Goal: Task Accomplishment & Management: Use online tool/utility

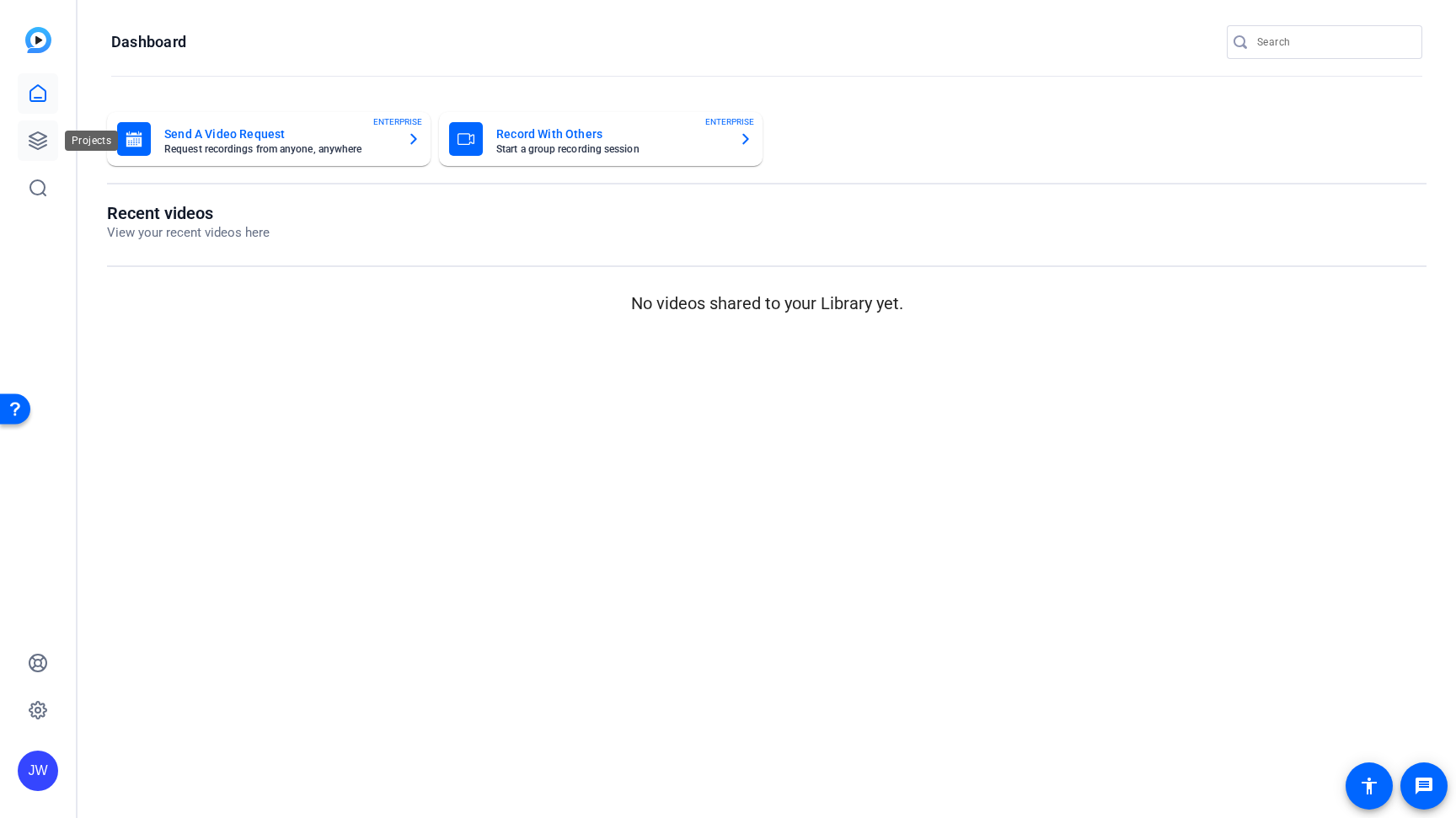
click at [40, 130] on link at bounding box center [38, 140] width 40 height 40
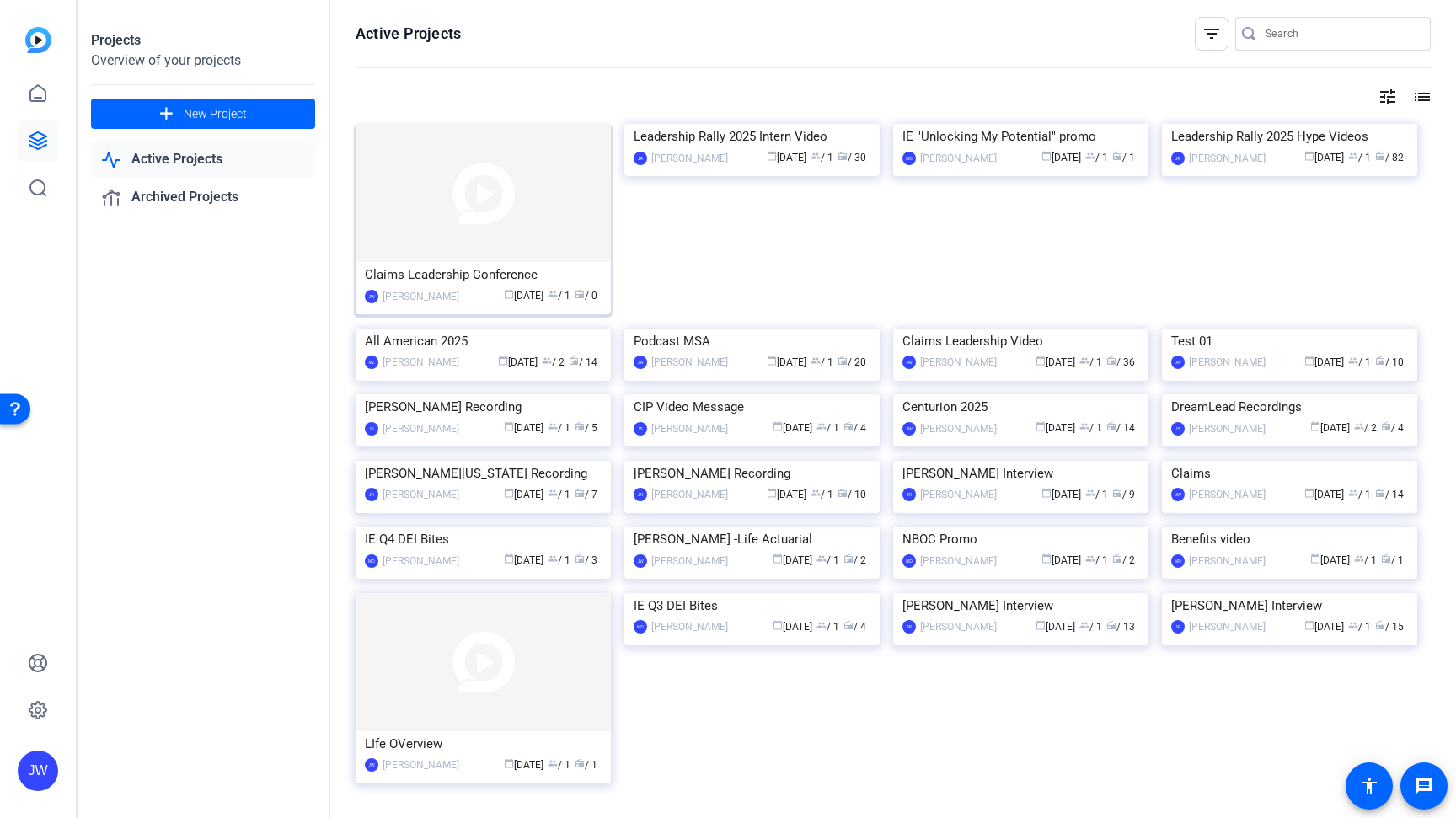
click at [496, 196] on img at bounding box center [483, 193] width 256 height 138
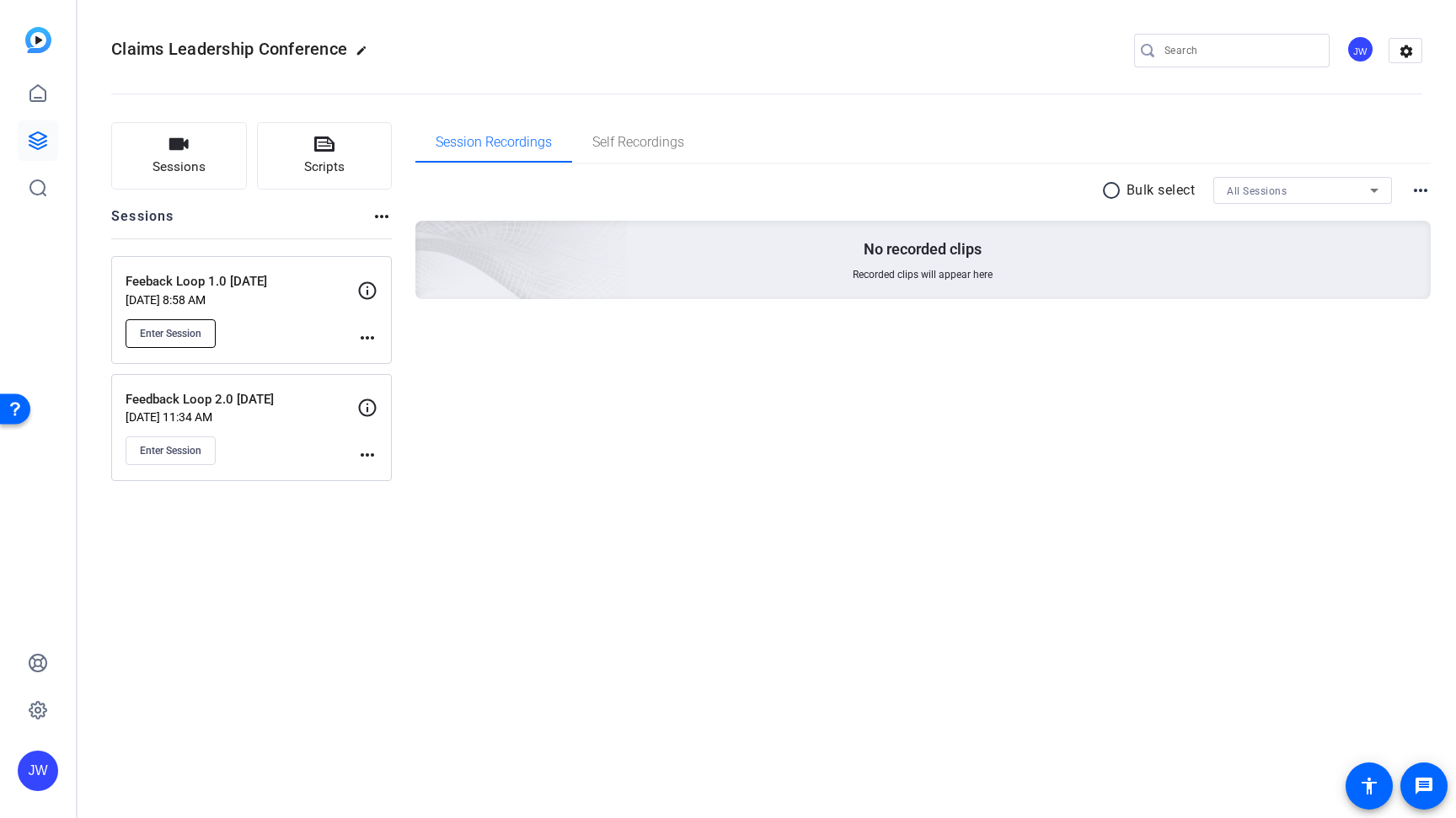
click at [182, 337] on span "Enter Session" at bounding box center [170, 333] width 62 height 13
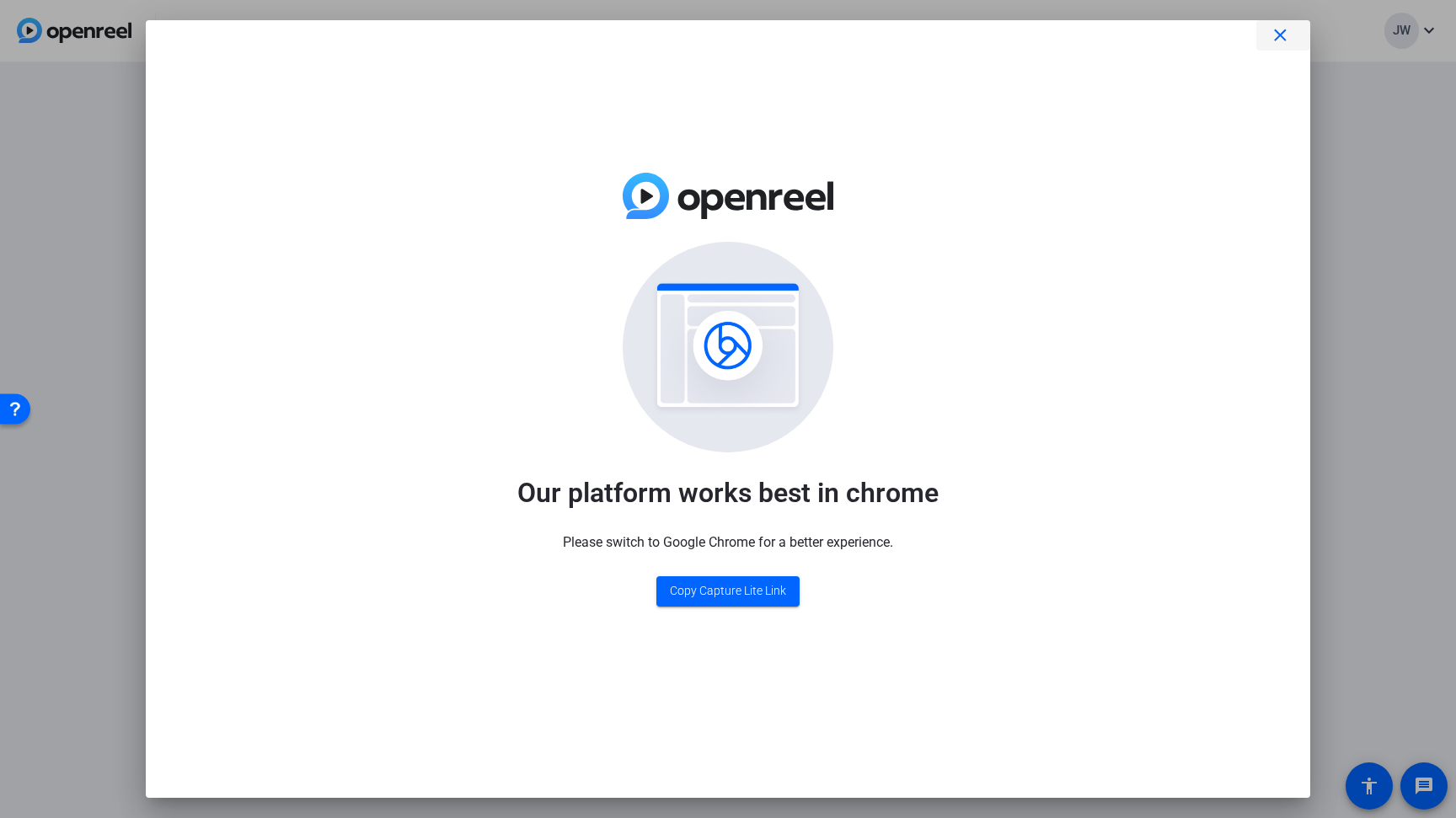
click at [1278, 36] on mat-icon "close" at bounding box center [1281, 36] width 21 height 21
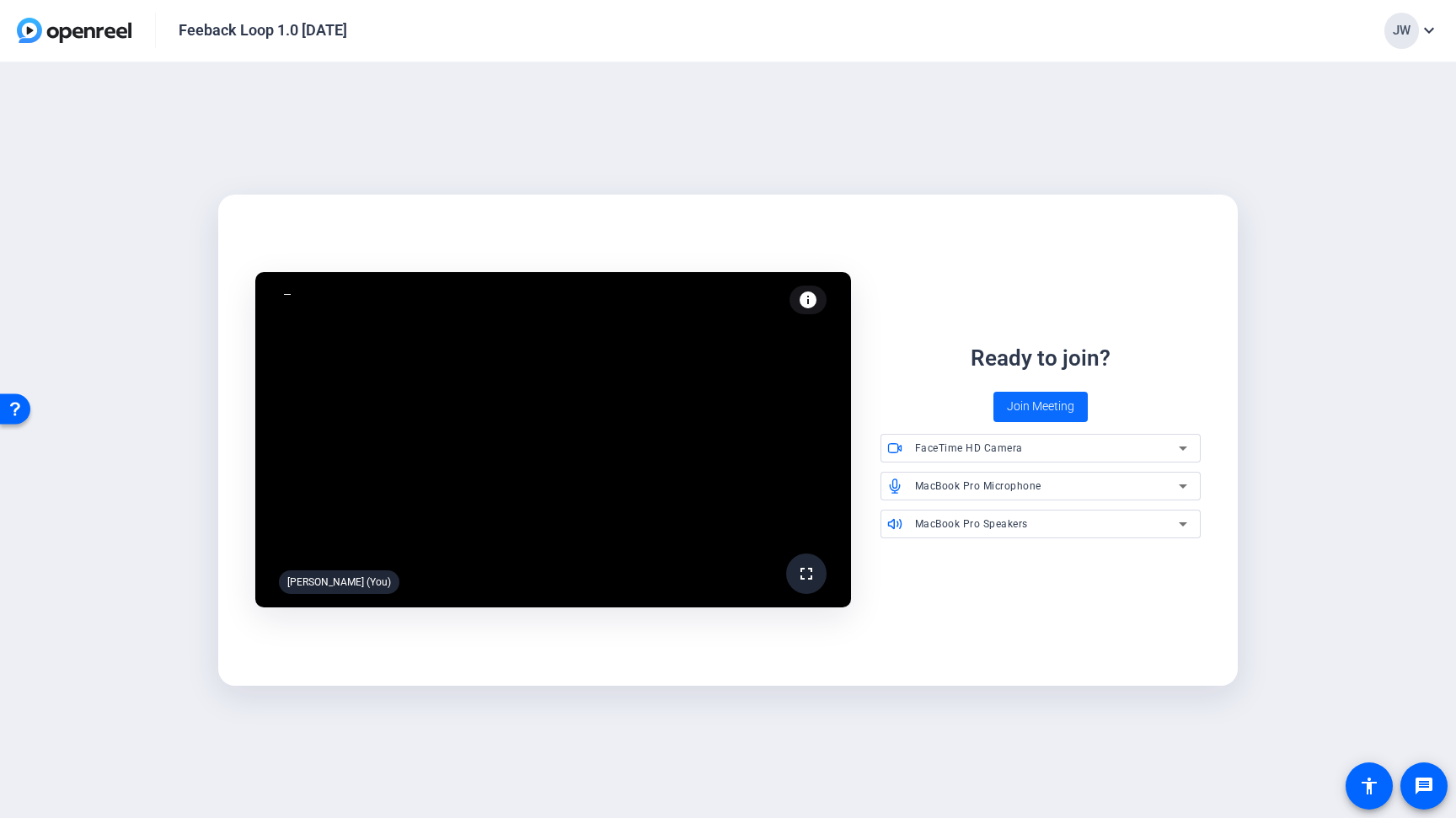
click at [1035, 412] on span "Join Meeting" at bounding box center [1040, 406] width 67 height 17
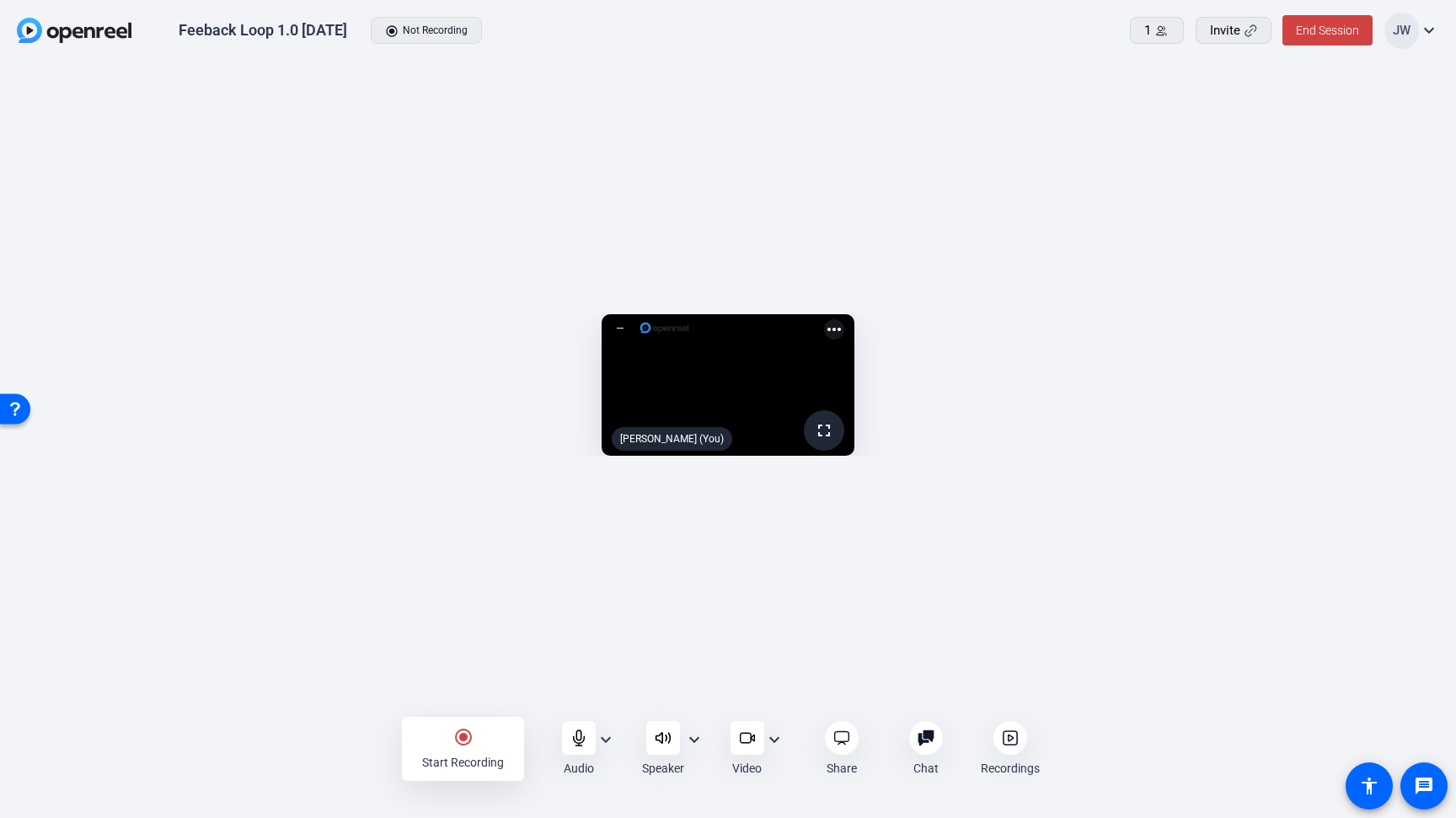
click at [693, 740] on mat-icon "expand_more" at bounding box center [694, 739] width 20 height 20
click at [699, 740] on div at bounding box center [728, 409] width 1456 height 818
click at [778, 738] on mat-icon "expand_more" at bounding box center [774, 739] width 20 height 20
click at [776, 739] on div at bounding box center [728, 409] width 1456 height 818
click at [755, 741] on icon at bounding box center [747, 737] width 17 height 17
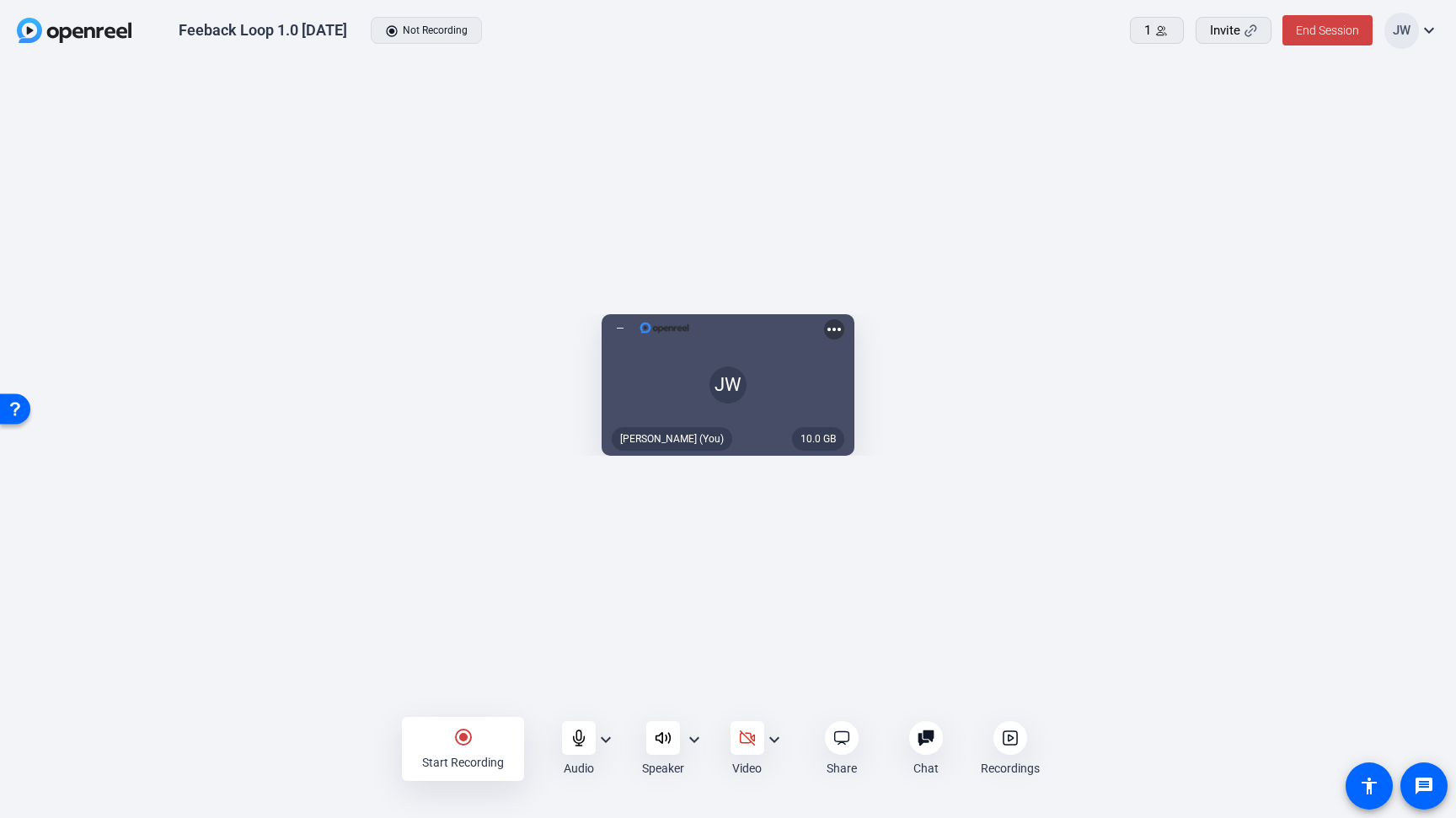
click at [844, 319] on mat-icon "more_horiz" at bounding box center [834, 329] width 20 height 20
click at [1001, 154] on div at bounding box center [728, 409] width 1456 height 818
click at [738, 739] on div at bounding box center [747, 738] width 34 height 34
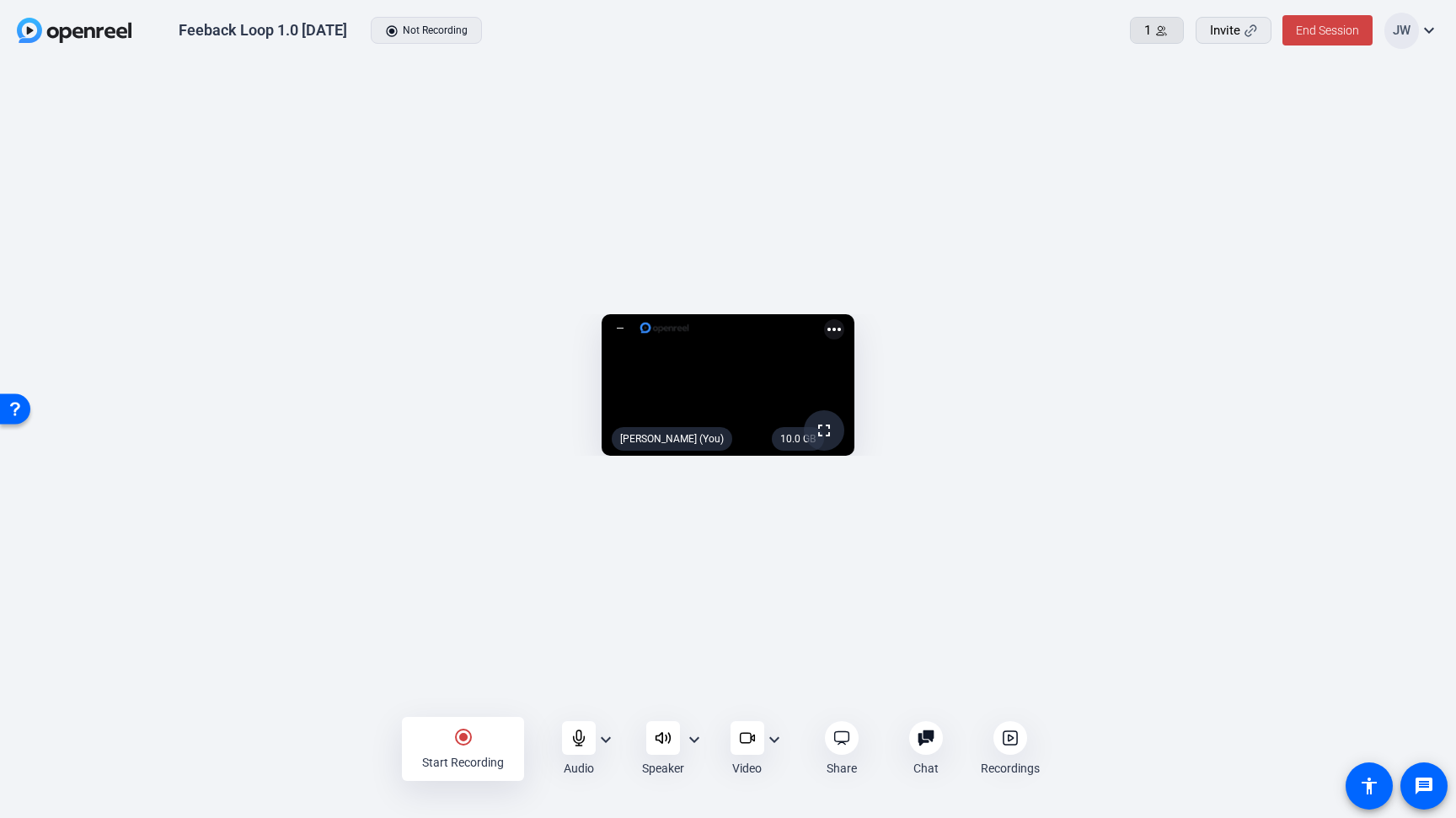
click at [1172, 37] on span at bounding box center [1157, 31] width 52 height 40
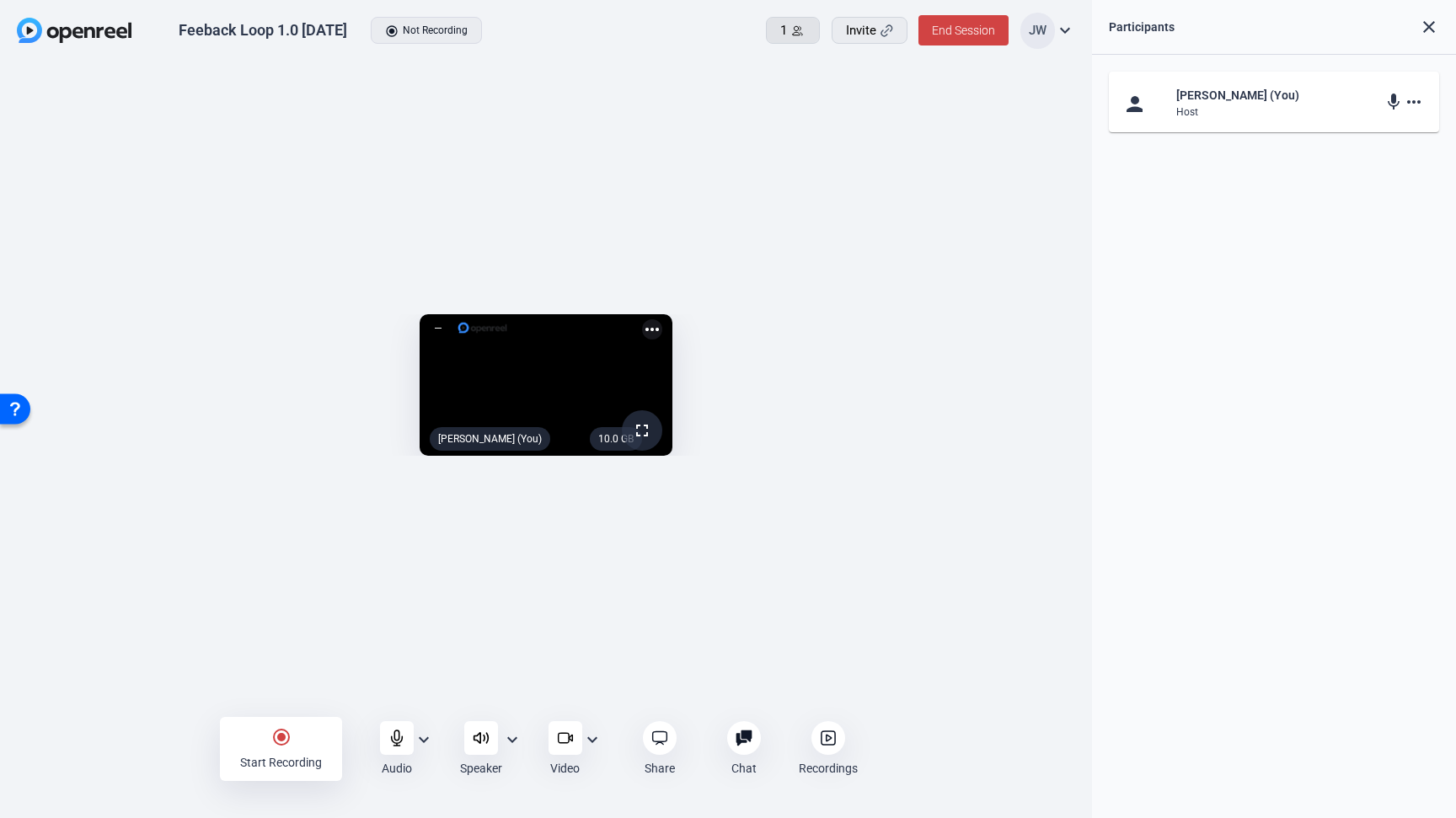
click at [798, 30] on icon at bounding box center [797, 31] width 10 height 10
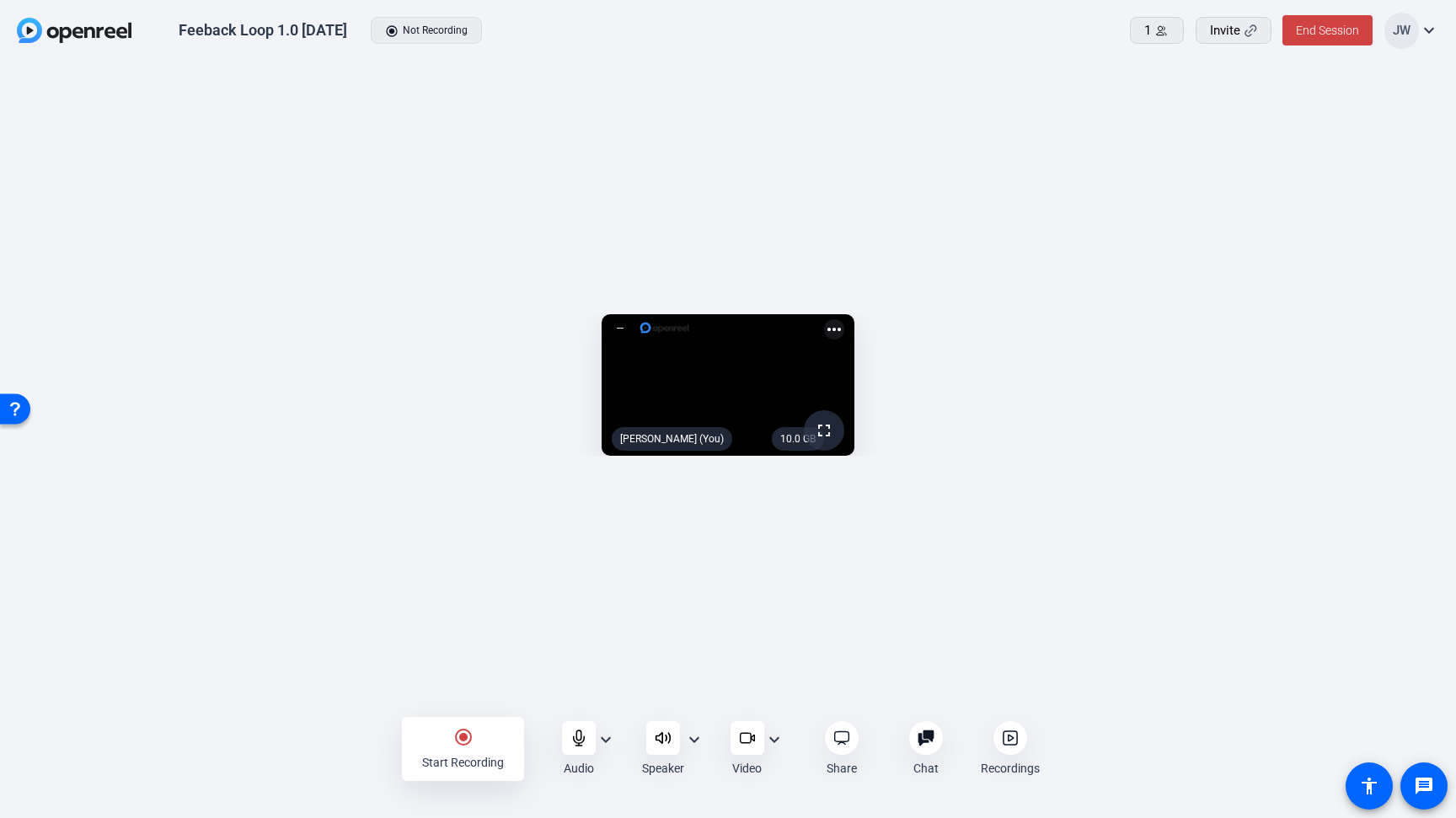
click at [1005, 744] on icon at bounding box center [1008, 737] width 13 height 13
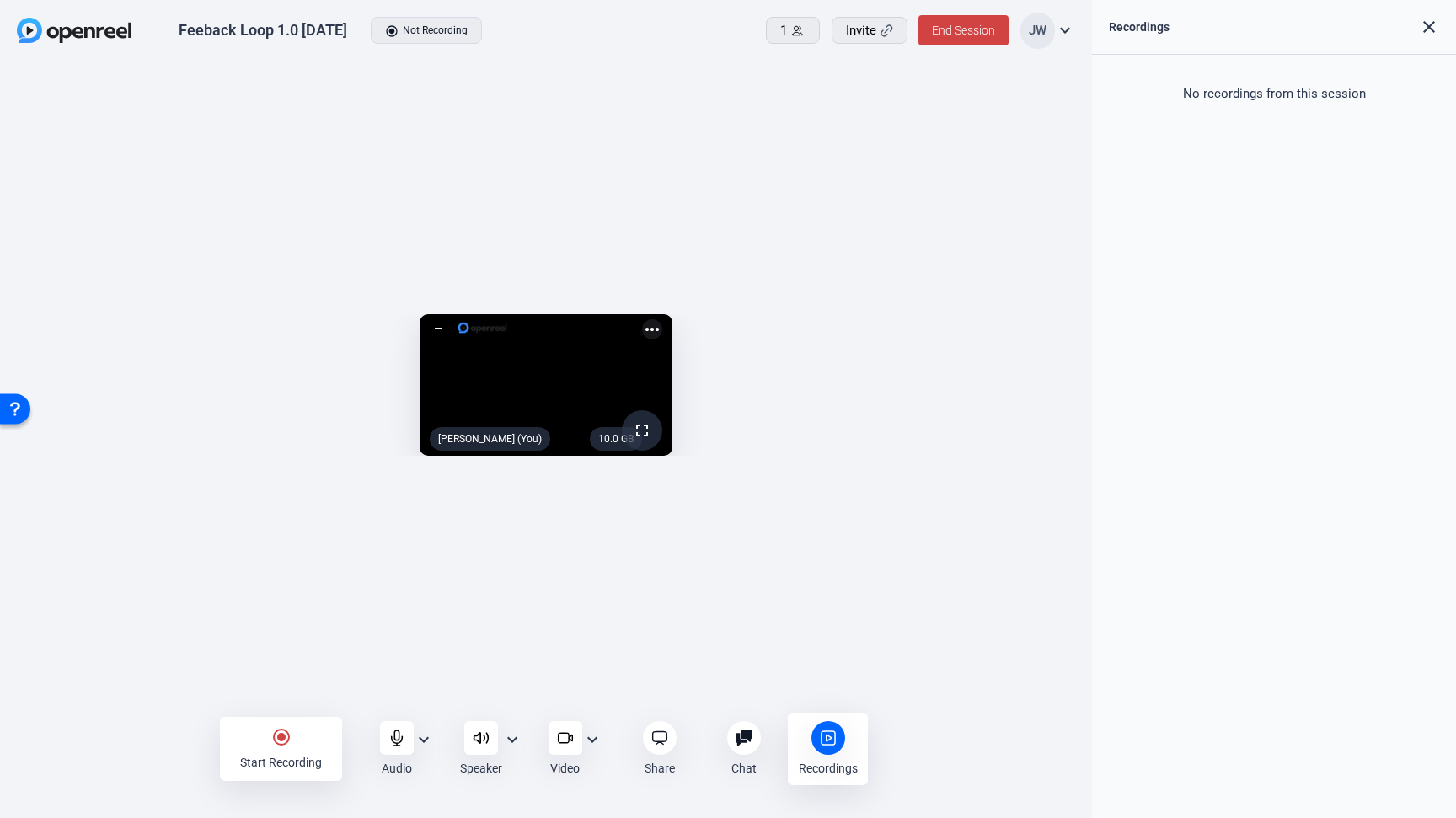
click at [829, 735] on icon at bounding box center [828, 737] width 17 height 17
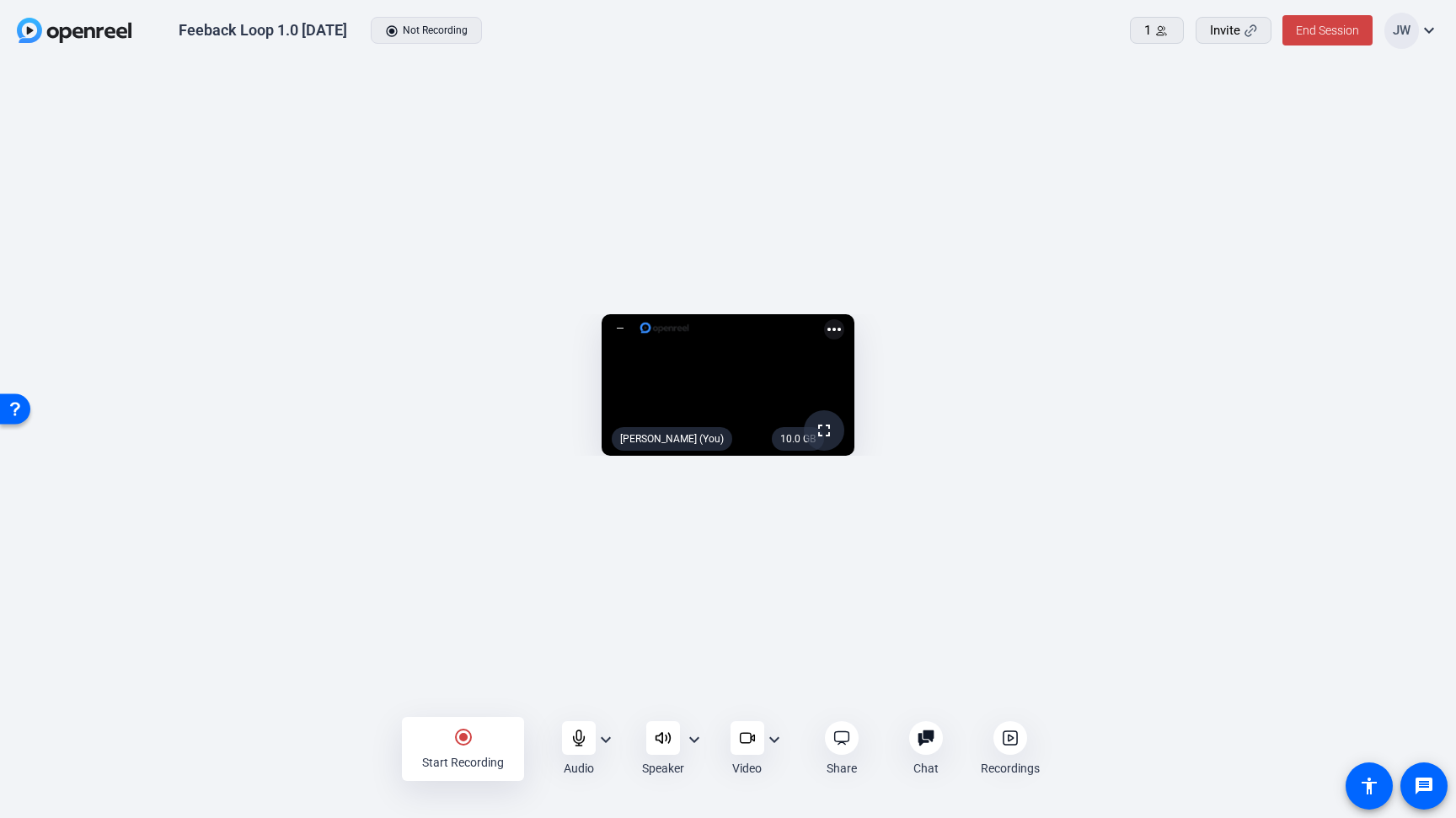
click at [12, 408] on div "Open Resource Center" at bounding box center [15, 407] width 13 height 13
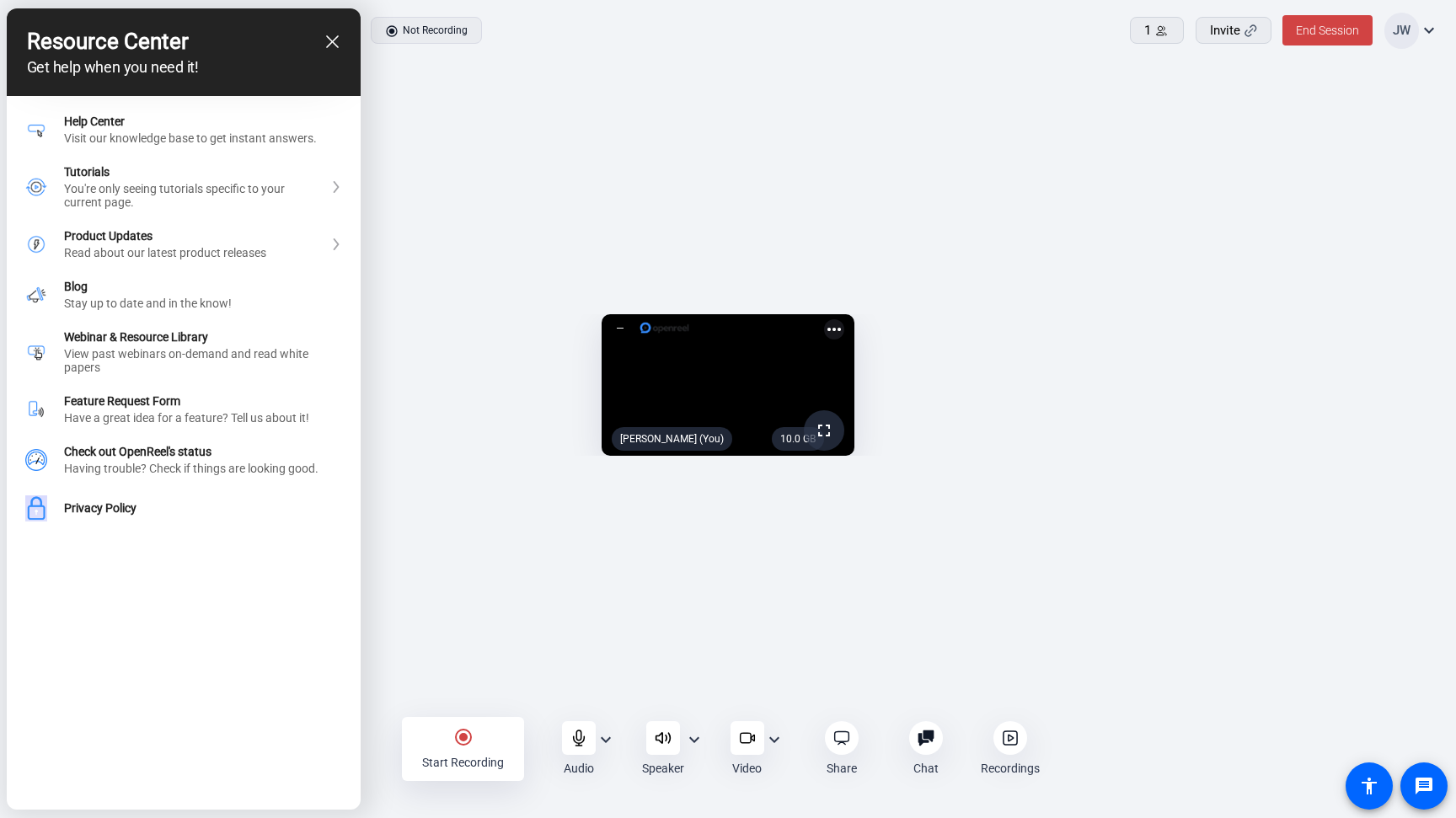
click at [334, 44] on icon "close resource center" at bounding box center [332, 42] width 12 height 12
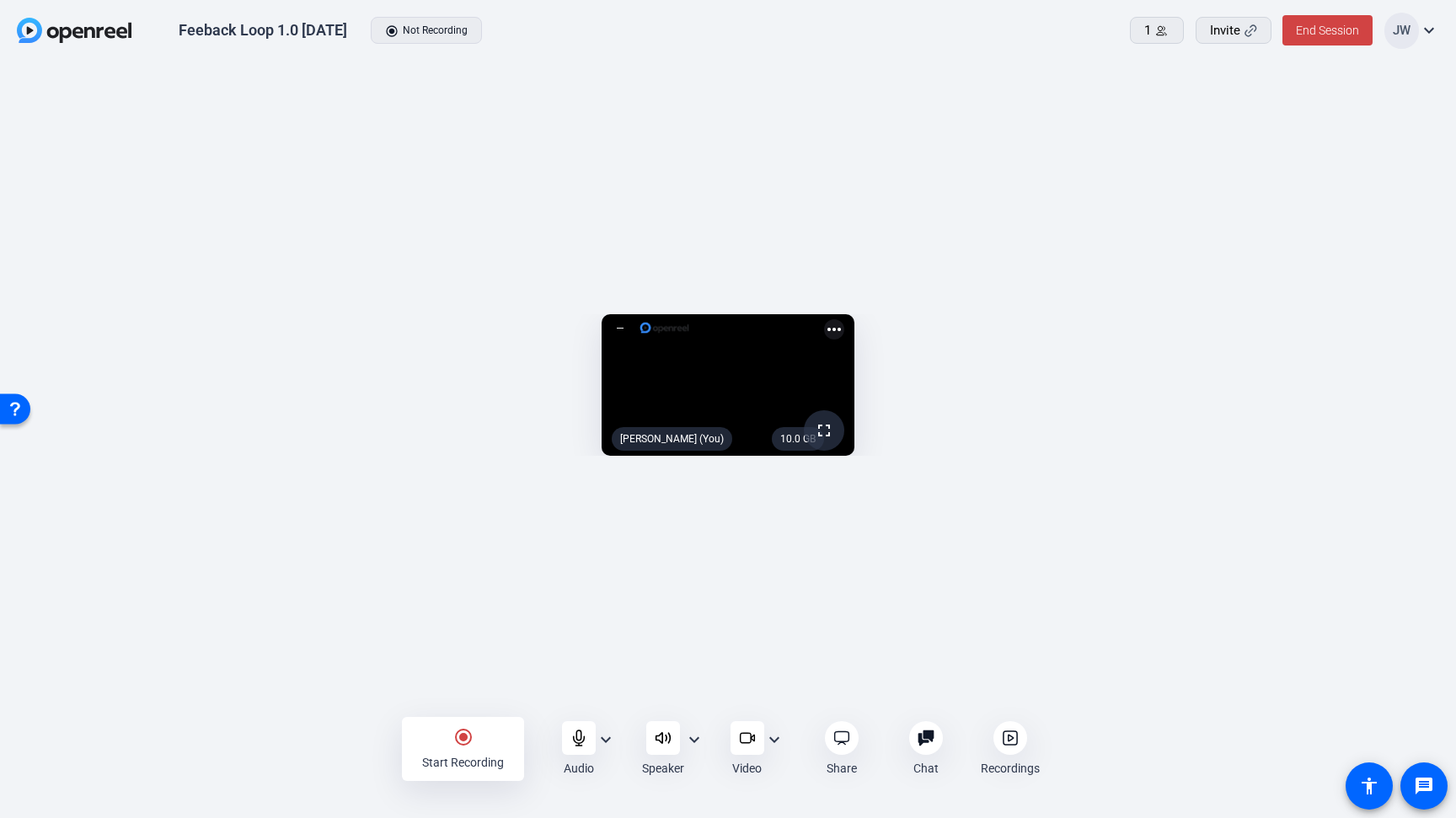
click at [431, 28] on div "Feeback Loop 1.0 Thursday radio_button_checked Not Recording" at bounding box center [443, 30] width 853 height 36
click at [925, 735] on icon at bounding box center [926, 738] width 16 height 16
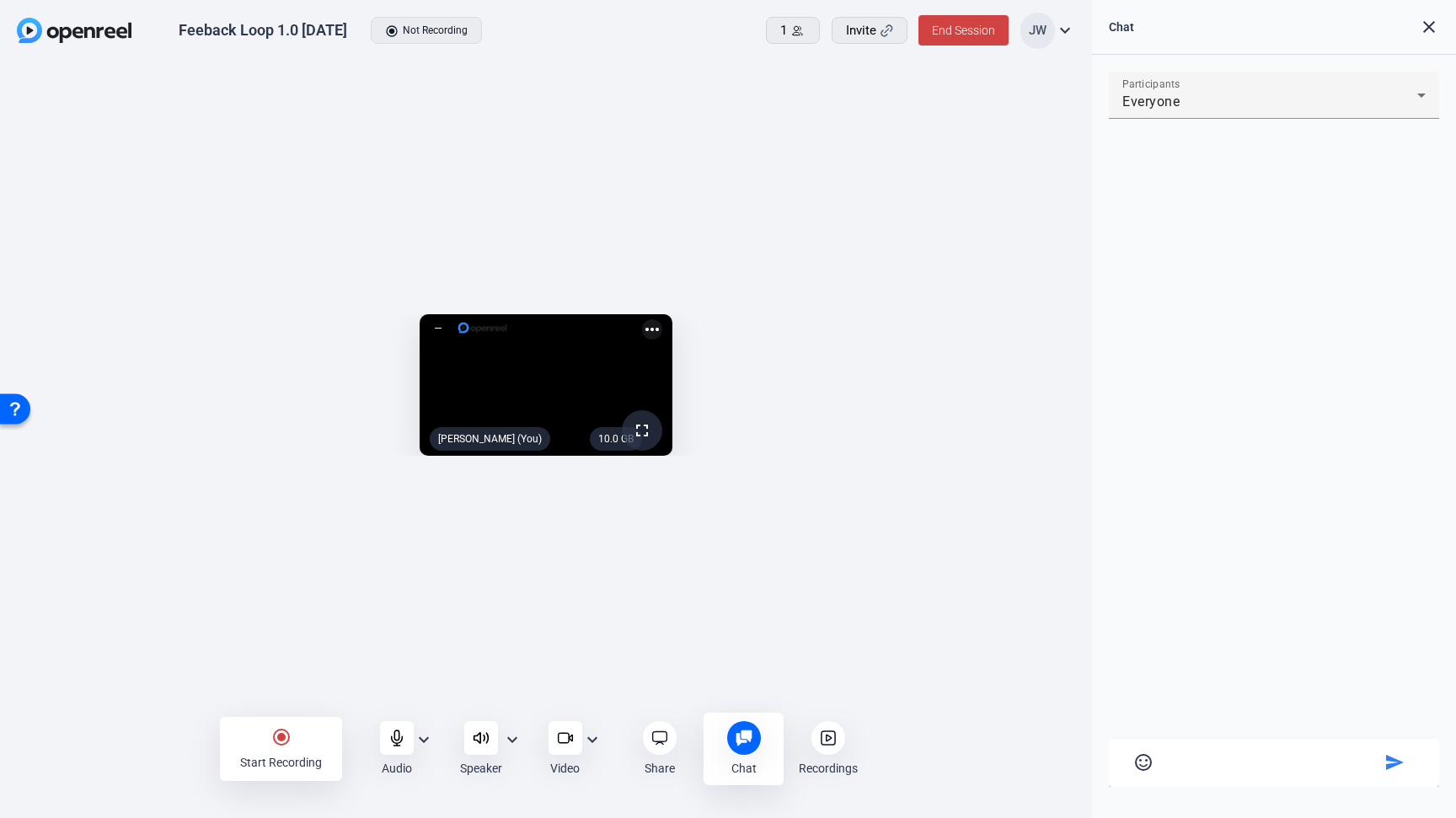
click at [744, 736] on icon at bounding box center [743, 738] width 16 height 16
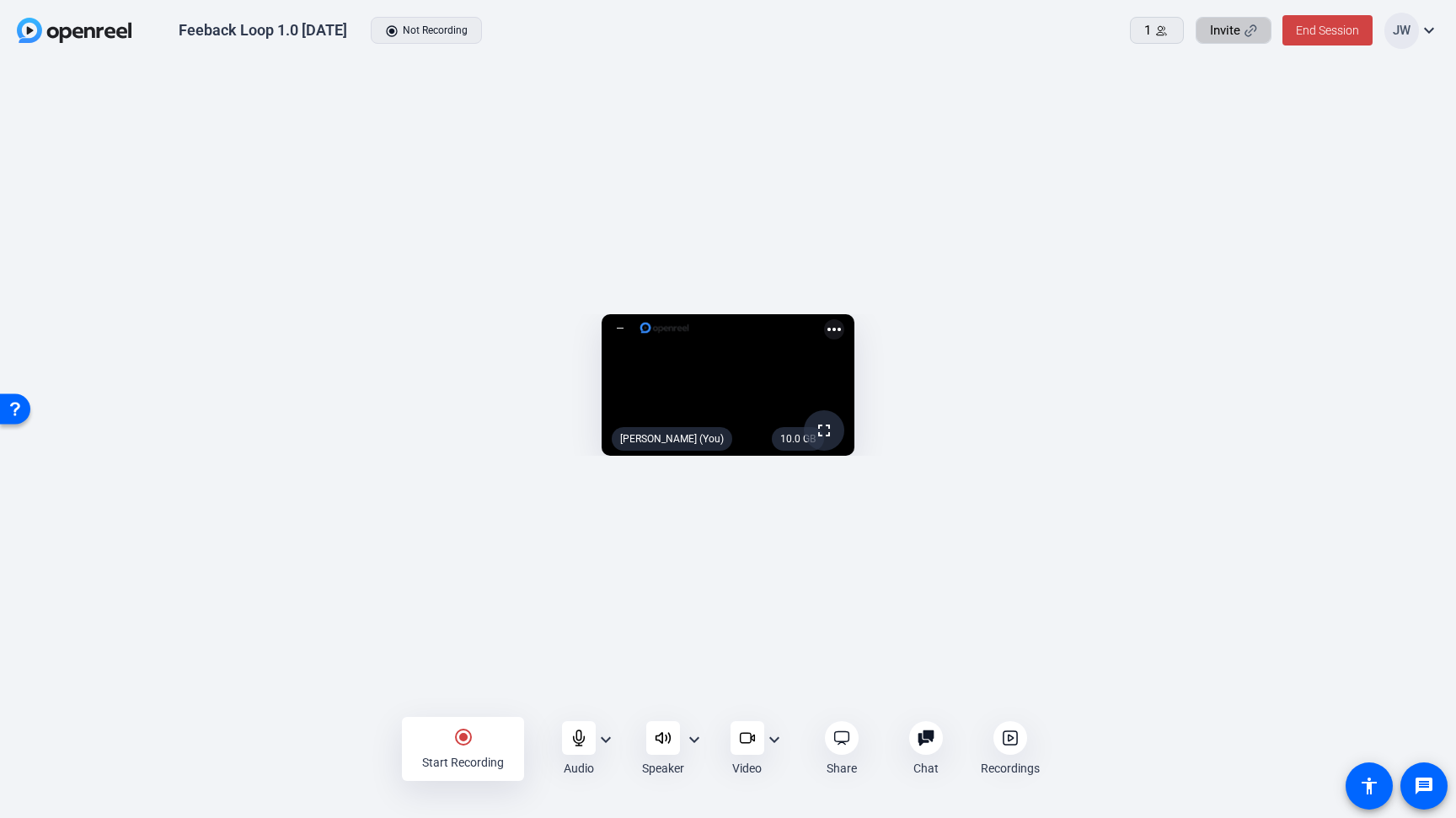
click at [1223, 25] on span "Invite" at bounding box center [1225, 31] width 31 height 19
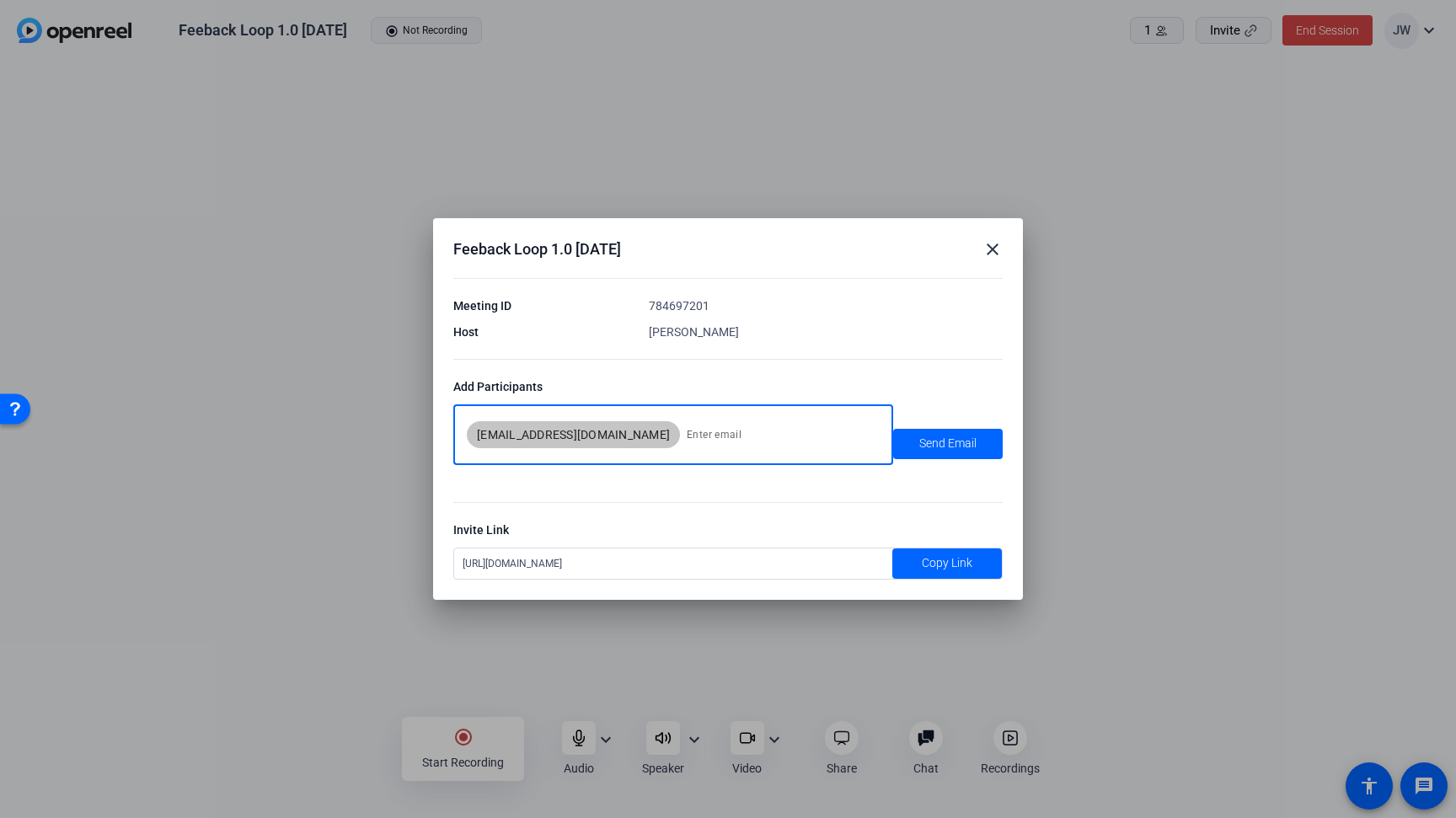
click at [989, 244] on mat-icon "close" at bounding box center [992, 249] width 20 height 20
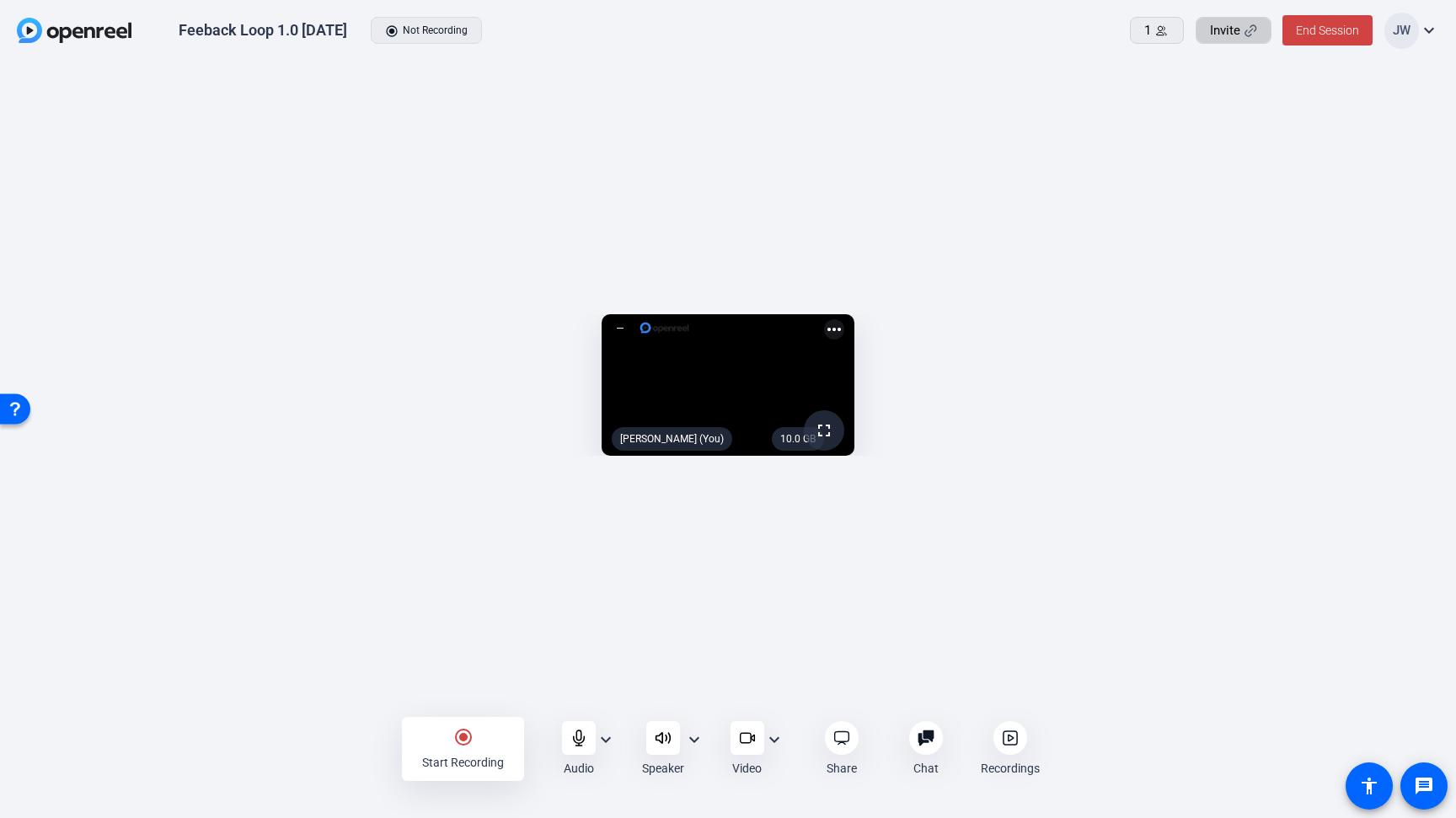
click at [126, 457] on openreel-capture-lite-video-stream "10.0 GB fullscreen Jesse Wilson (You) more_horiz" at bounding box center [728, 385] width 1405 height 142
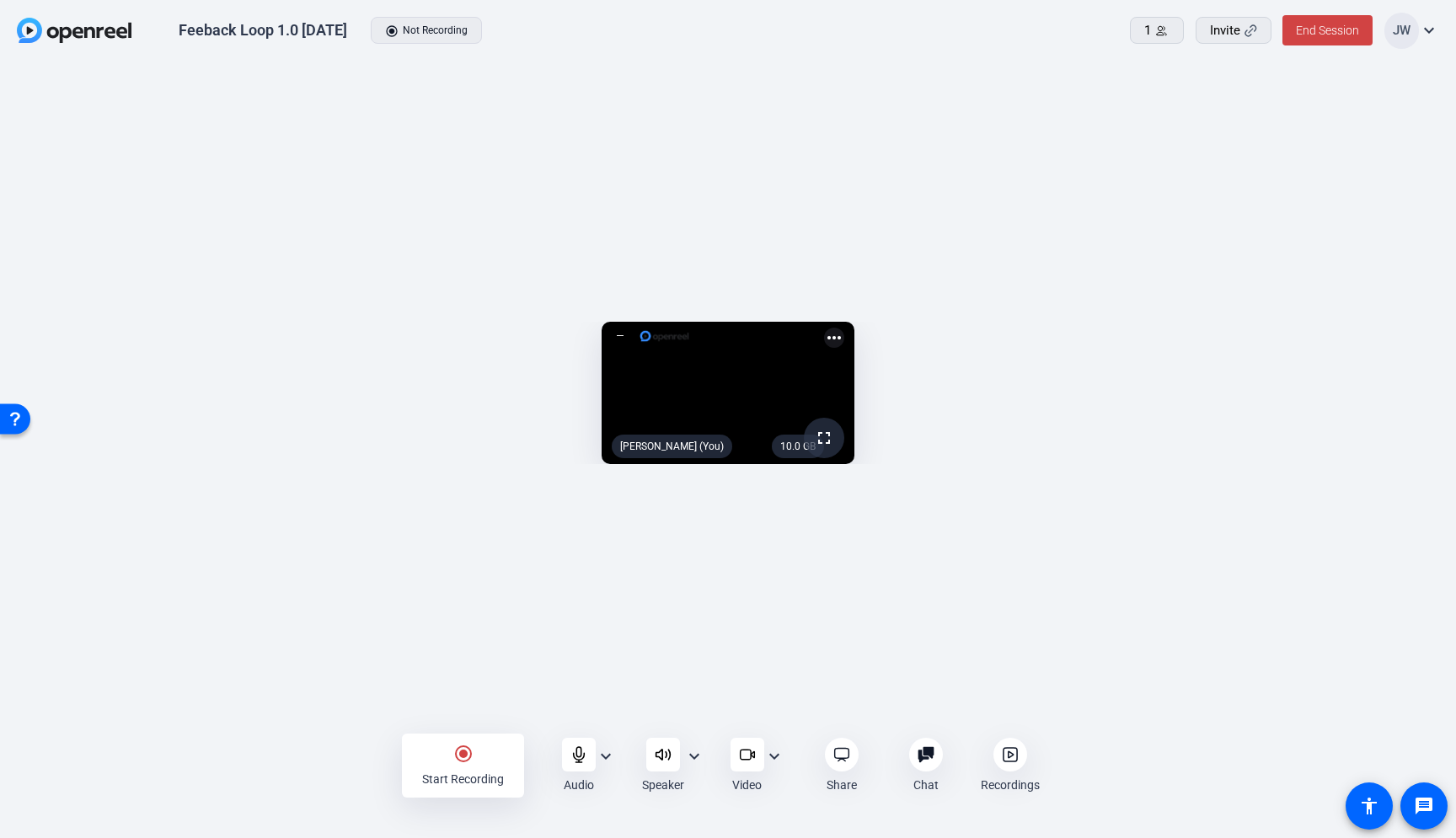
click at [98, 464] on openreel-capture-lite-video-stream "10.0 GB fullscreen Jesse Wilson (You) more_horiz" at bounding box center [728, 392] width 1405 height 142
click at [692, 760] on mat-icon "expand_more" at bounding box center [694, 756] width 20 height 20
click at [609, 787] on div at bounding box center [728, 419] width 1456 height 838
click at [608, 759] on mat-icon "expand_more" at bounding box center [605, 756] width 20 height 20
click at [284, 753] on div at bounding box center [728, 419] width 1456 height 838
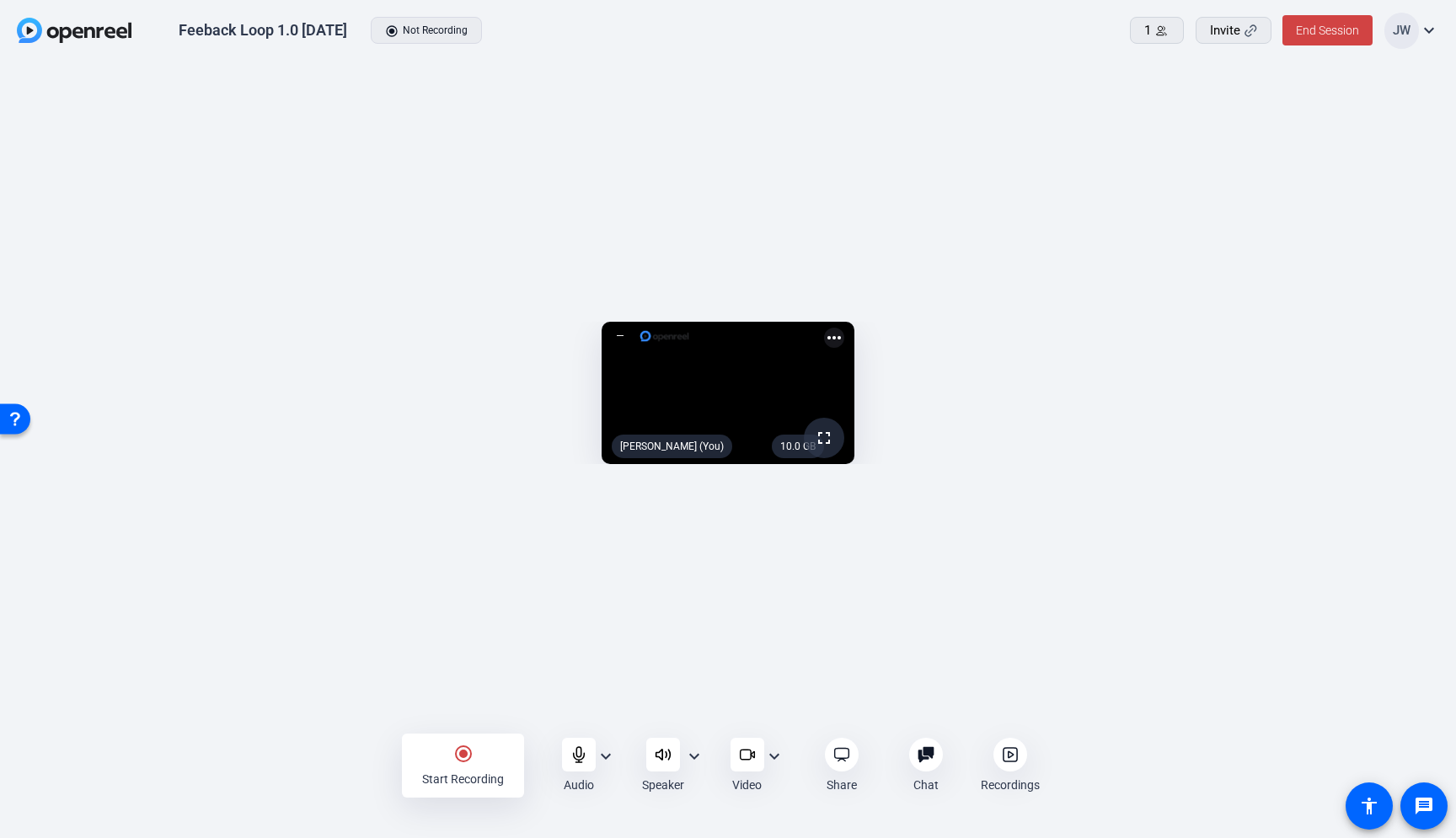
click at [284, 26] on div "Feeback Loop 1.0 [DATE]" at bounding box center [263, 30] width 168 height 20
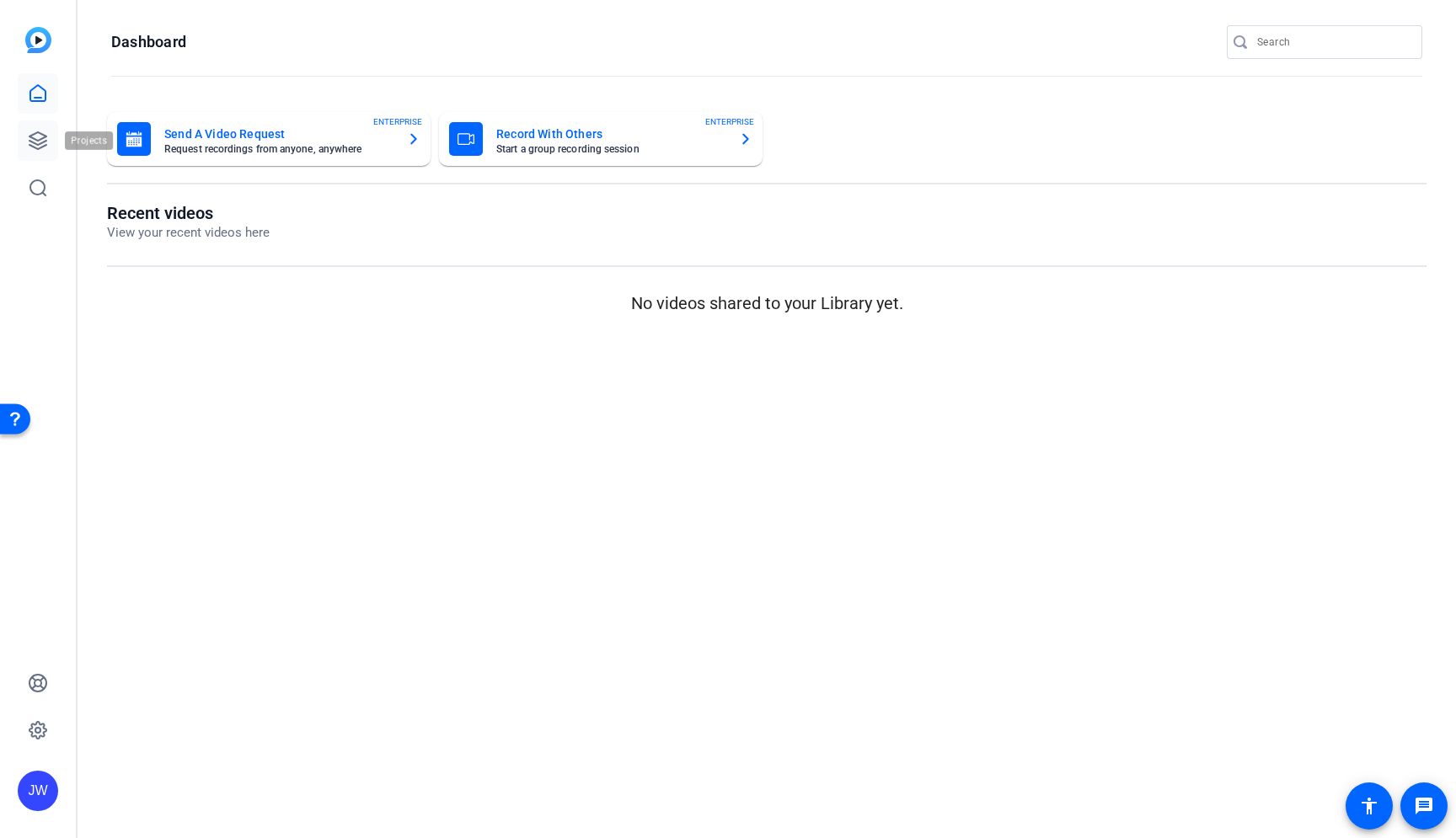
click at [45, 151] on link at bounding box center [38, 140] width 40 height 40
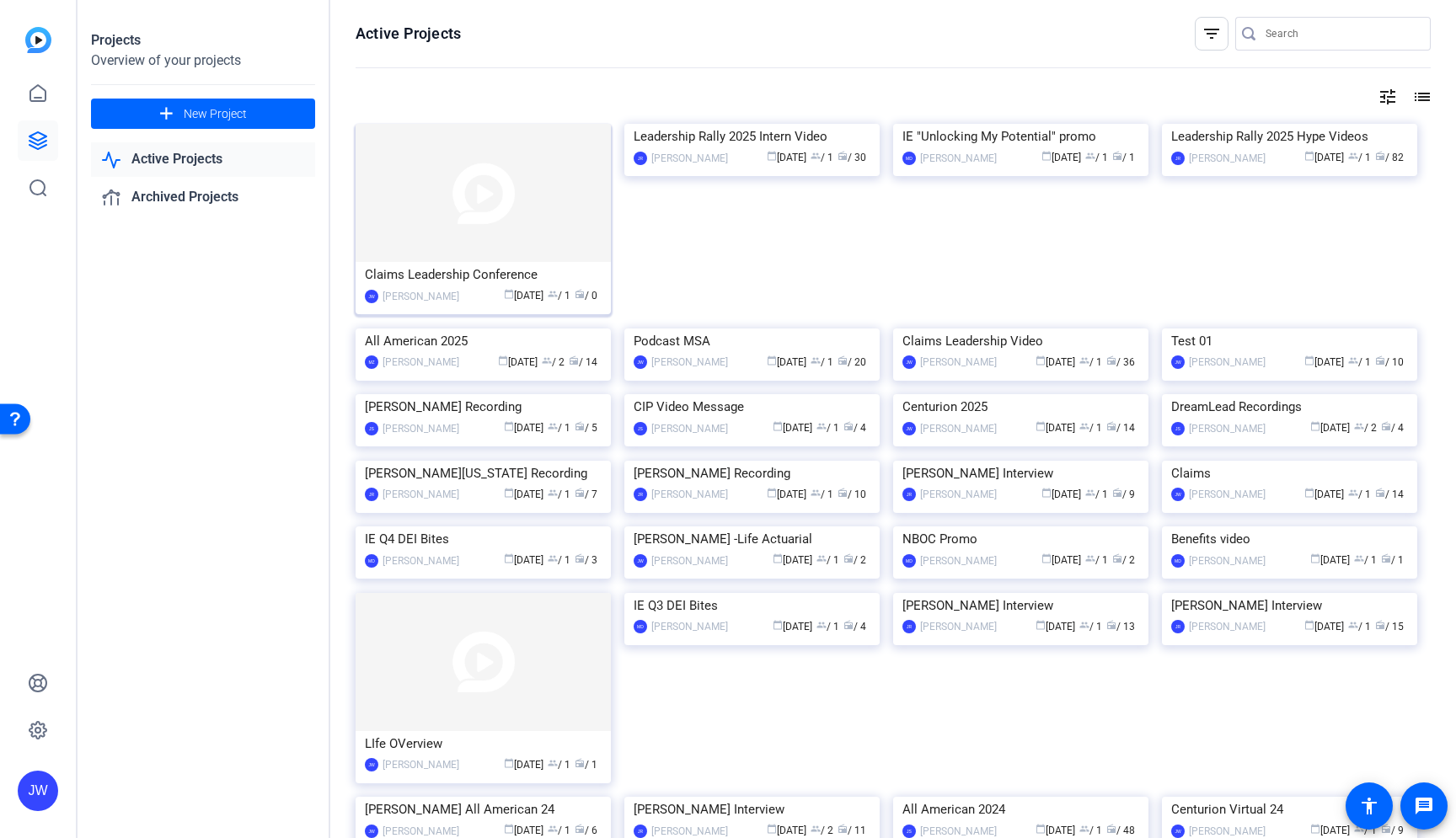
click at [472, 205] on img at bounding box center [483, 193] width 256 height 138
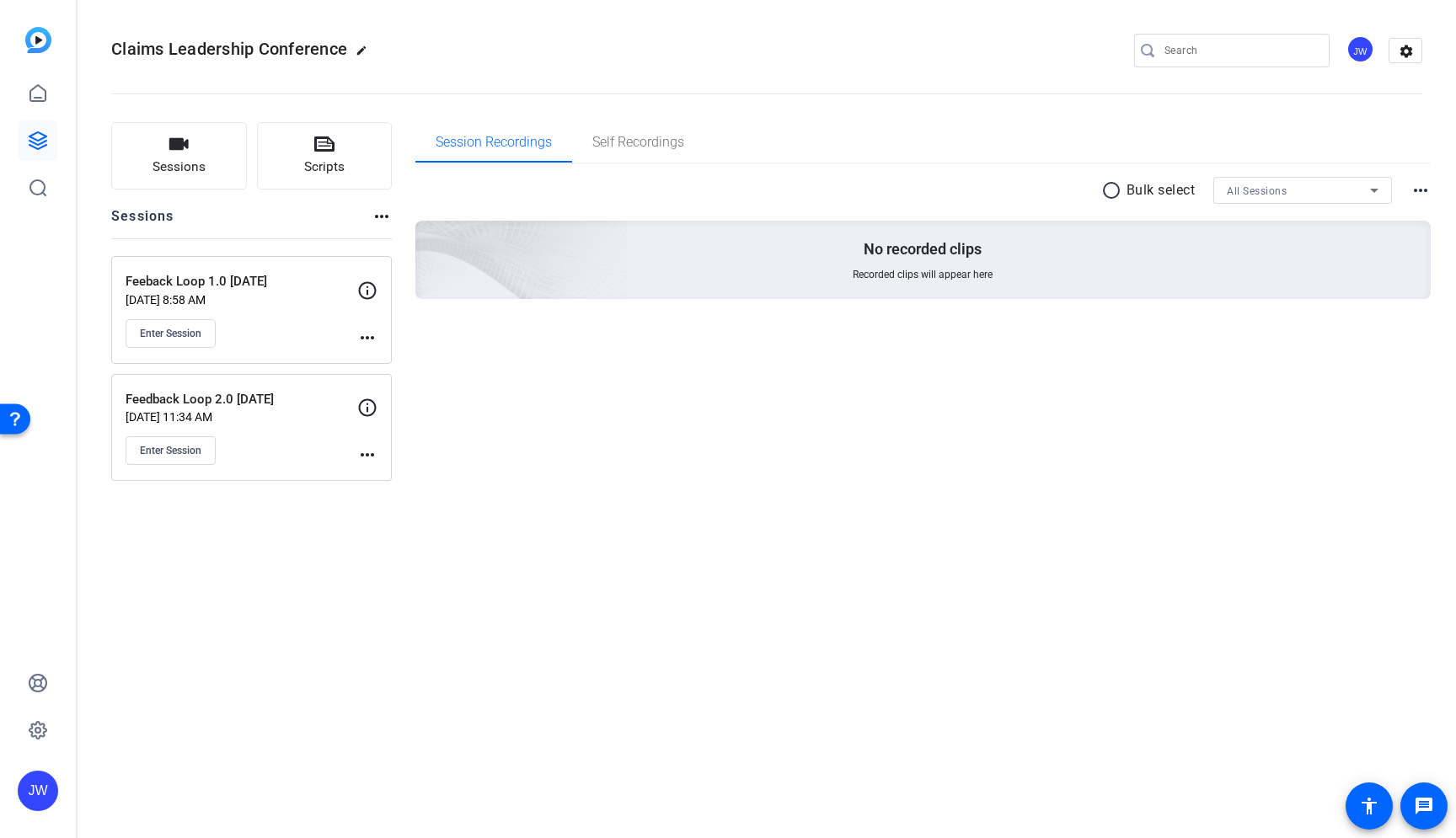
click at [370, 336] on mat-icon "more_horiz" at bounding box center [367, 337] width 20 height 20
click at [365, 298] on div at bounding box center [728, 419] width 1456 height 838
click at [365, 292] on icon at bounding box center [367, 290] width 20 height 20
click at [361, 335] on mat-icon "more_horiz" at bounding box center [367, 337] width 20 height 20
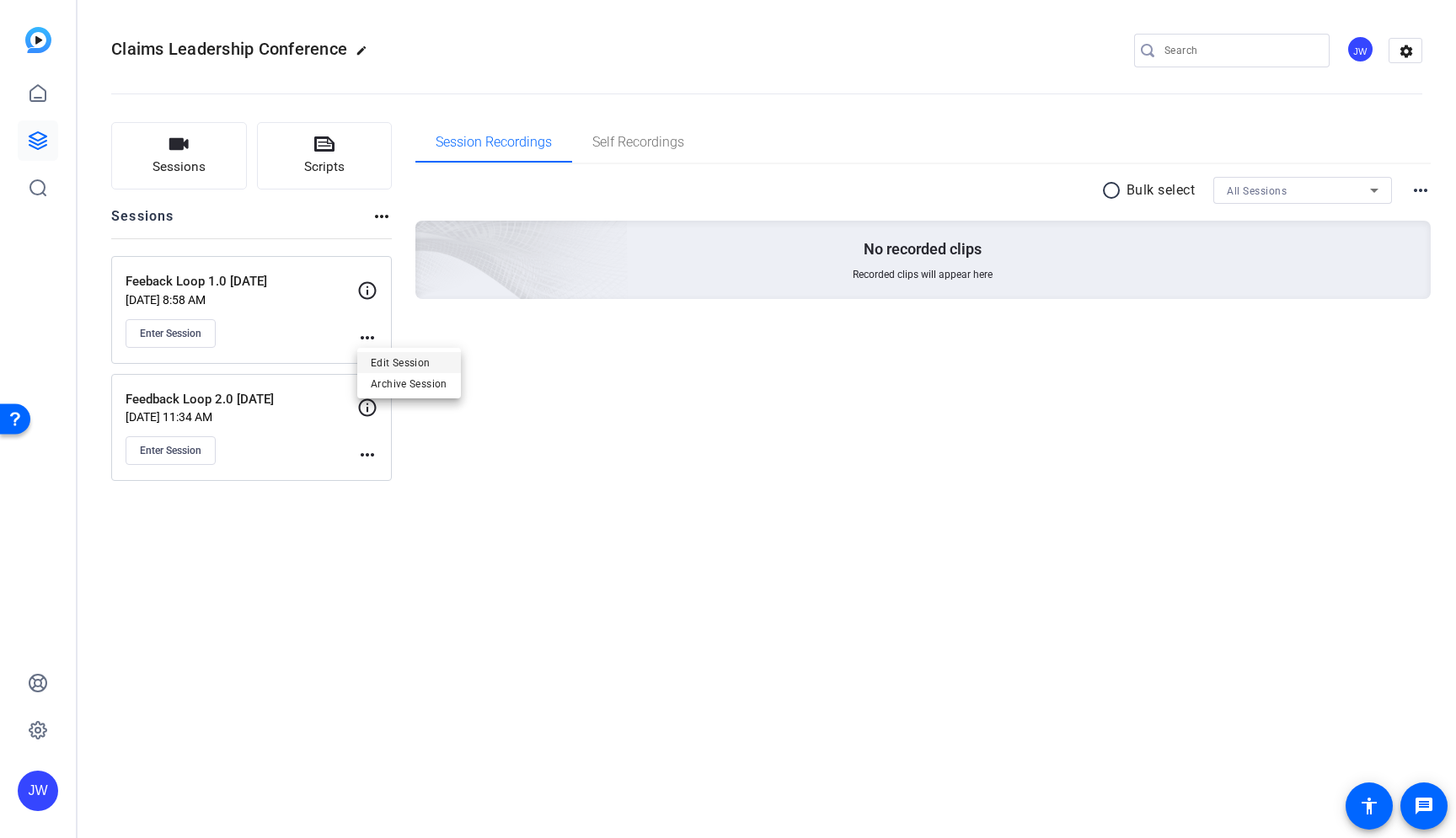
click at [377, 352] on span "Edit Session" at bounding box center [409, 362] width 77 height 20
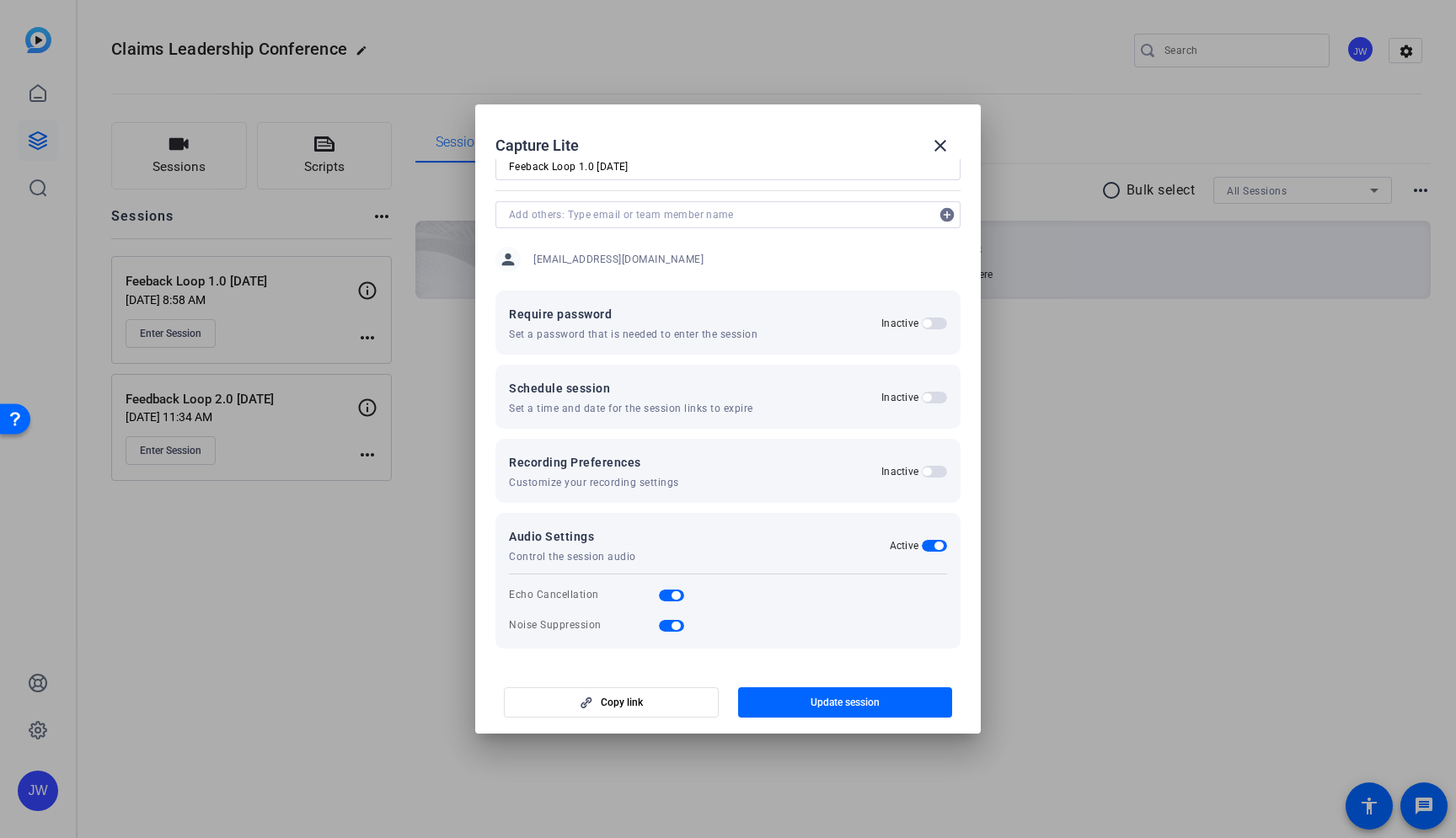
scroll to position [55, 0]
click at [769, 479] on div "Recording Preferences Customize your recording settings Inactive" at bounding box center [728, 469] width 438 height 37
click at [924, 471] on span "button" at bounding box center [934, 470] width 25 height 12
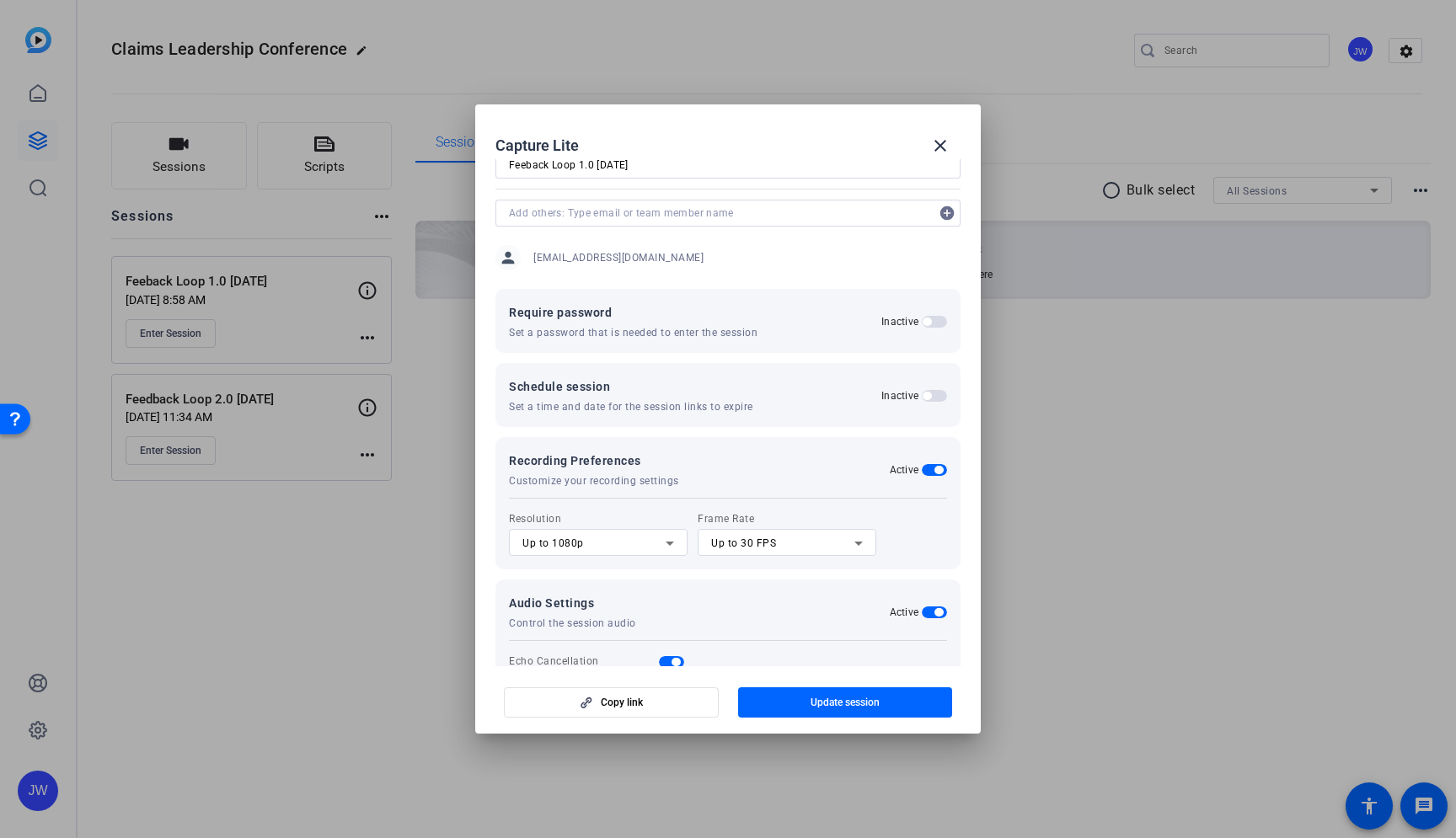
click at [924, 471] on span "button" at bounding box center [934, 470] width 25 height 12
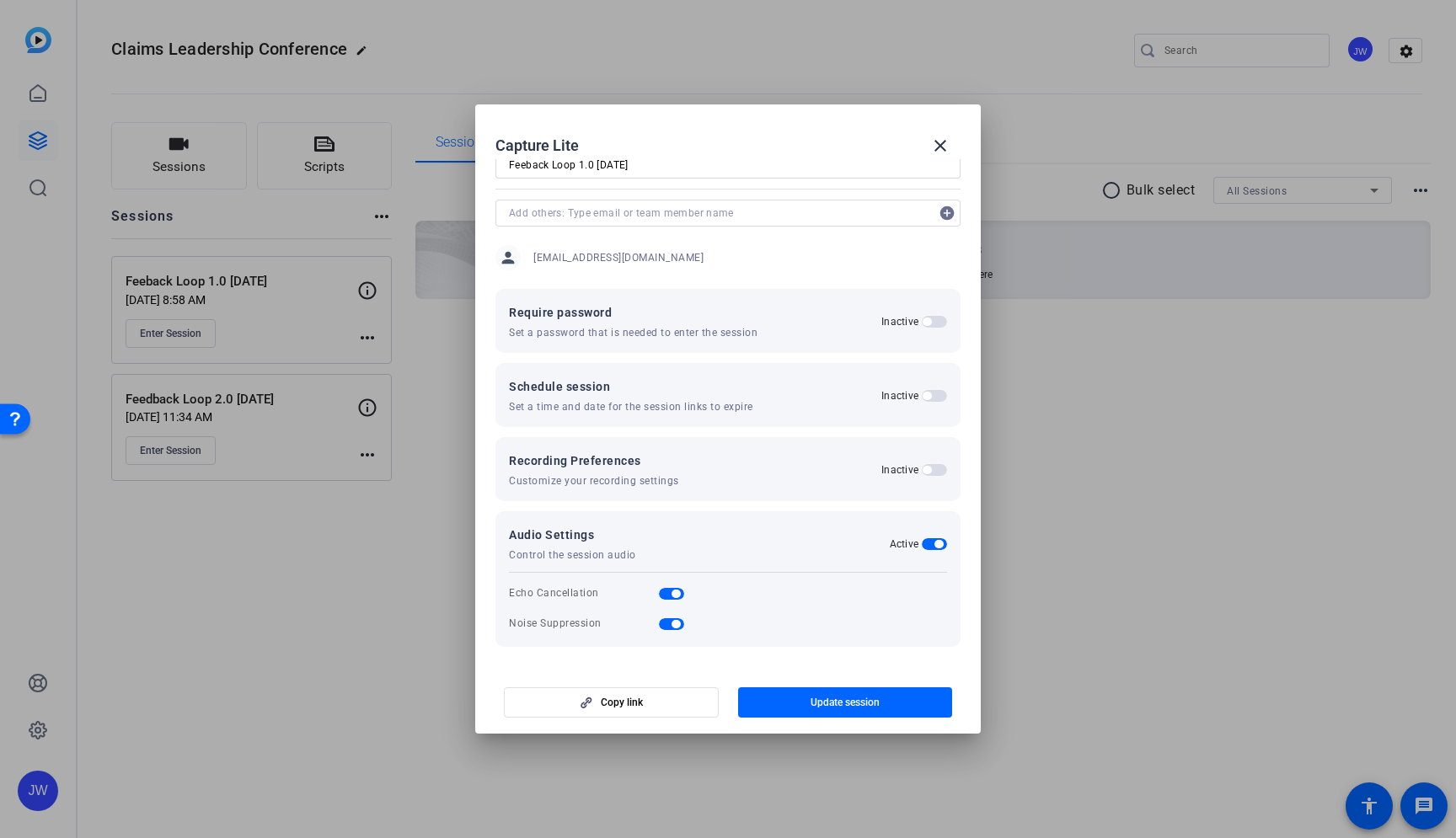
click at [922, 469] on button "Inactive" at bounding box center [934, 470] width 25 height 12
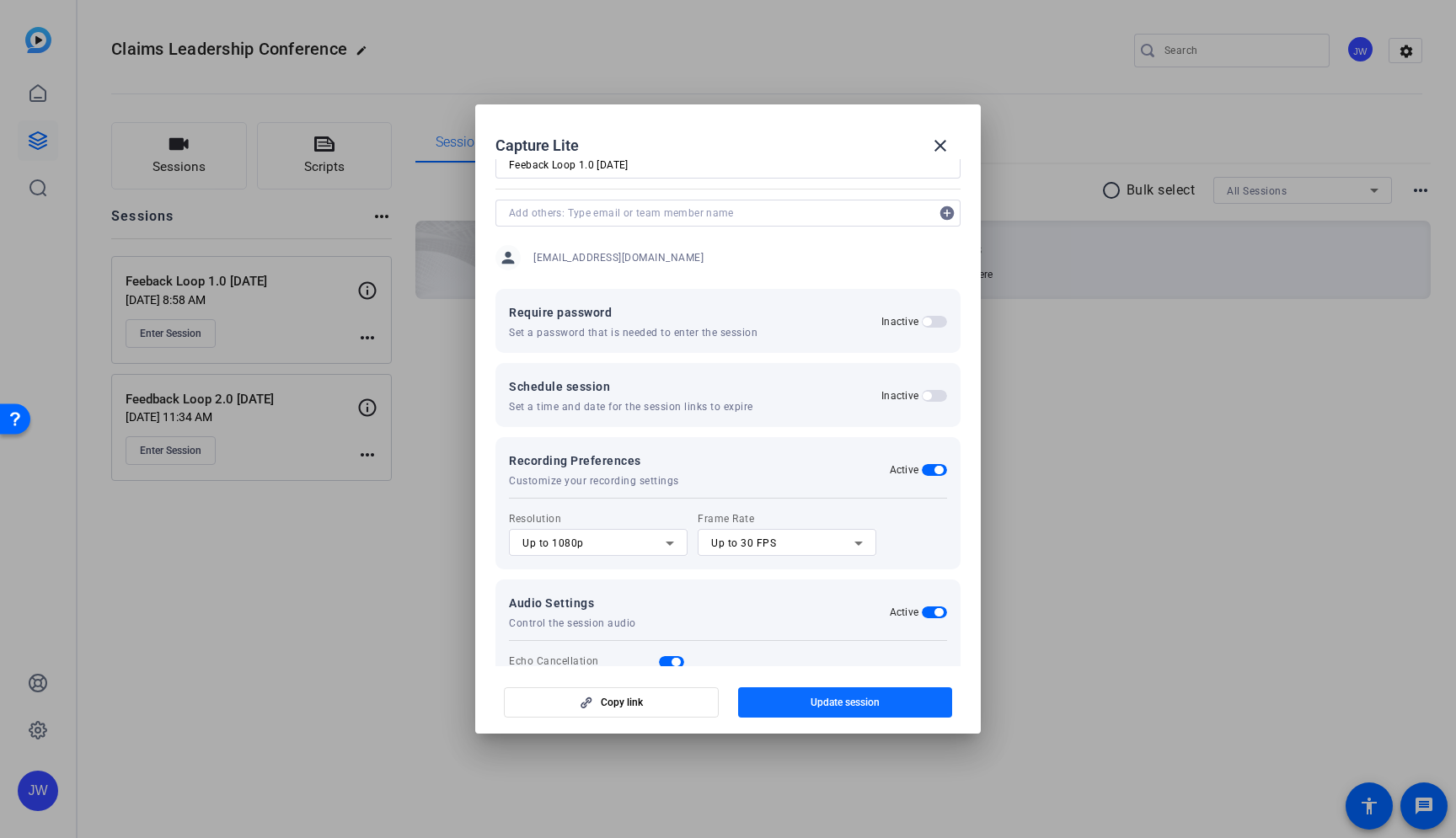
click at [788, 698] on span "button" at bounding box center [845, 702] width 215 height 40
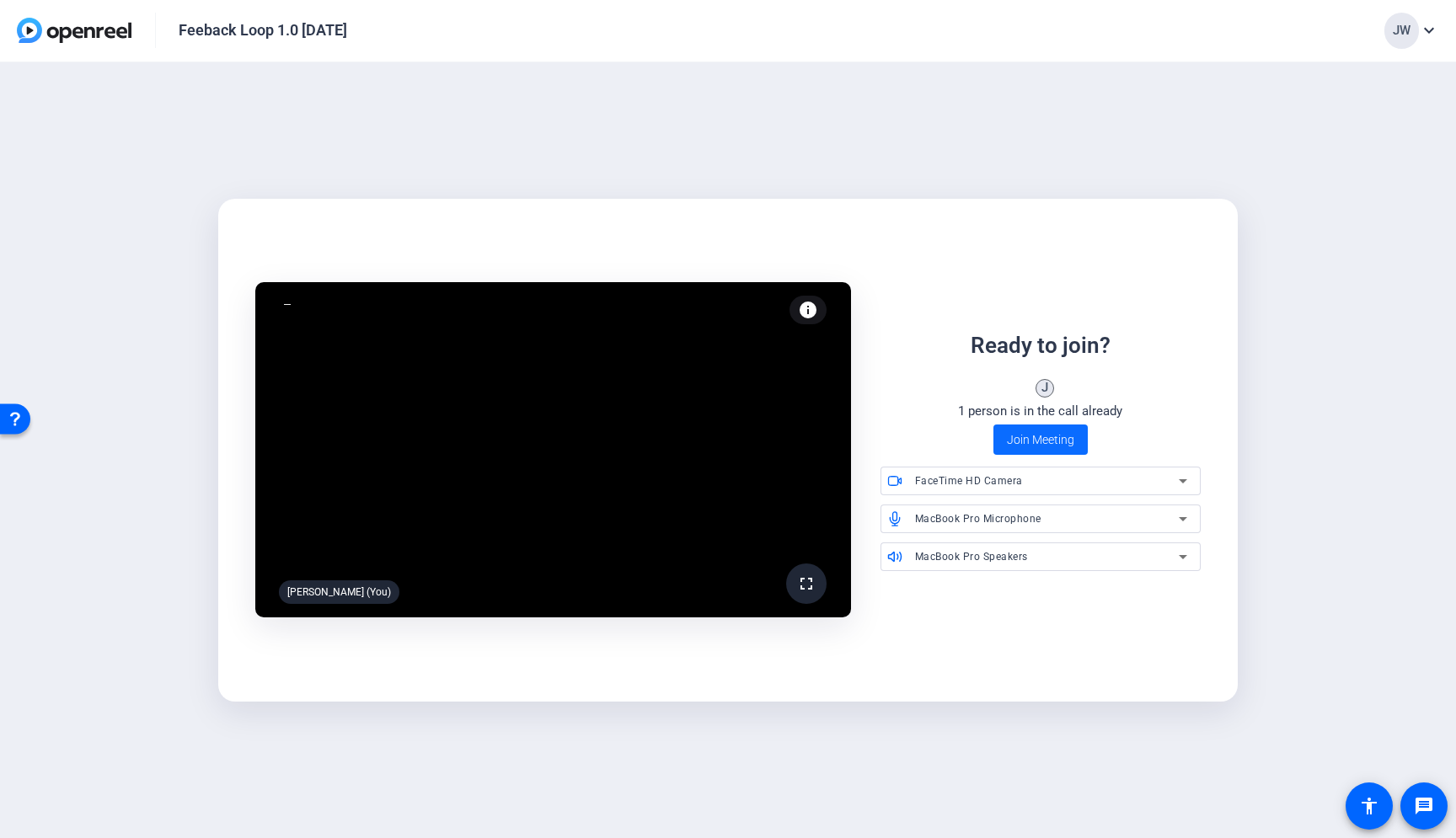
click at [1036, 441] on span "Join Meeting" at bounding box center [1040, 440] width 67 height 17
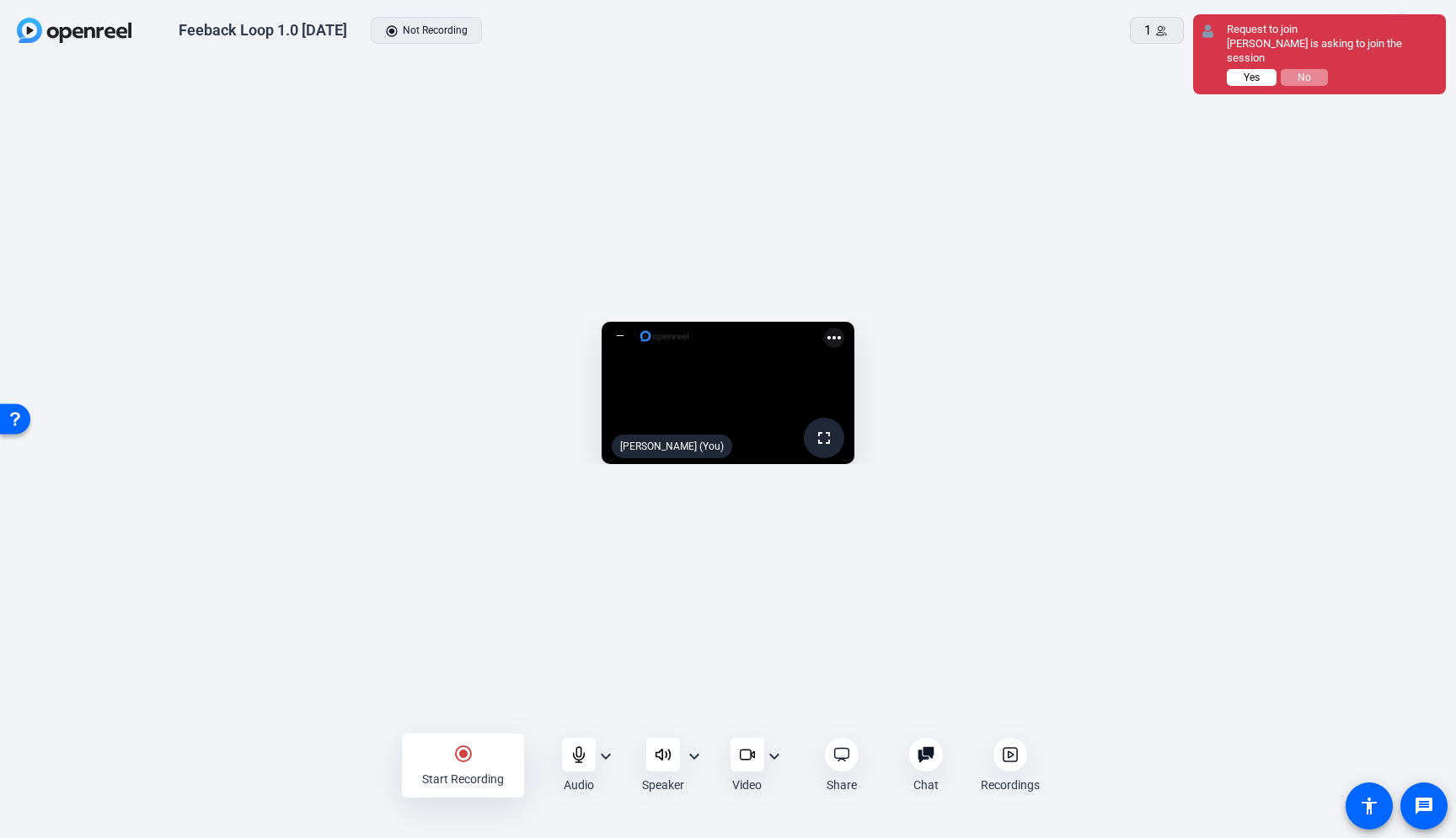
click at [1244, 75] on span "Yes" at bounding box center [1252, 78] width 16 height 12
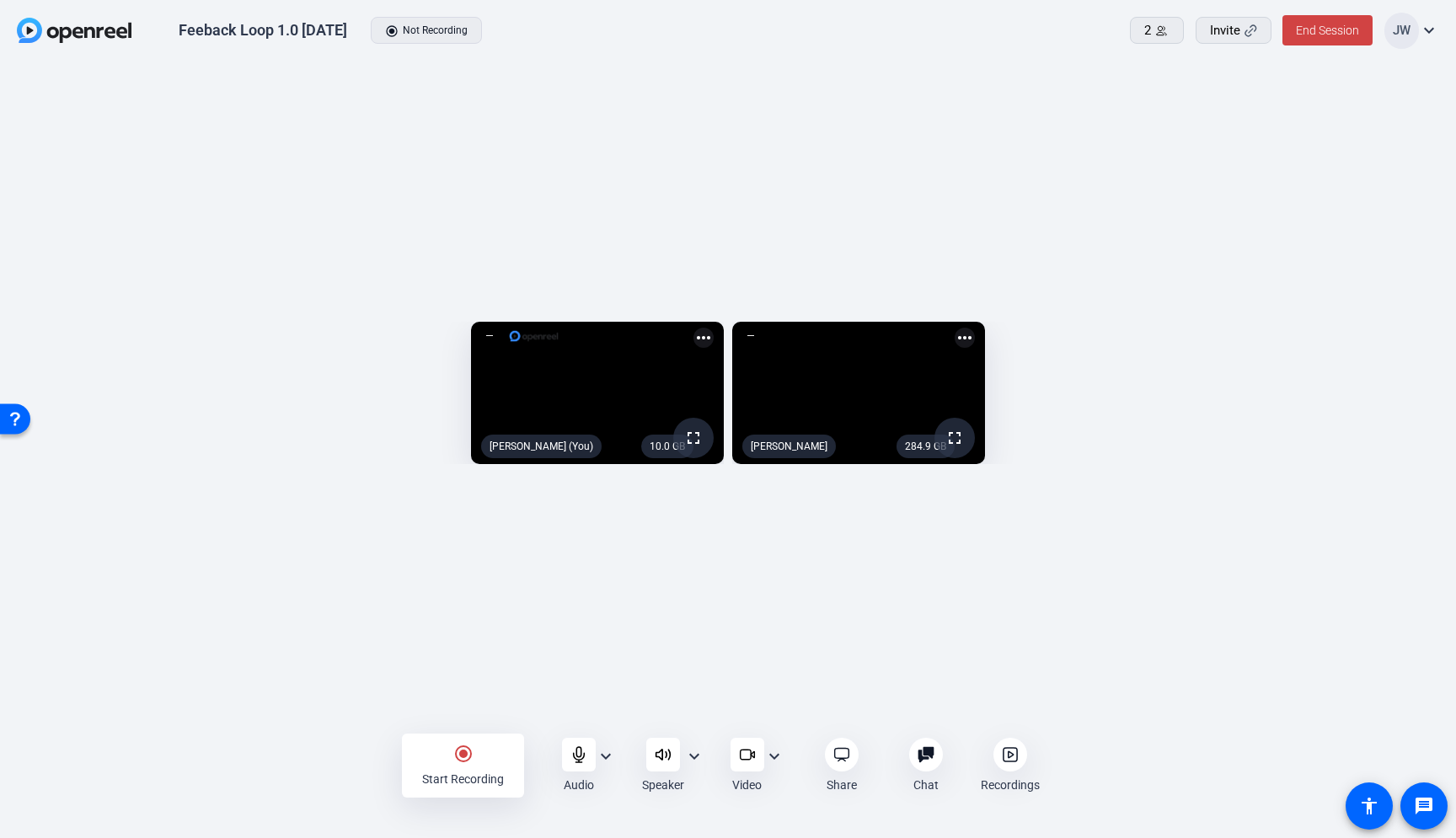
click at [700, 756] on mat-icon "expand_more" at bounding box center [694, 756] width 20 height 20
click at [698, 755] on div at bounding box center [728, 419] width 1456 height 838
click at [606, 754] on mat-icon "expand_more" at bounding box center [605, 756] width 20 height 20
click at [606, 754] on div at bounding box center [728, 419] width 1456 height 838
click at [614, 677] on div "10.0 GB fullscreen Jesse Wilson (You) more_horiz 284.9 GB fullscreen Melissa Sl…" at bounding box center [728, 397] width 1456 height 671
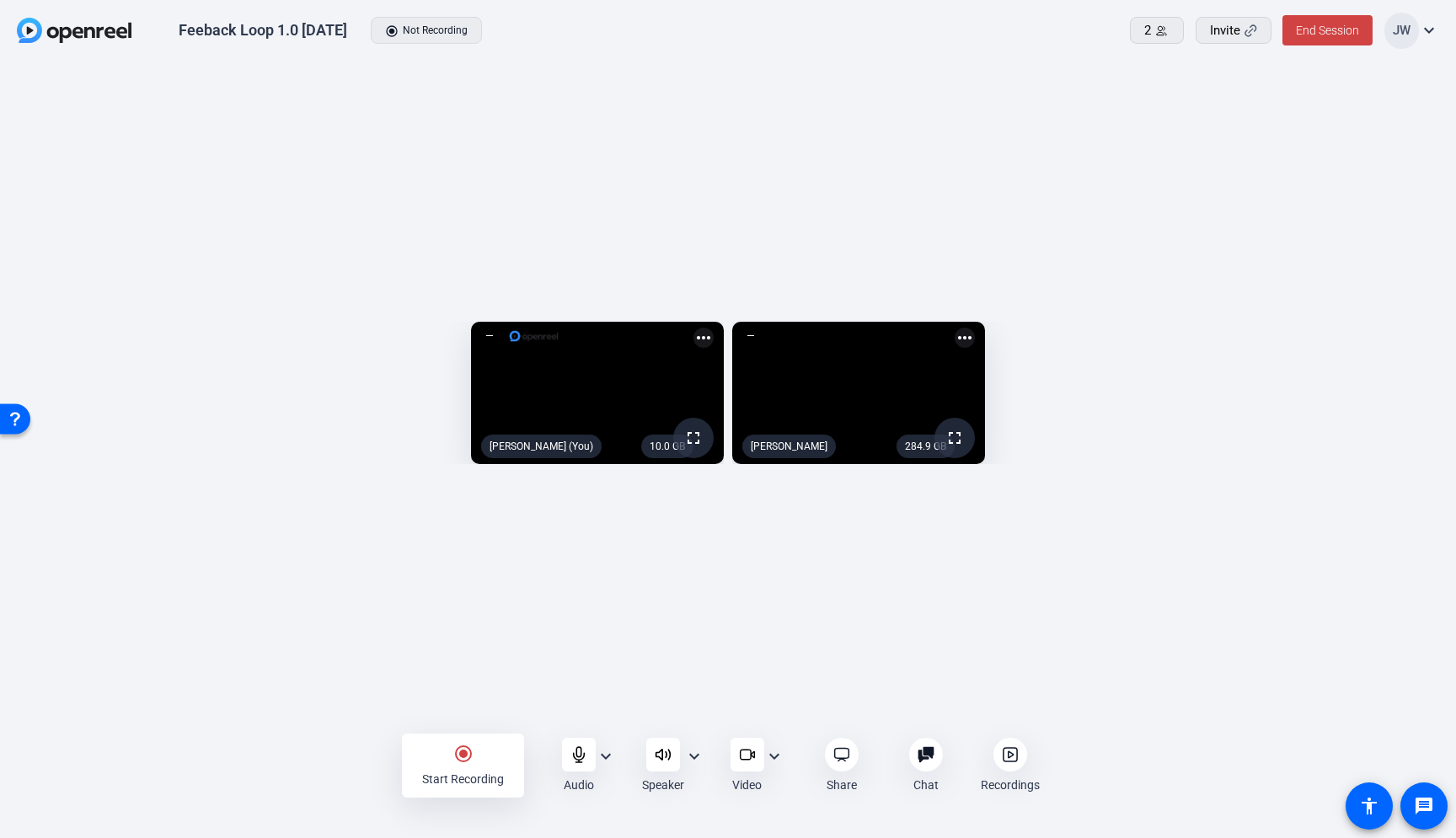
click at [508, 655] on div "10.0 GB fullscreen Jesse Wilson (You) more_horiz 284.9 GB fullscreen Melissa Sl…" at bounding box center [728, 397] width 1456 height 671
click at [296, 679] on div "10.0 GB fullscreen Jesse Wilson (You) more_horiz 284.9 GB fullscreen Melissa Sl…" at bounding box center [728, 397] width 1456 height 671
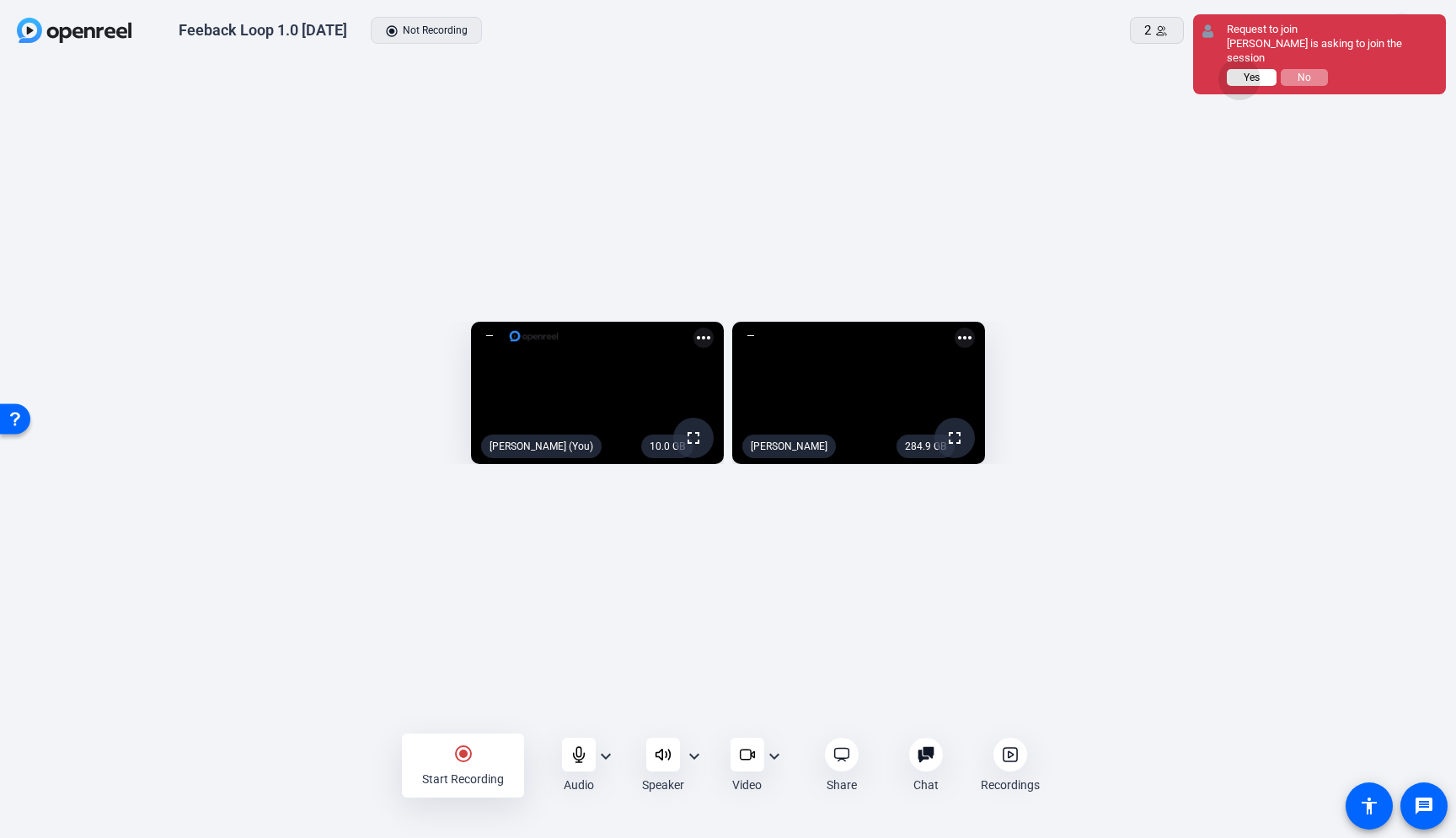
click at [1241, 69] on button "Yes" at bounding box center [1251, 77] width 50 height 17
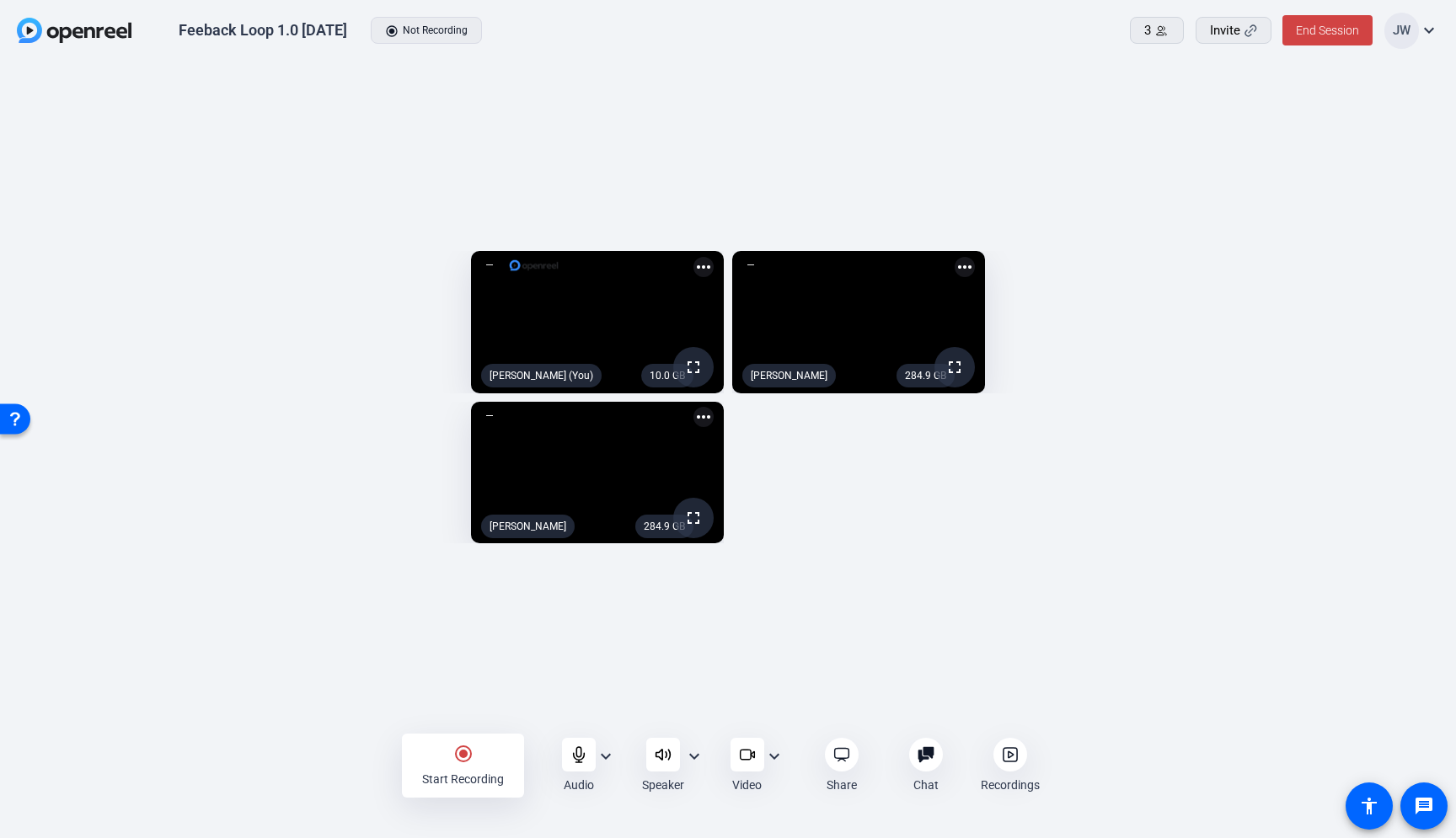
click at [694, 426] on mat-icon "more_horiz" at bounding box center [703, 417] width 20 height 20
click at [824, 478] on div at bounding box center [728, 419] width 1456 height 838
click at [696, 421] on mat-icon "more_horiz" at bounding box center [703, 417] width 20 height 20
click at [814, 482] on div at bounding box center [728, 419] width 1456 height 838
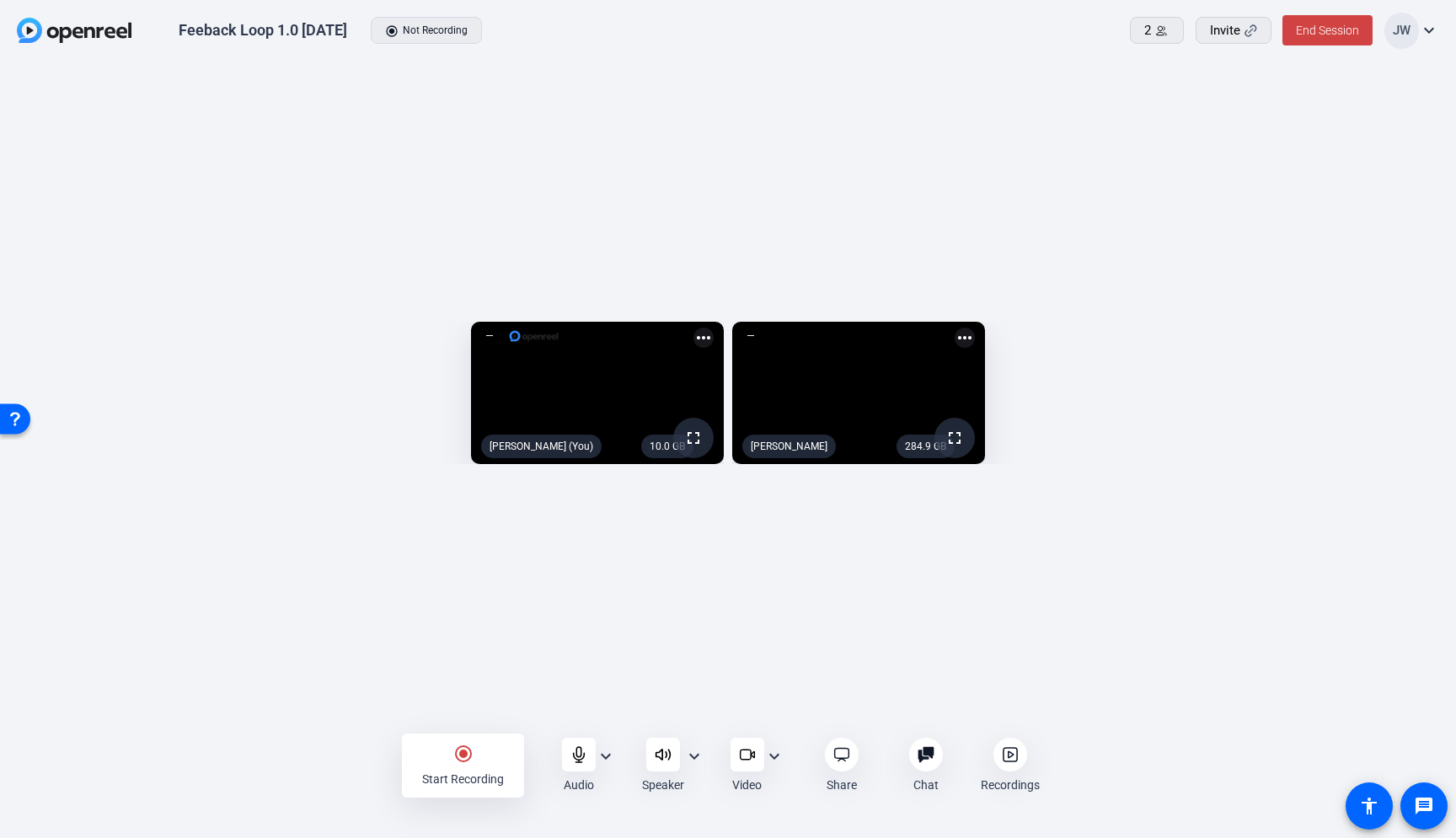
click at [696, 753] on mat-icon "expand_more" at bounding box center [694, 756] width 20 height 20
click at [663, 657] on span "External Headphones" at bounding box center [618, 649] width 147 height 20
click at [239, 665] on div "10.0 GB fullscreen Jesse Wilson (You) more_horiz 284.9 GB fullscreen Melissa Sl…" at bounding box center [728, 397] width 1456 height 671
click at [237, 699] on div "10.0 GB fullscreen Jesse Wilson (You) more_horiz 284.9 GB fullscreen Melissa Sl…" at bounding box center [728, 397] width 1456 height 671
click at [1220, 36] on span "Invite" at bounding box center [1225, 31] width 31 height 19
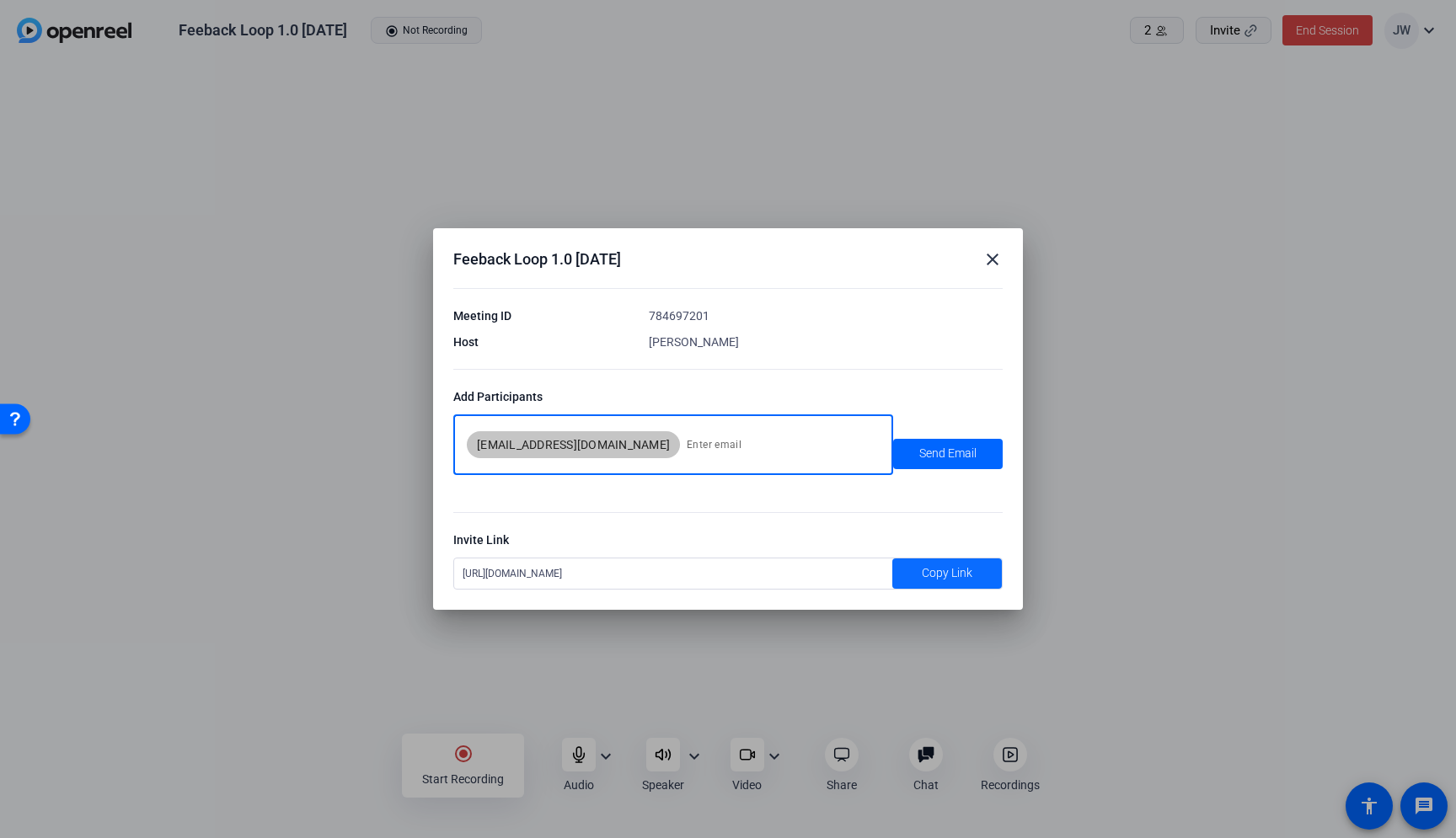
click at [906, 571] on span at bounding box center [947, 574] width 110 height 40
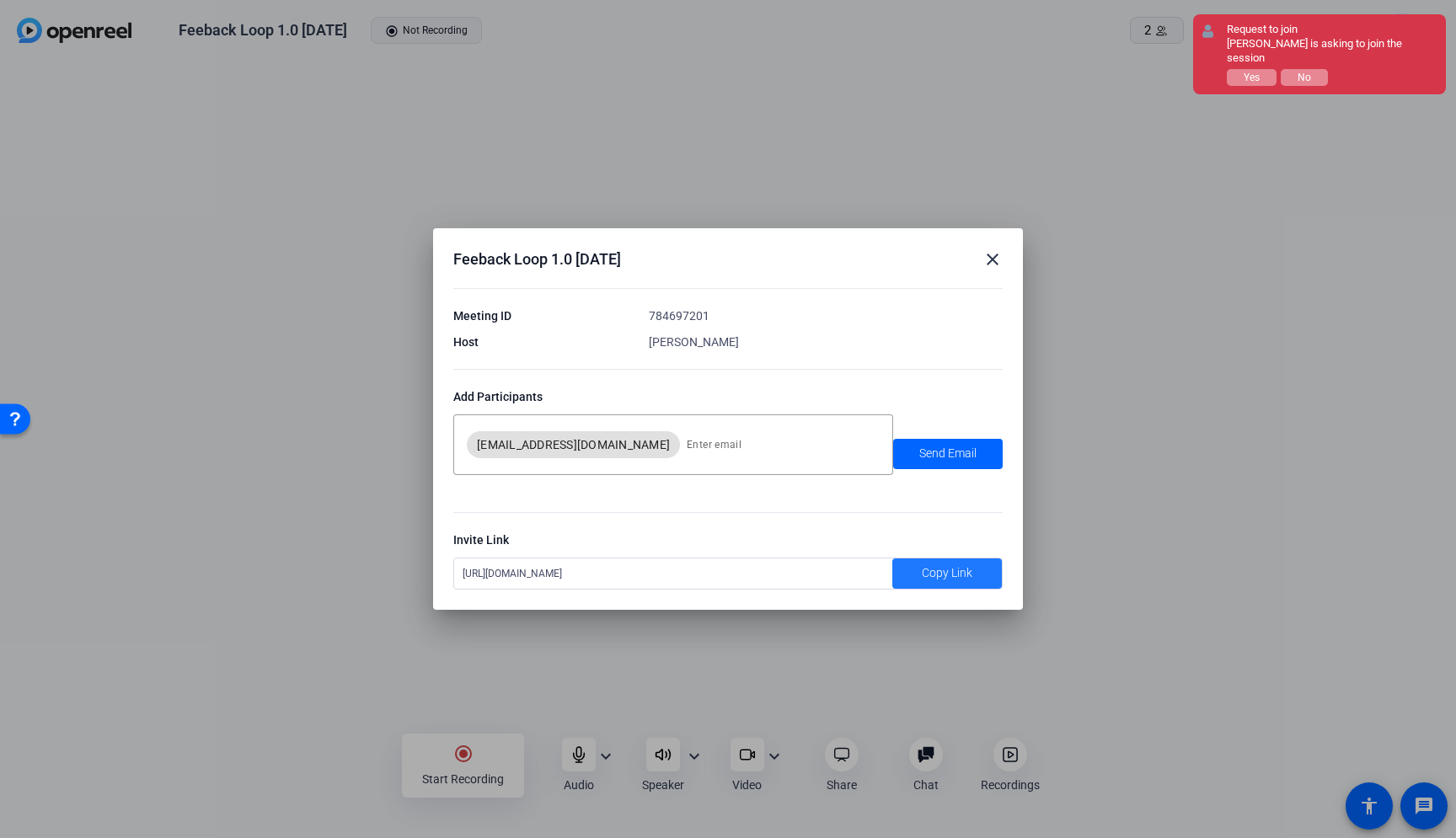
click at [987, 260] on mat-icon "close" at bounding box center [992, 259] width 20 height 20
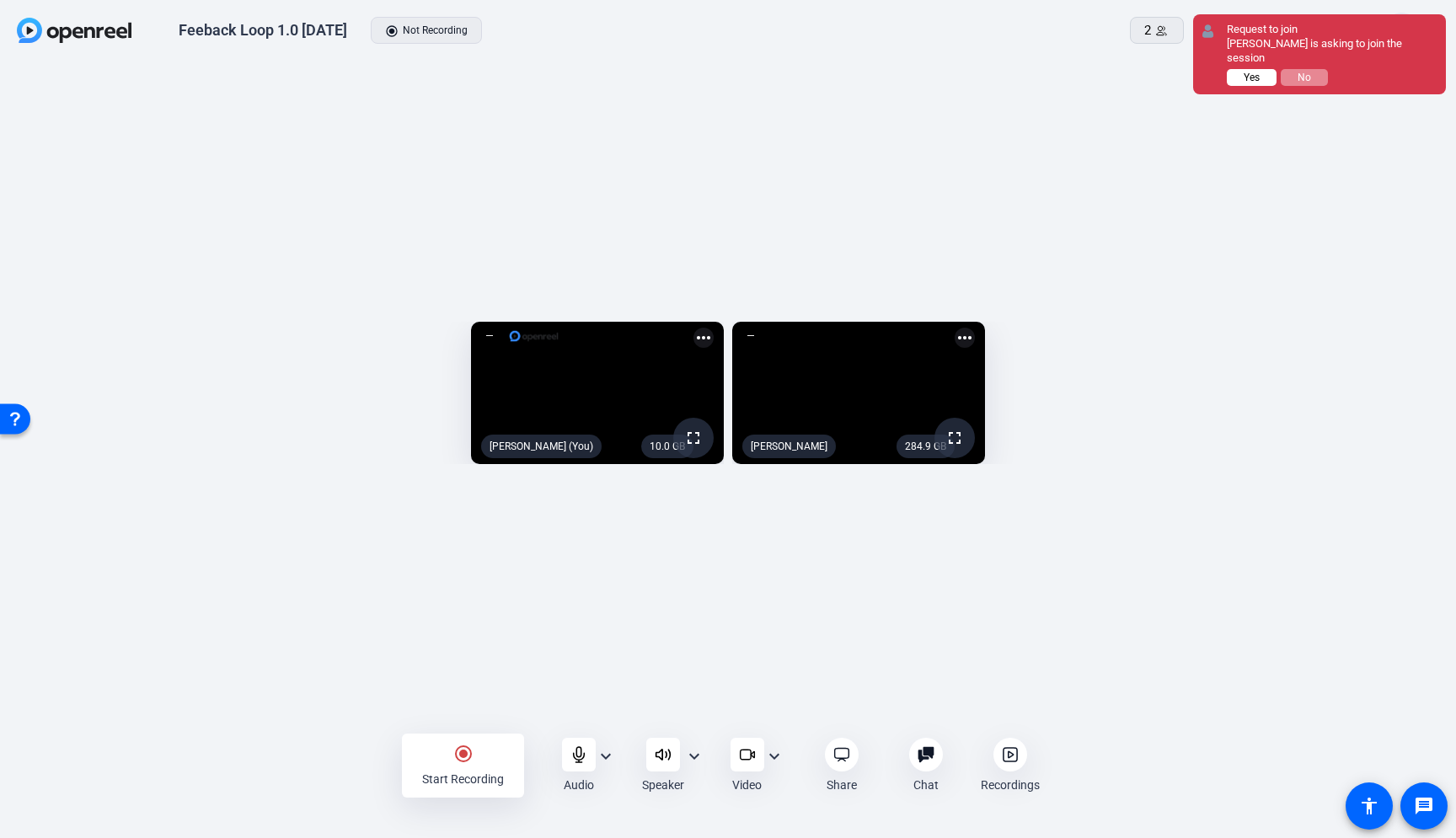
click at [1247, 72] on span "Yes" at bounding box center [1252, 78] width 16 height 12
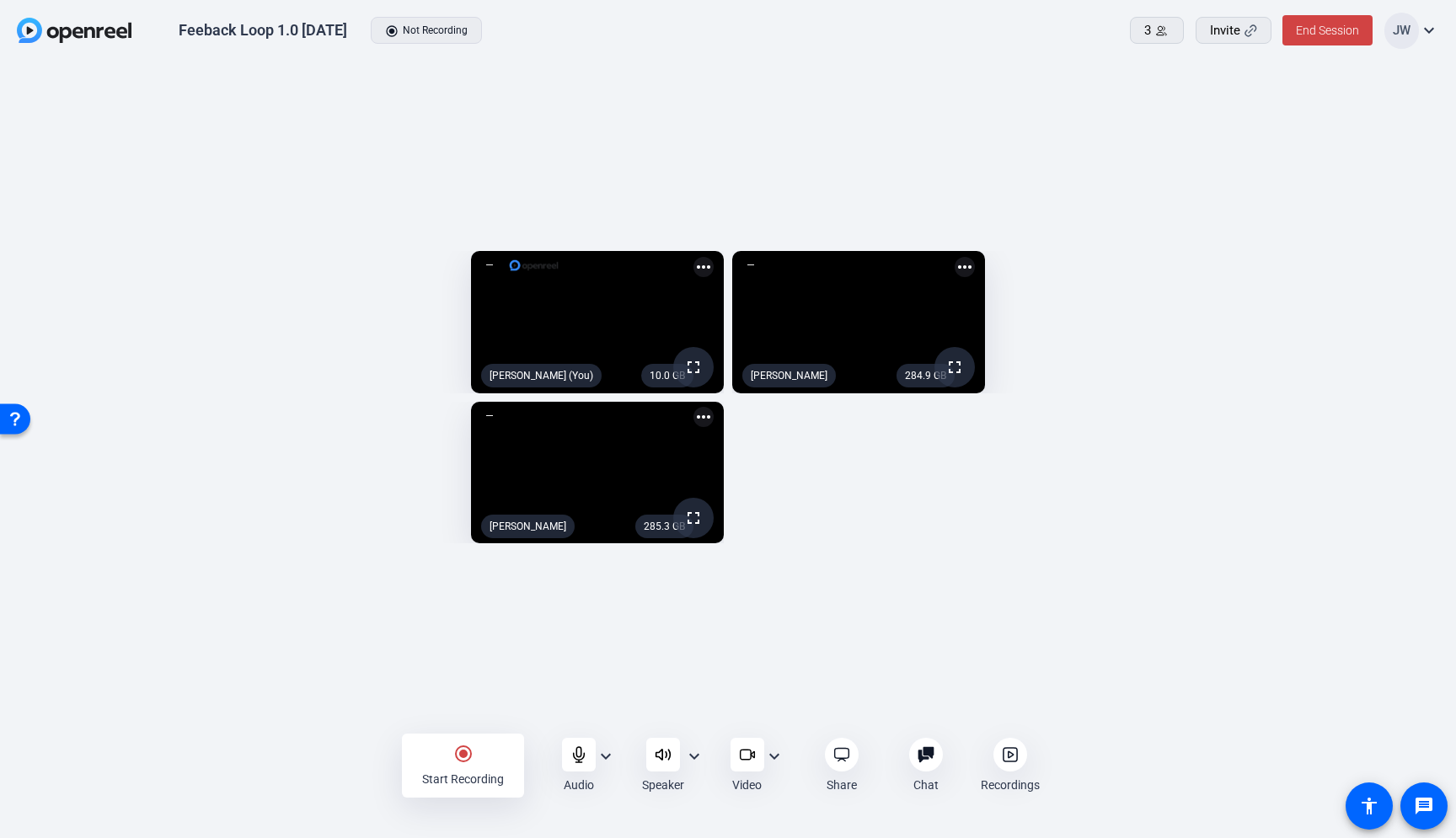
click at [694, 419] on mat-icon "more_horiz" at bounding box center [703, 417] width 20 height 20
click at [795, 494] on div at bounding box center [728, 419] width 1456 height 838
click at [697, 257] on mat-icon "more_horiz" at bounding box center [703, 267] width 20 height 20
click at [697, 111] on div at bounding box center [728, 419] width 1456 height 838
click at [931, 553] on div "10.0 GB fullscreen Jesse Wilson (You) more_horiz 284.9 GB fullscreen Melissa Sl…" at bounding box center [728, 397] width 1422 height 310
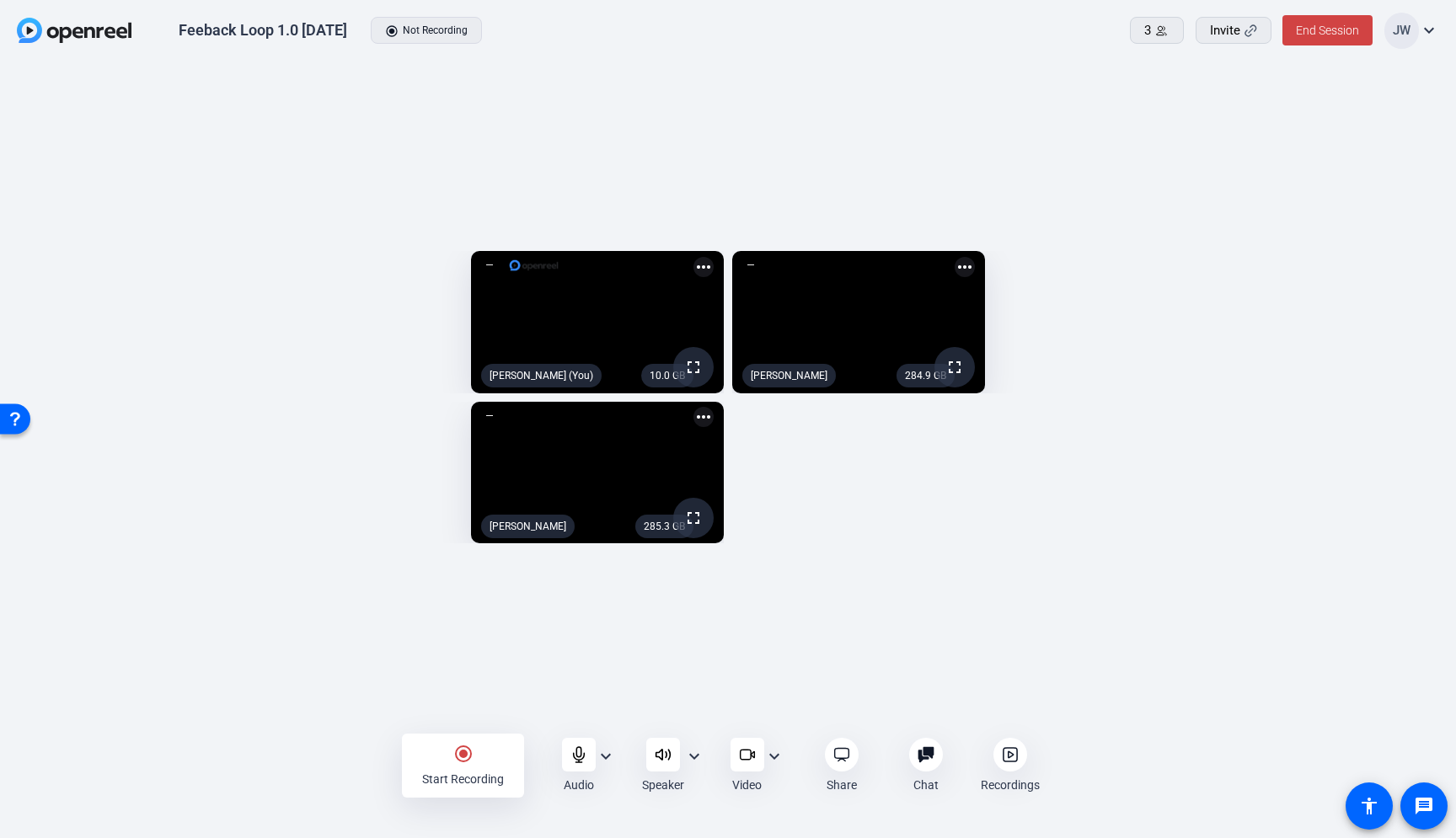
click at [777, 757] on mat-icon "expand_more" at bounding box center [774, 756] width 20 height 20
click at [810, 637] on div at bounding box center [728, 419] width 1456 height 838
click at [847, 553] on div "10.0 GB fullscreen Jesse Wilson (You) more_horiz 284.9 GB fullscreen Melissa Sl…" at bounding box center [728, 397] width 1422 height 310
click at [868, 553] on div "10.0 GB fullscreen Jesse Wilson (You) more_horiz 284.9 GB fullscreen Melissa Sl…" at bounding box center [728, 397] width 1422 height 310
click at [895, 553] on div "10.0 GB fullscreen Jesse Wilson (You) more_horiz 284.9 GB fullscreen Melissa Sl…" at bounding box center [728, 397] width 1422 height 310
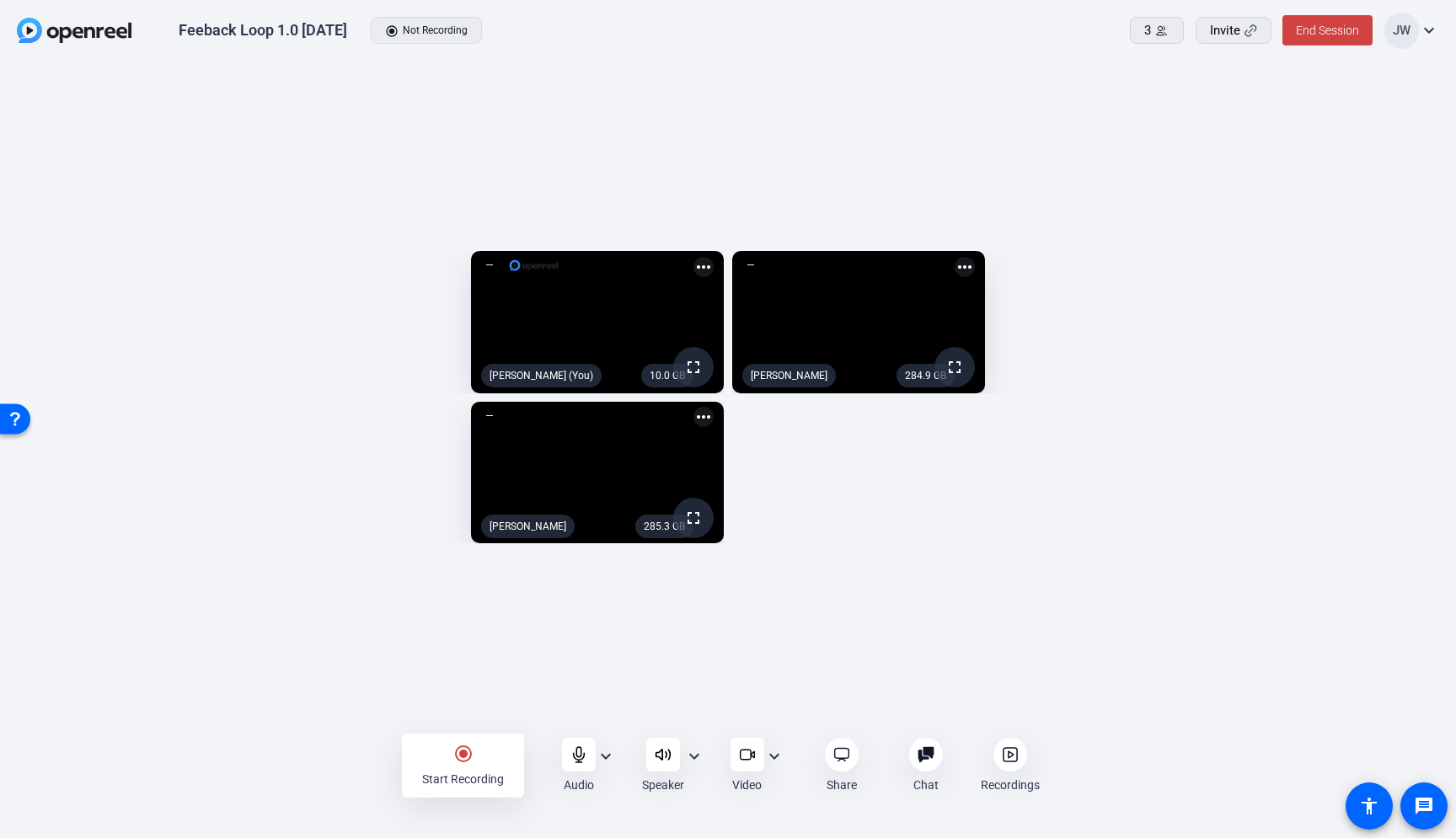
click at [832, 528] on div "10.0 GB fullscreen Jesse Wilson (You) more_horiz 284.9 GB fullscreen Melissa Sl…" at bounding box center [728, 397] width 1422 height 310
click at [783, 507] on div "10.0 GB fullscreen Jesse Wilson (You) more_horiz 284.9 GB fullscreen Melissa Sl…" at bounding box center [728, 397] width 1422 height 310
click at [799, 479] on div "10.0 GB fullscreen Jesse Wilson (You) more_horiz 284.9 GB fullscreen Melissa Sl…" at bounding box center [728, 397] width 1422 height 310
click at [848, 508] on div "10.0 GB fullscreen Jesse Wilson (You) more_horiz 284.9 GB fullscreen Melissa Sl…" at bounding box center [728, 397] width 1422 height 310
click at [899, 553] on div "10.0 GB fullscreen Jesse Wilson (You) more_horiz 284.9 GB fullscreen Melissa Sl…" at bounding box center [728, 397] width 1422 height 310
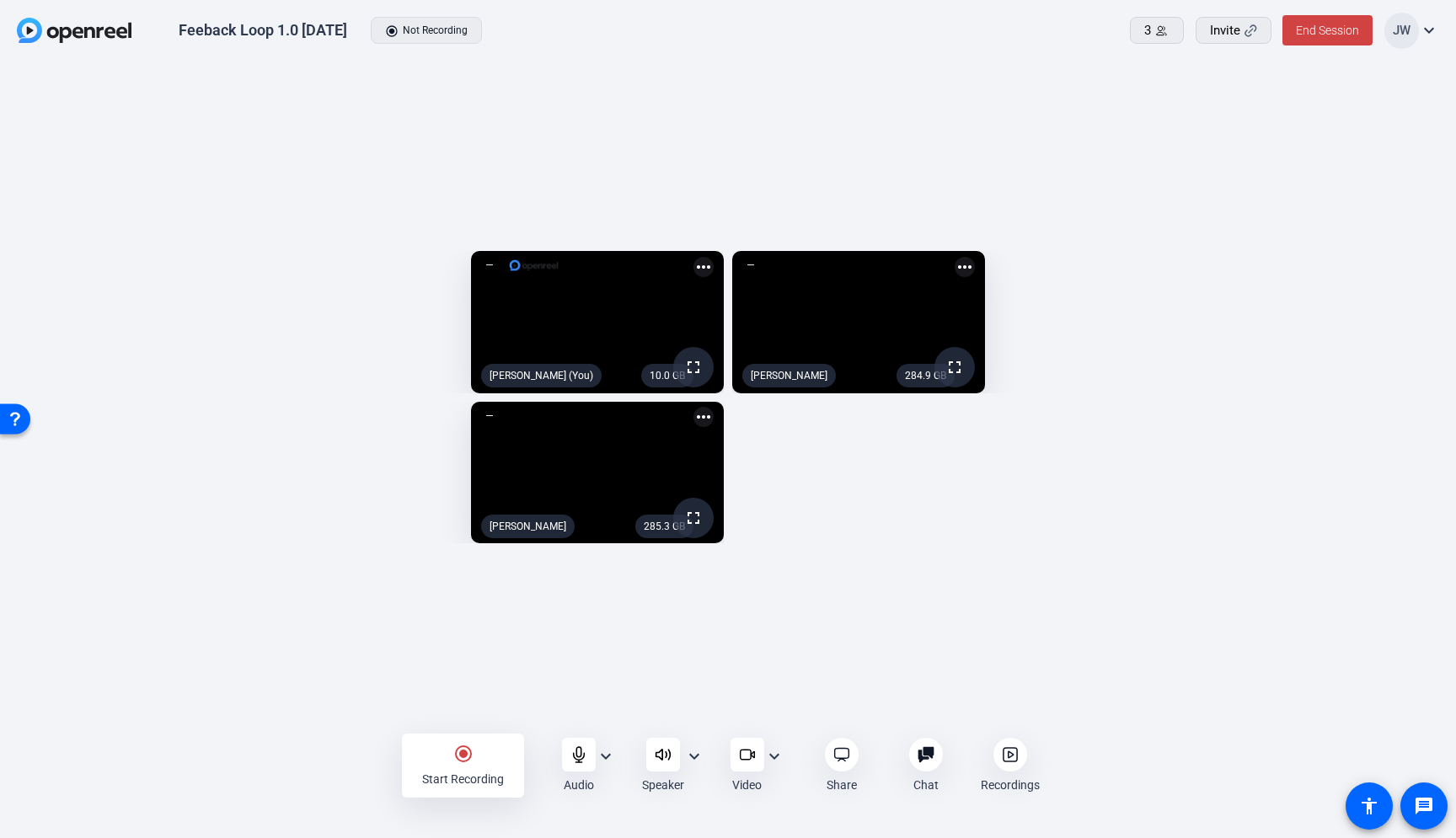
click at [937, 508] on div "10.0 GB fullscreen Jesse Wilson (You) more_horiz 284.9 GB fullscreen Melissa Sl…" at bounding box center [728, 397] width 1422 height 310
click at [1166, 36] on icon at bounding box center [1161, 31] width 12 height 12
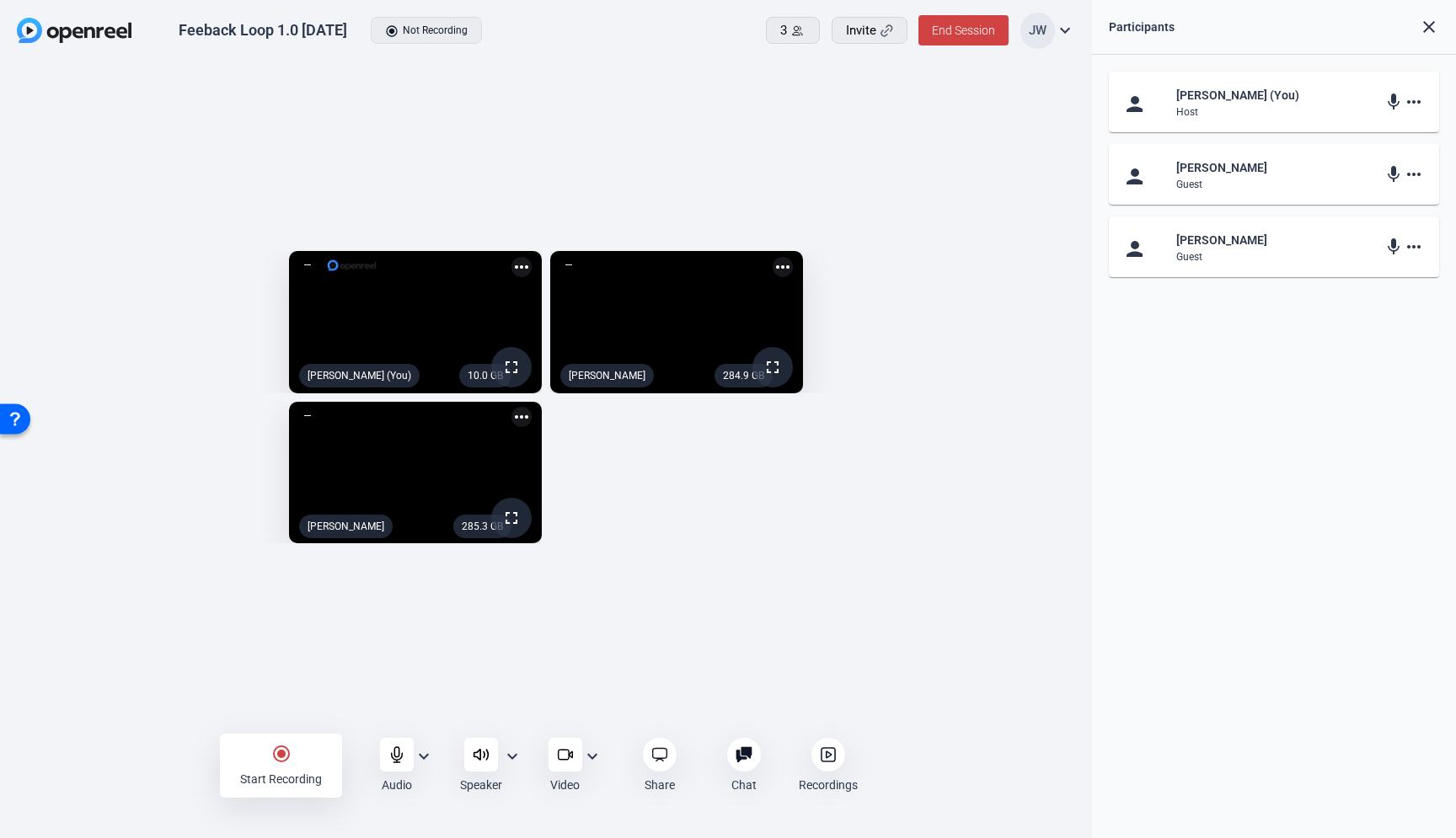
click at [1416, 101] on mat-icon "more_horiz" at bounding box center [1413, 101] width 20 height 20
click at [1417, 100] on div at bounding box center [728, 419] width 1456 height 838
click at [793, 35] on icon at bounding box center [797, 31] width 12 height 12
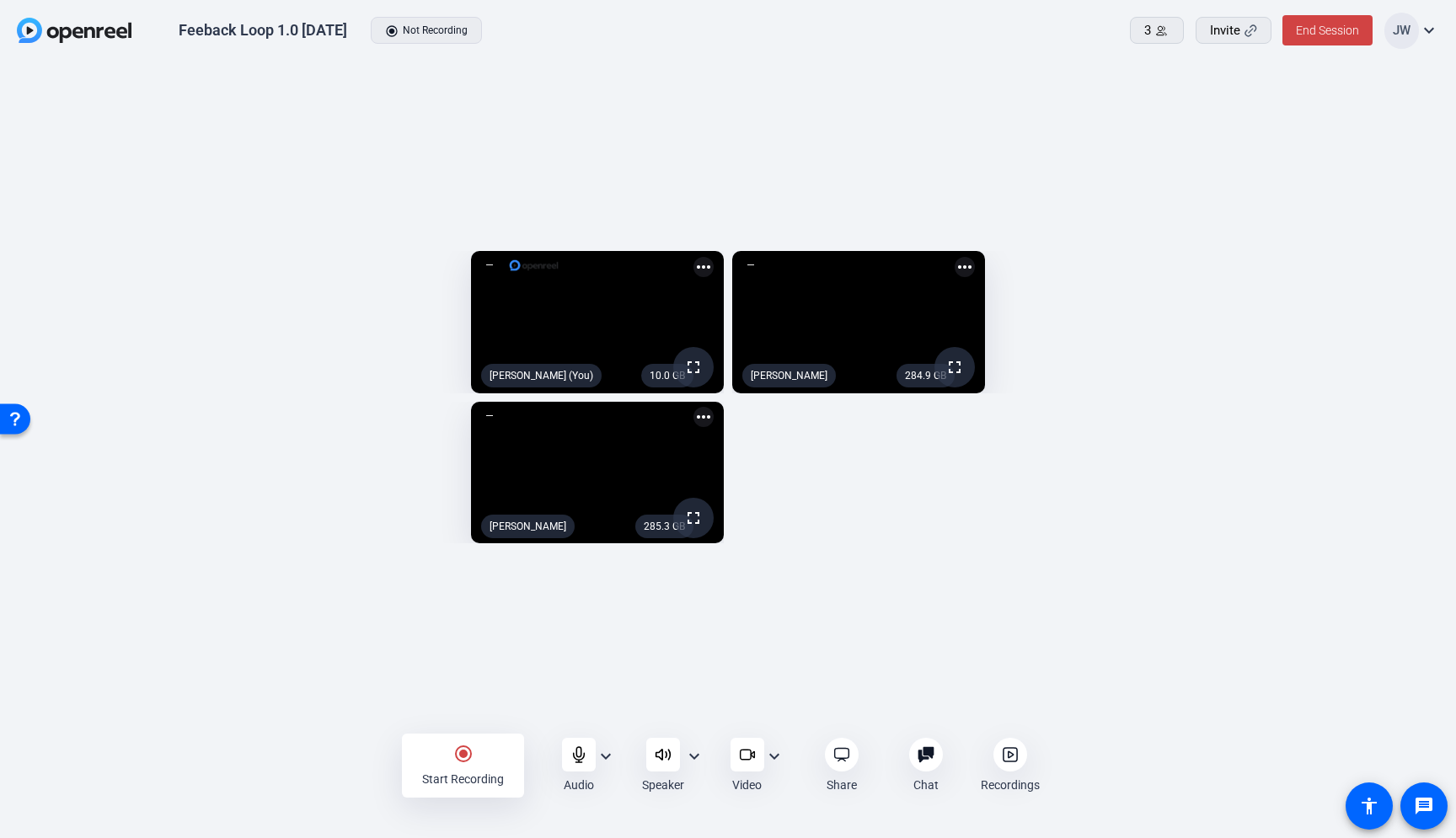
click at [709, 26] on div "Feeback Loop 1.0 Thursday radio_button_checked Not Recording" at bounding box center [443, 30] width 853 height 36
click at [975, 257] on mat-icon "more_horiz" at bounding box center [964, 267] width 20 height 20
click at [1289, 129] on div at bounding box center [728, 419] width 1456 height 838
click at [701, 58] on div "Feeback Loop 1.0 Thursday radio_button_checked Not Recording 3 Invite End Sessi…" at bounding box center [728, 31] width 1456 height 62
click at [897, 553] on div "10.0 GB fullscreen Jesse Wilson (You) more_horiz 284.9 GB fullscreen Melissa Sl…" at bounding box center [728, 397] width 1422 height 310
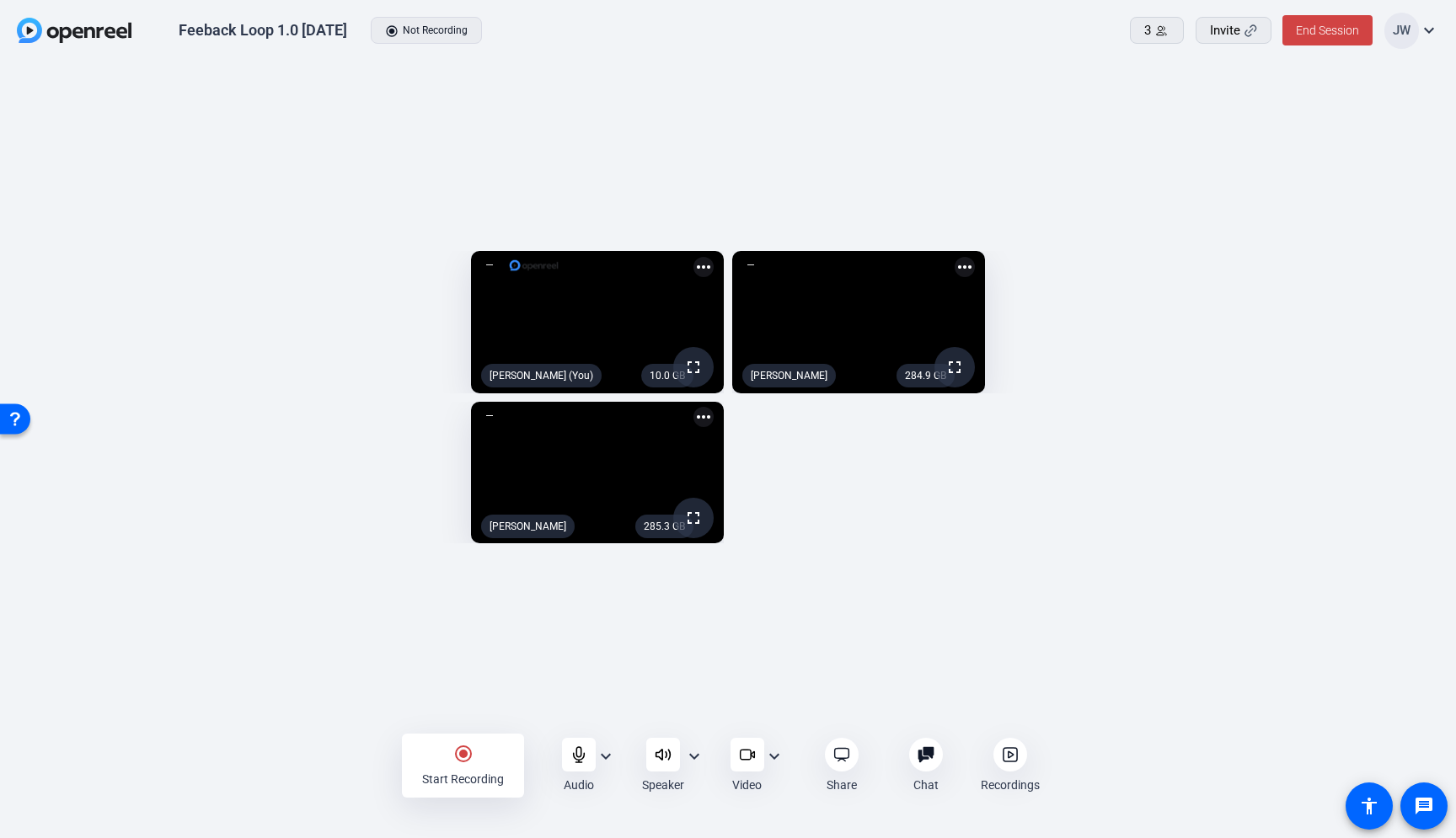
click at [167, 729] on div "10.0 GB fullscreen Jesse Wilson (You) more_horiz 284.9 GB fullscreen Melissa Sl…" at bounding box center [728, 397] width 1456 height 671
click at [754, 470] on div "10.0 GB fullscreen Jesse Wilson (You) more_horiz 284.9 GB fullscreen Melissa Sl…" at bounding box center [728, 397] width 1422 height 310
click at [796, 462] on div "10.0 GB fullscreen Jesse Wilson (You) more_horiz 284.9 GB fullscreen Melissa Sl…" at bounding box center [728, 397] width 1422 height 310
click at [736, 535] on div "10.0 GB fullscreen Jesse Wilson (You) more_horiz 284.9 GB fullscreen Melissa Sl…" at bounding box center [728, 397] width 1422 height 310
click at [808, 489] on div "10.0 GB fullscreen Jesse Wilson (You) more_horiz 284.9 GB fullscreen Melissa Sl…" at bounding box center [728, 397] width 1422 height 310
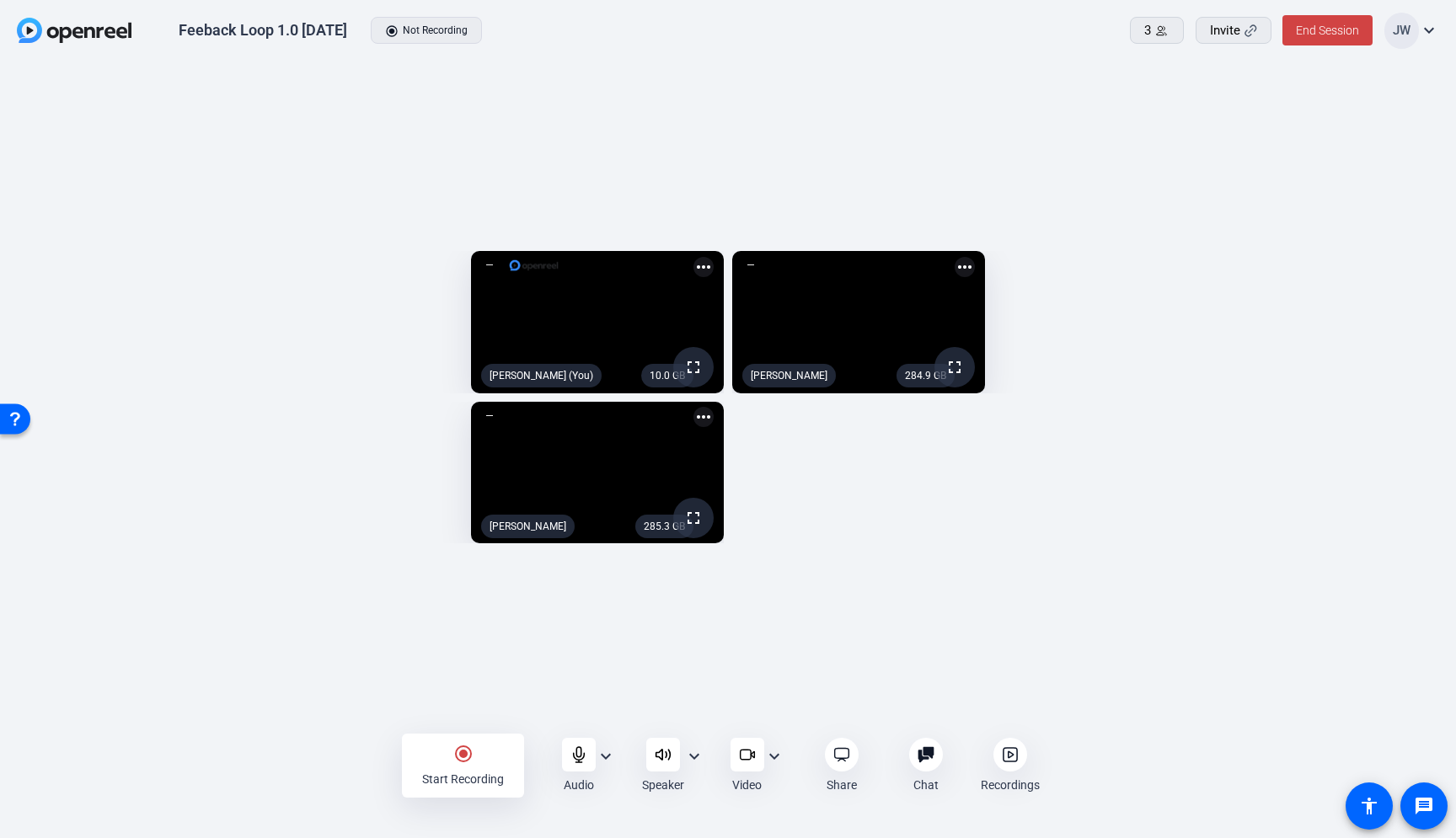
click at [800, 530] on div "10.0 GB fullscreen Jesse Wilson (You) more_horiz 284.9 GB fullscreen Melissa Sl…" at bounding box center [728, 397] width 1422 height 310
click at [755, 553] on div "10.0 GB fullscreen Jesse Wilson (You) more_horiz 284.9 GB fullscreen Melissa Sl…" at bounding box center [728, 397] width 1422 height 310
click at [750, 753] on icon at bounding box center [745, 755] width 11 height 10
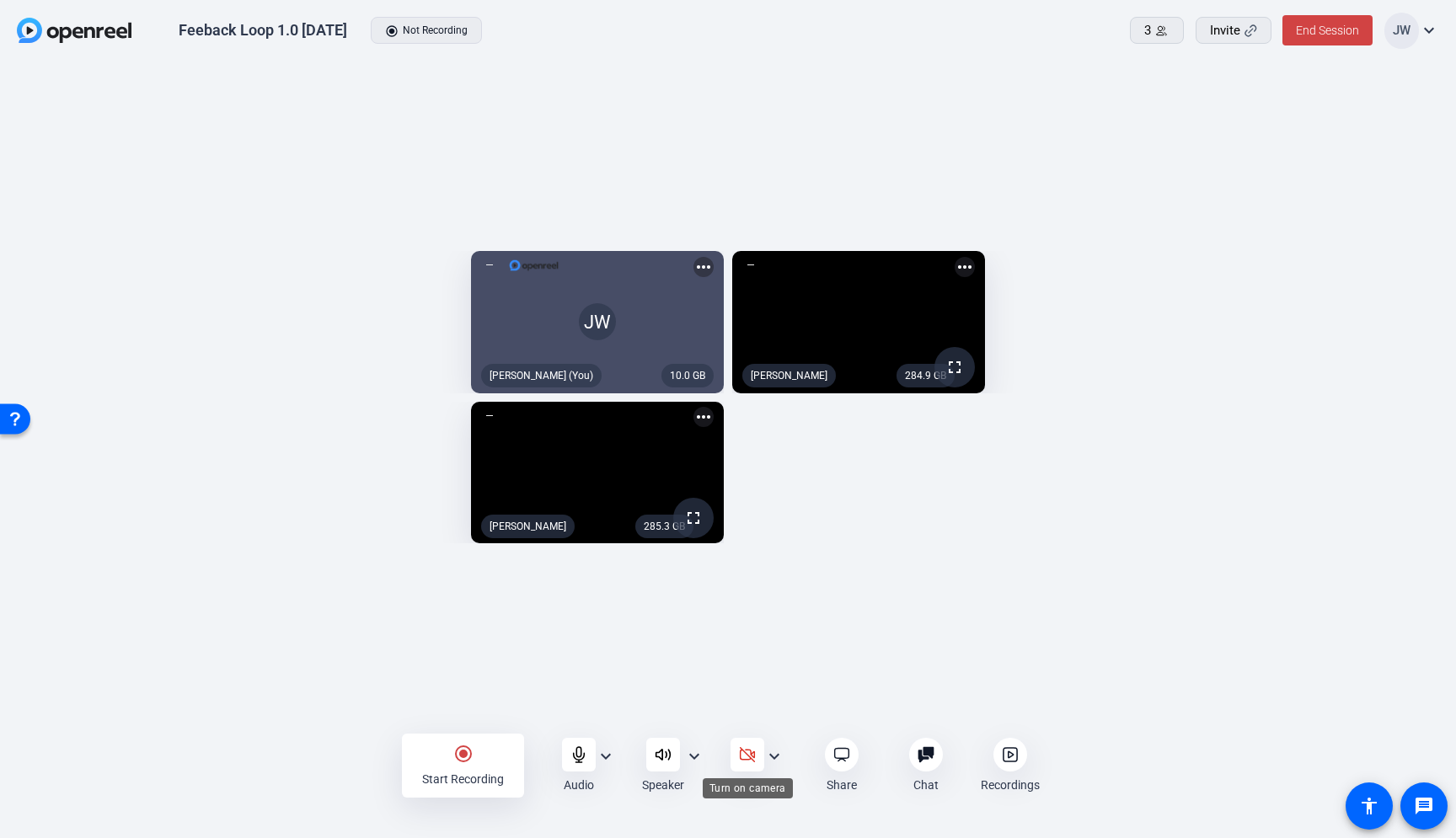
click at [743, 754] on icon at bounding box center [747, 754] width 17 height 17
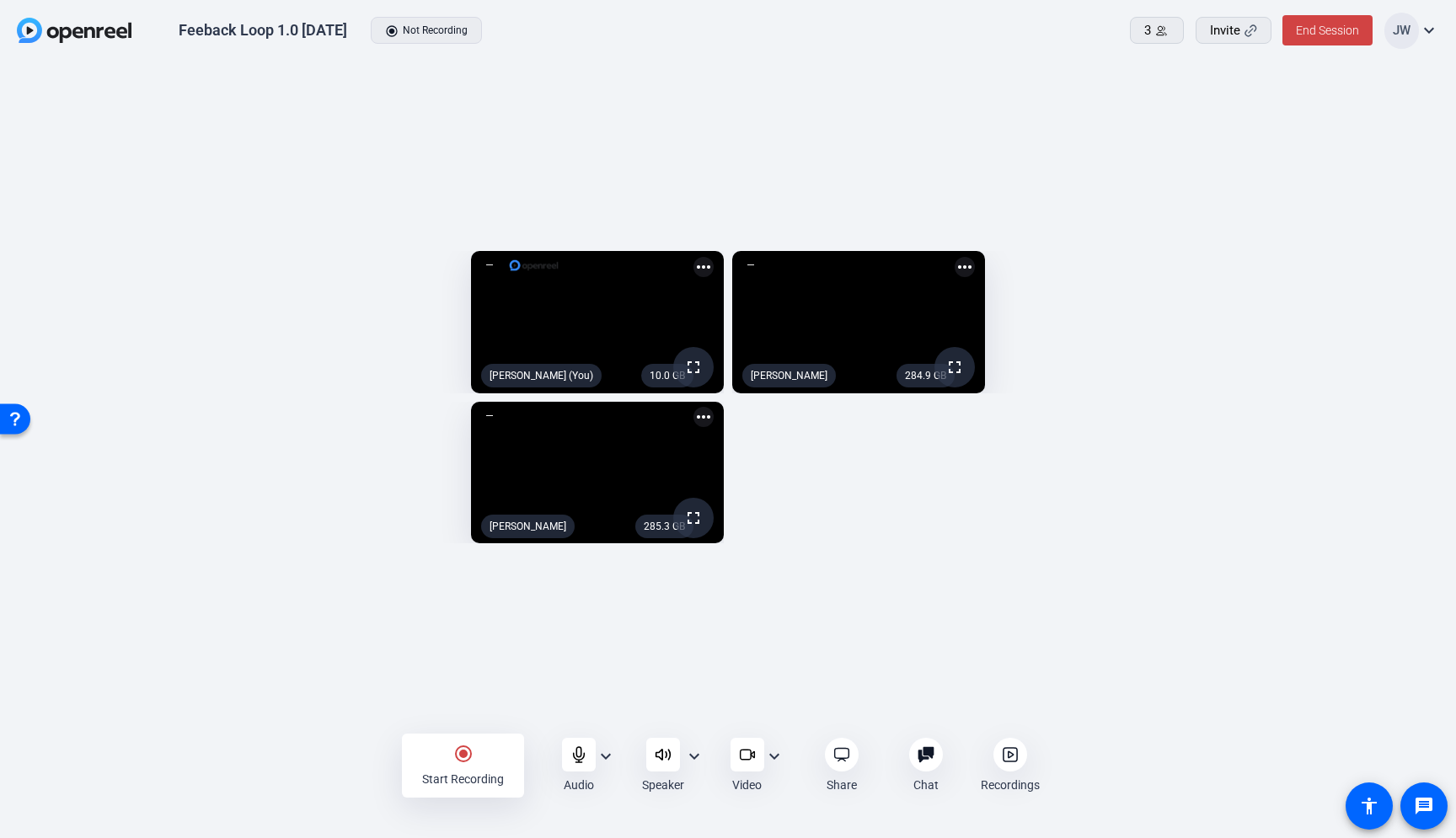
click at [741, 753] on icon at bounding box center [747, 754] width 17 height 17
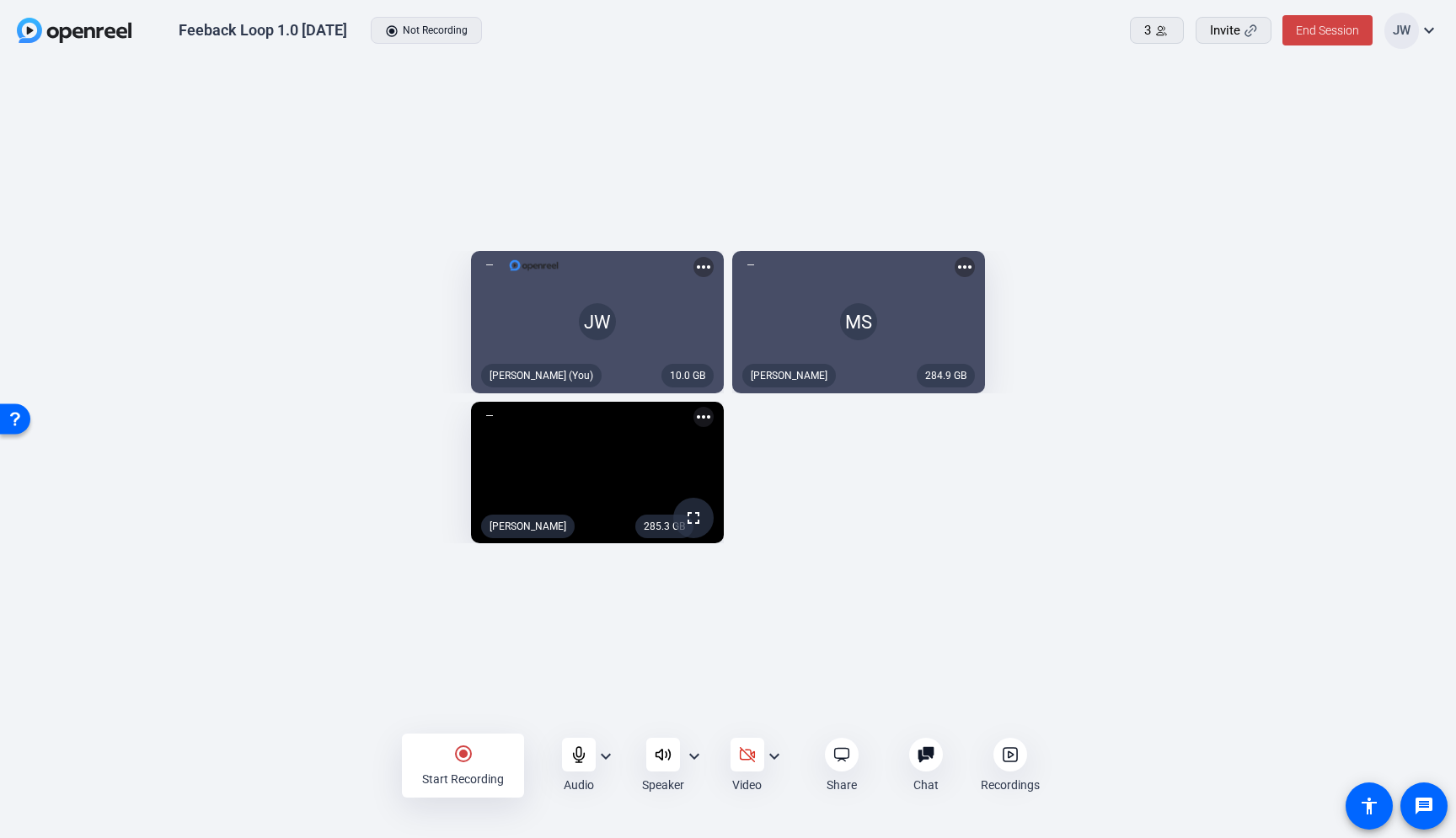
click at [741, 754] on icon at bounding box center [747, 754] width 17 height 17
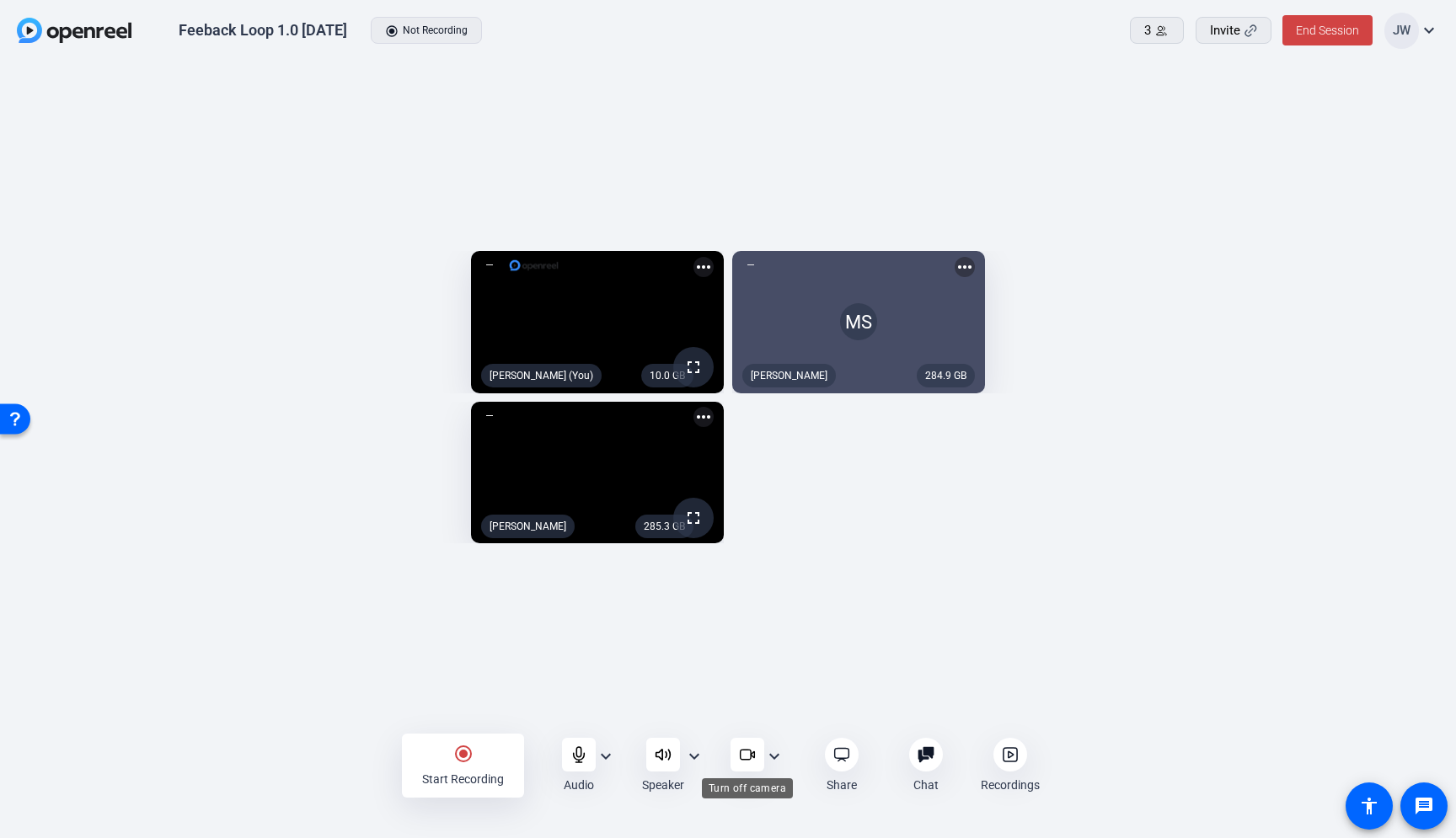
click at [743, 754] on icon at bounding box center [747, 754] width 17 height 17
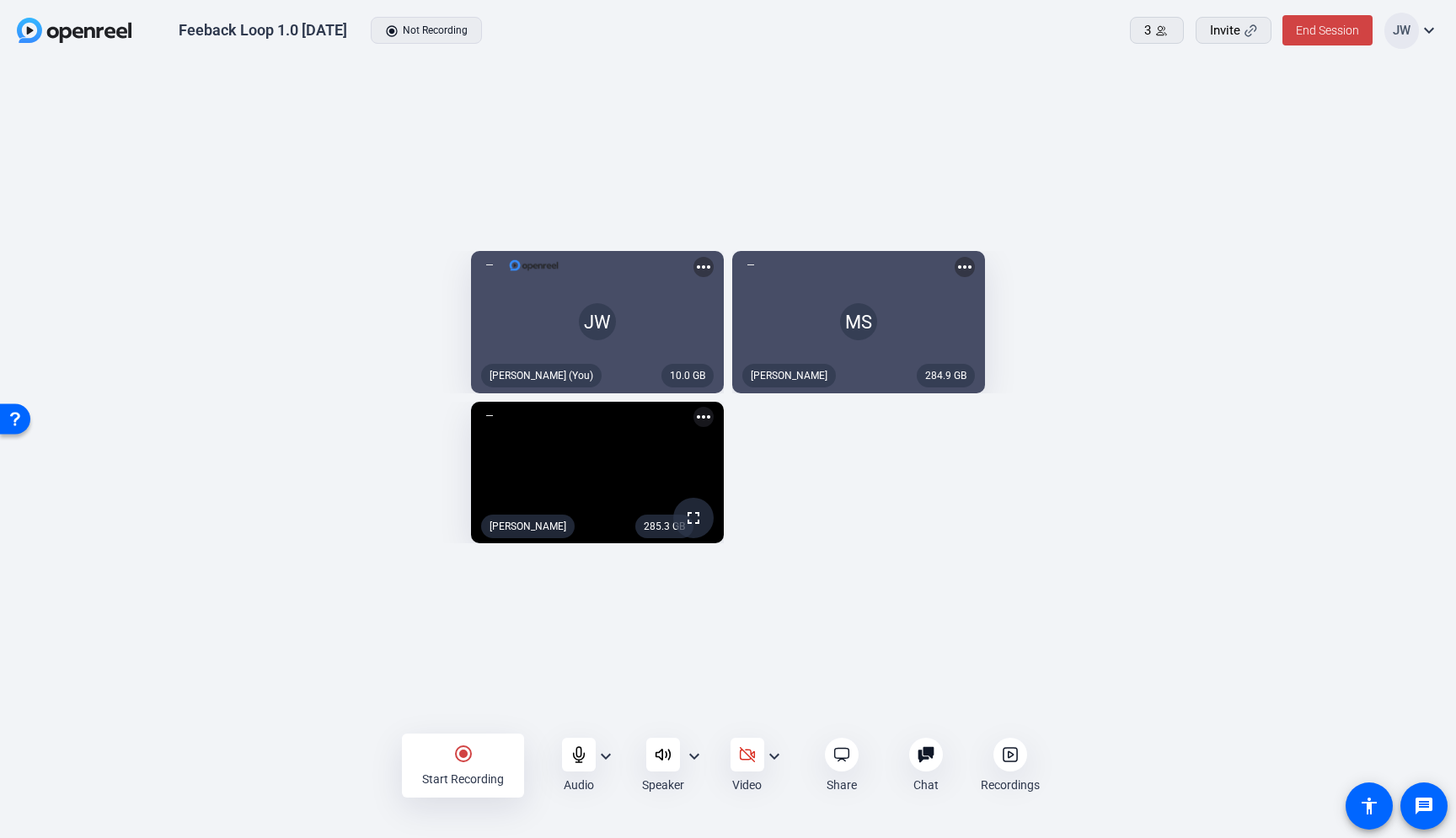
click at [770, 553] on div "10.0 GB JW Jesse Wilson (You) more_horiz 284.9 GB MS Melissa Slattery more_hori…" at bounding box center [728, 397] width 1422 height 310
click at [796, 553] on div "10.0 GB JW Jesse Wilson (You) more_horiz 284.9 GB MS Melissa Slattery more_hori…" at bounding box center [728, 397] width 1422 height 310
click at [467, 762] on mat-icon "radio_button_checked" at bounding box center [463, 753] width 20 height 20
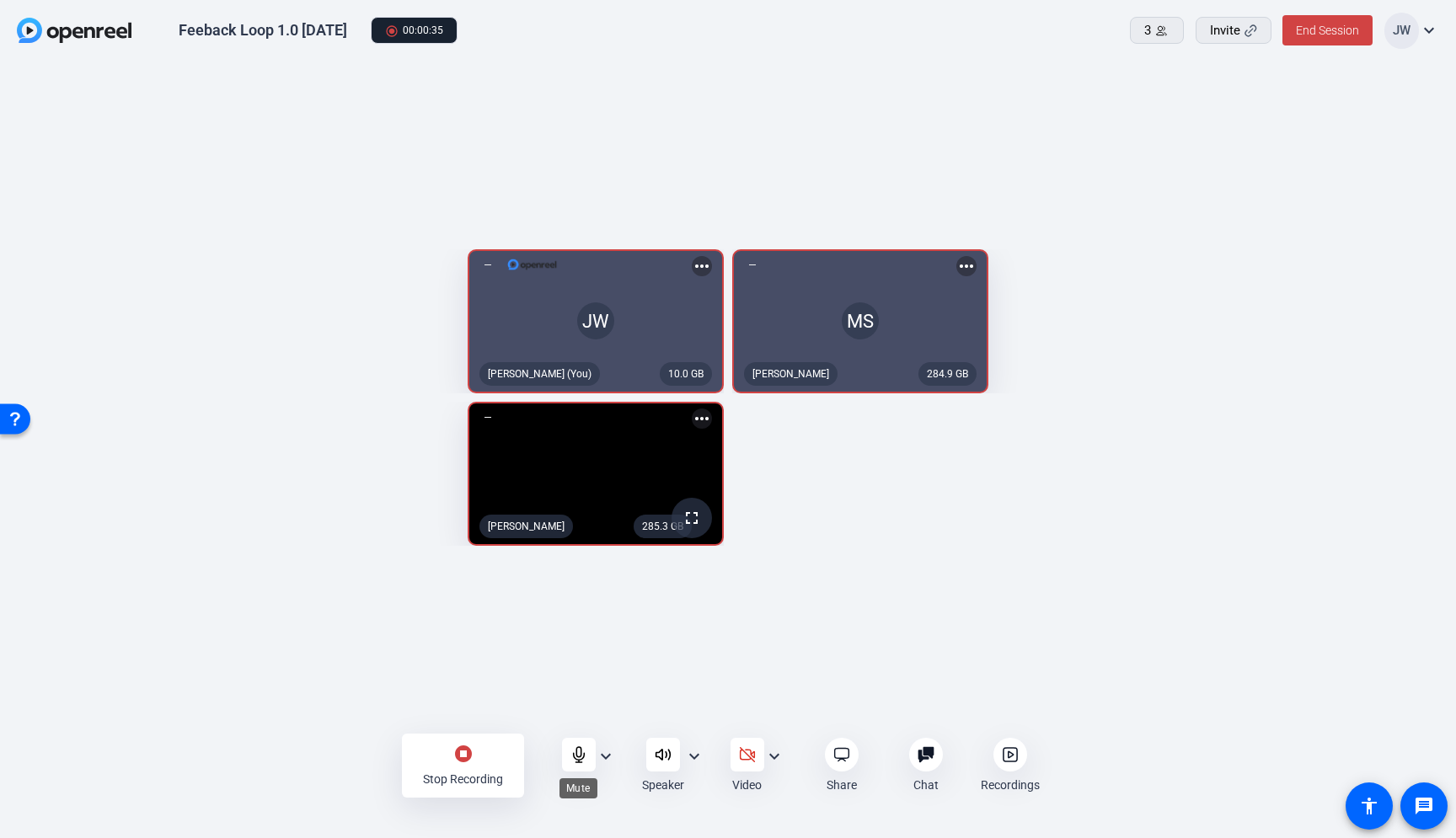
click at [577, 754] on icon at bounding box center [578, 754] width 11 height 15
click at [577, 753] on icon at bounding box center [578, 755] width 14 height 14
click at [311, 760] on div "stop_circle Stop Recording Audio expand_more Speaker expand_more Video expand_m…" at bounding box center [728, 766] width 1456 height 67
click at [572, 758] on icon at bounding box center [578, 754] width 17 height 17
click at [572, 753] on icon at bounding box center [578, 754] width 17 height 17
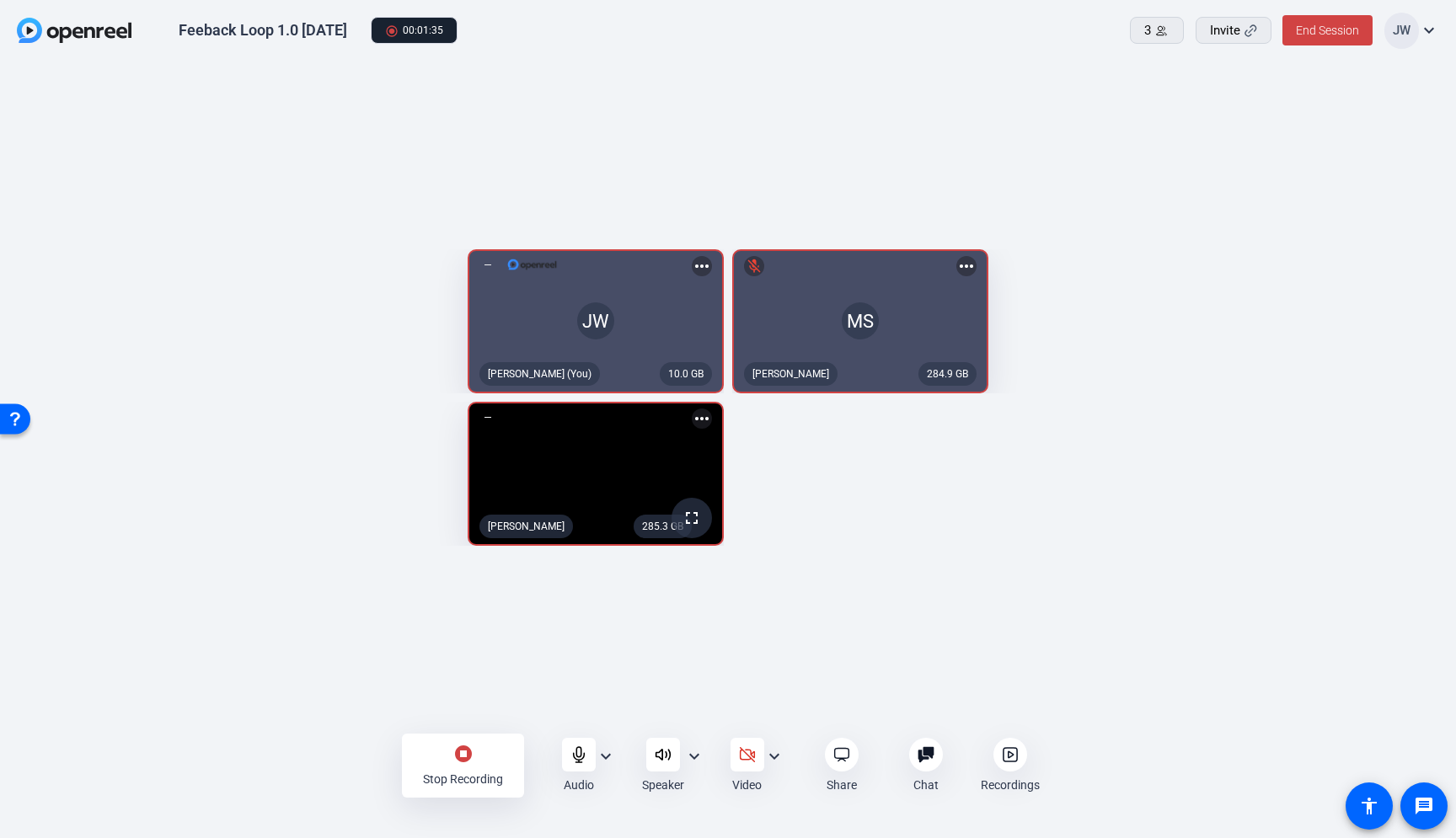
click at [575, 757] on icon at bounding box center [578, 754] width 17 height 17
click at [450, 763] on div "stop_circle Stop Recording" at bounding box center [463, 765] width 122 height 64
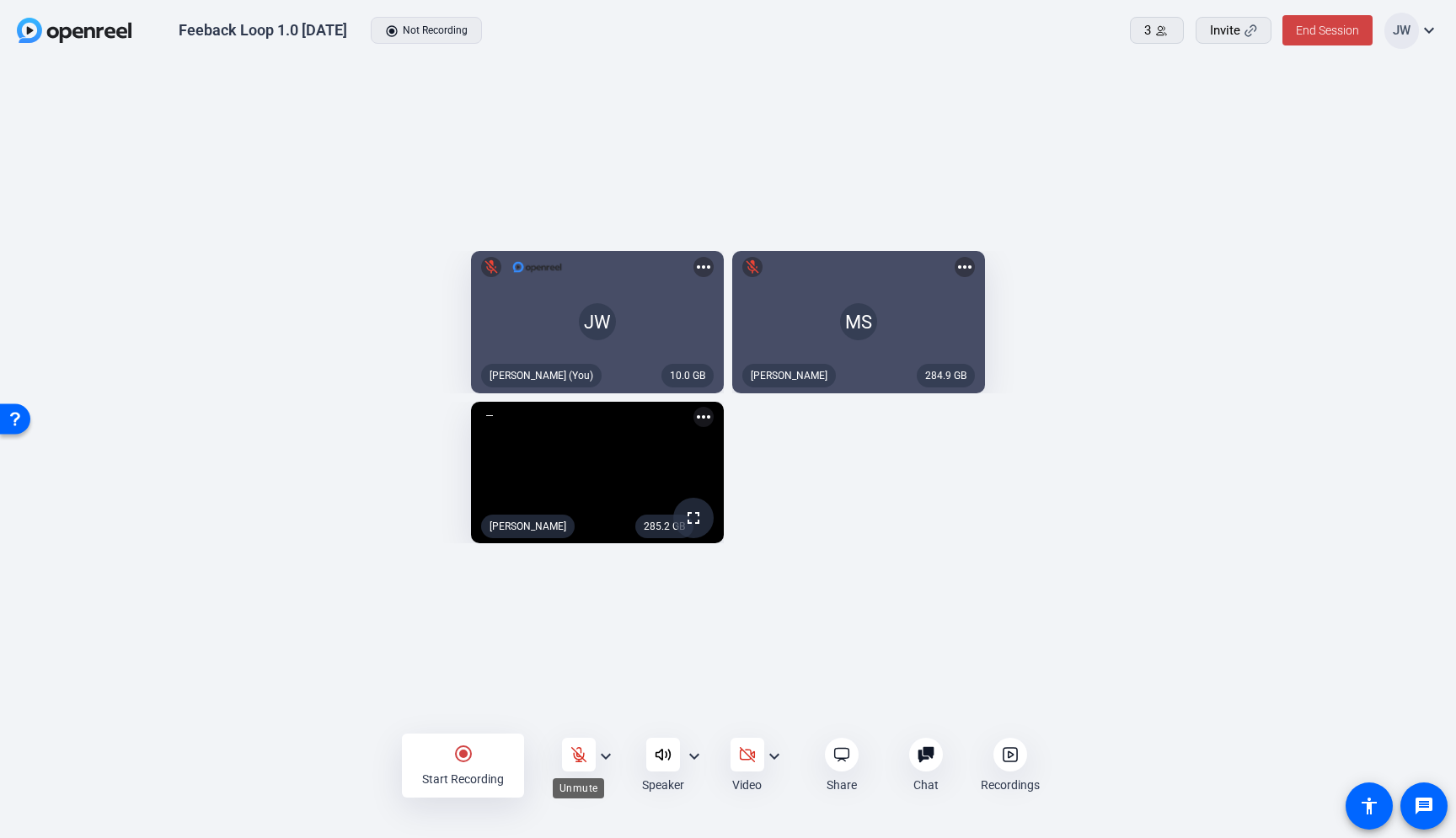
click at [578, 753] on icon at bounding box center [578, 754] width 17 height 17
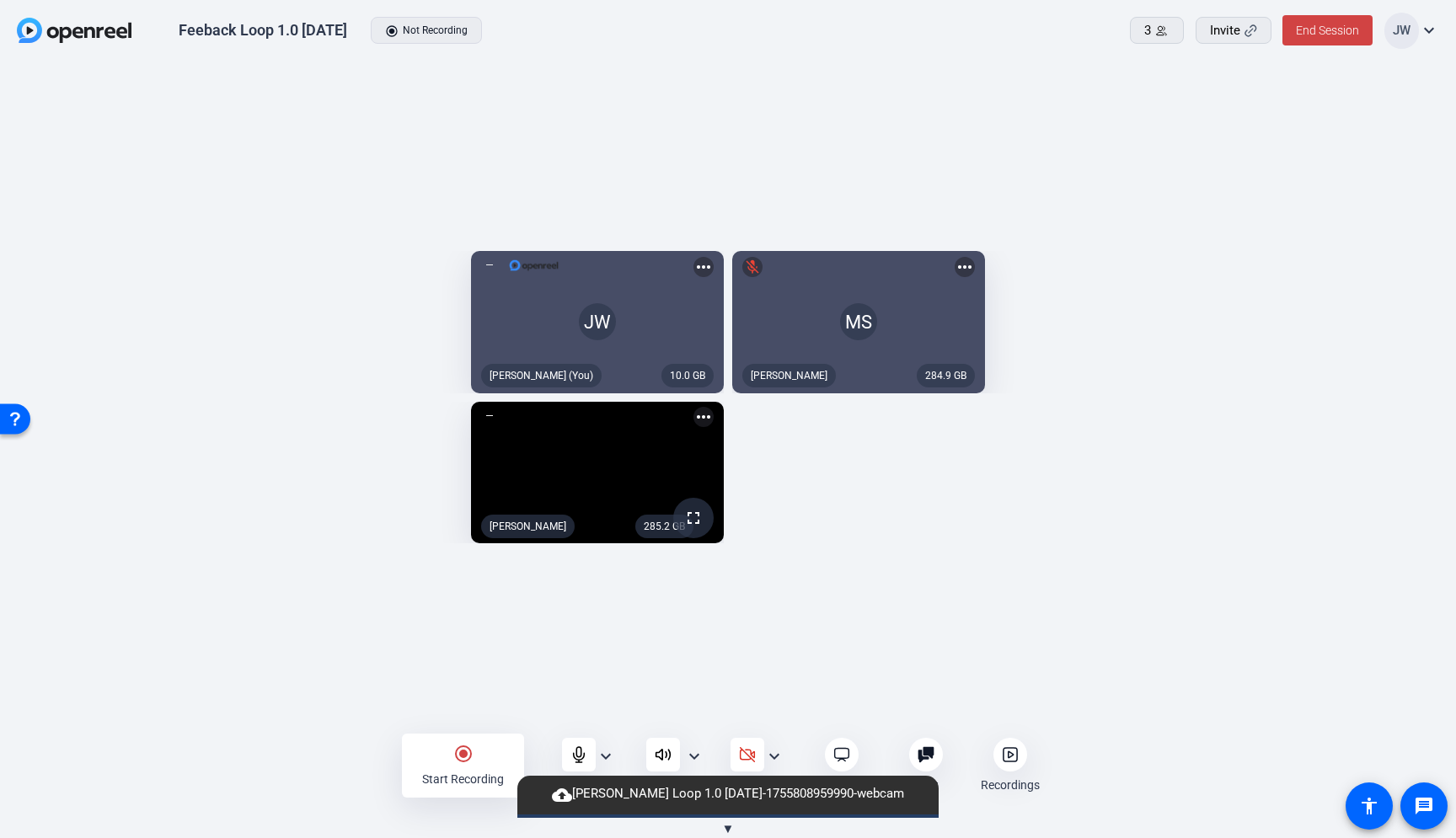
click at [748, 753] on icon at bounding box center [747, 754] width 17 height 17
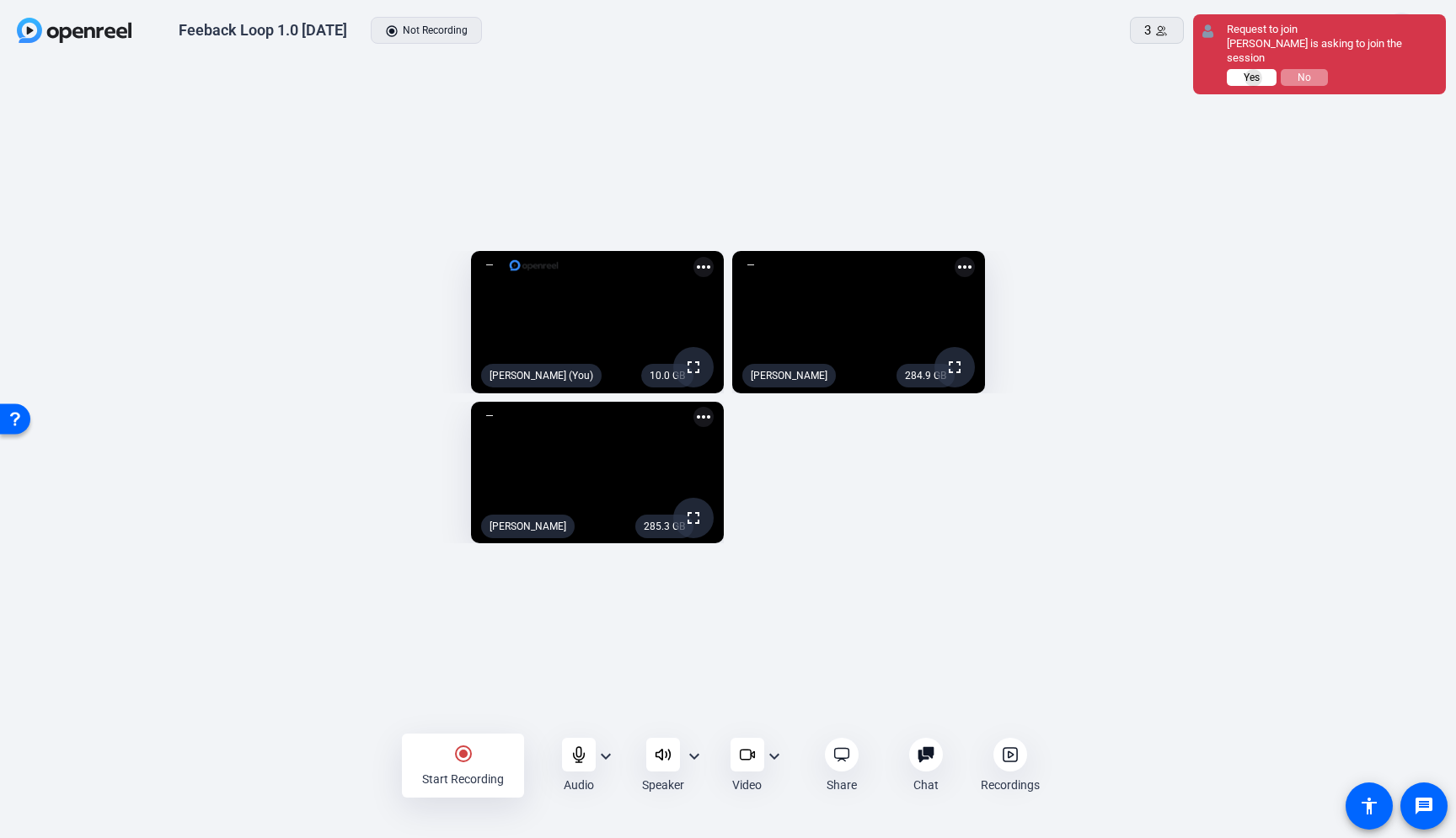
click at [1254, 72] on span "Yes" at bounding box center [1252, 78] width 16 height 12
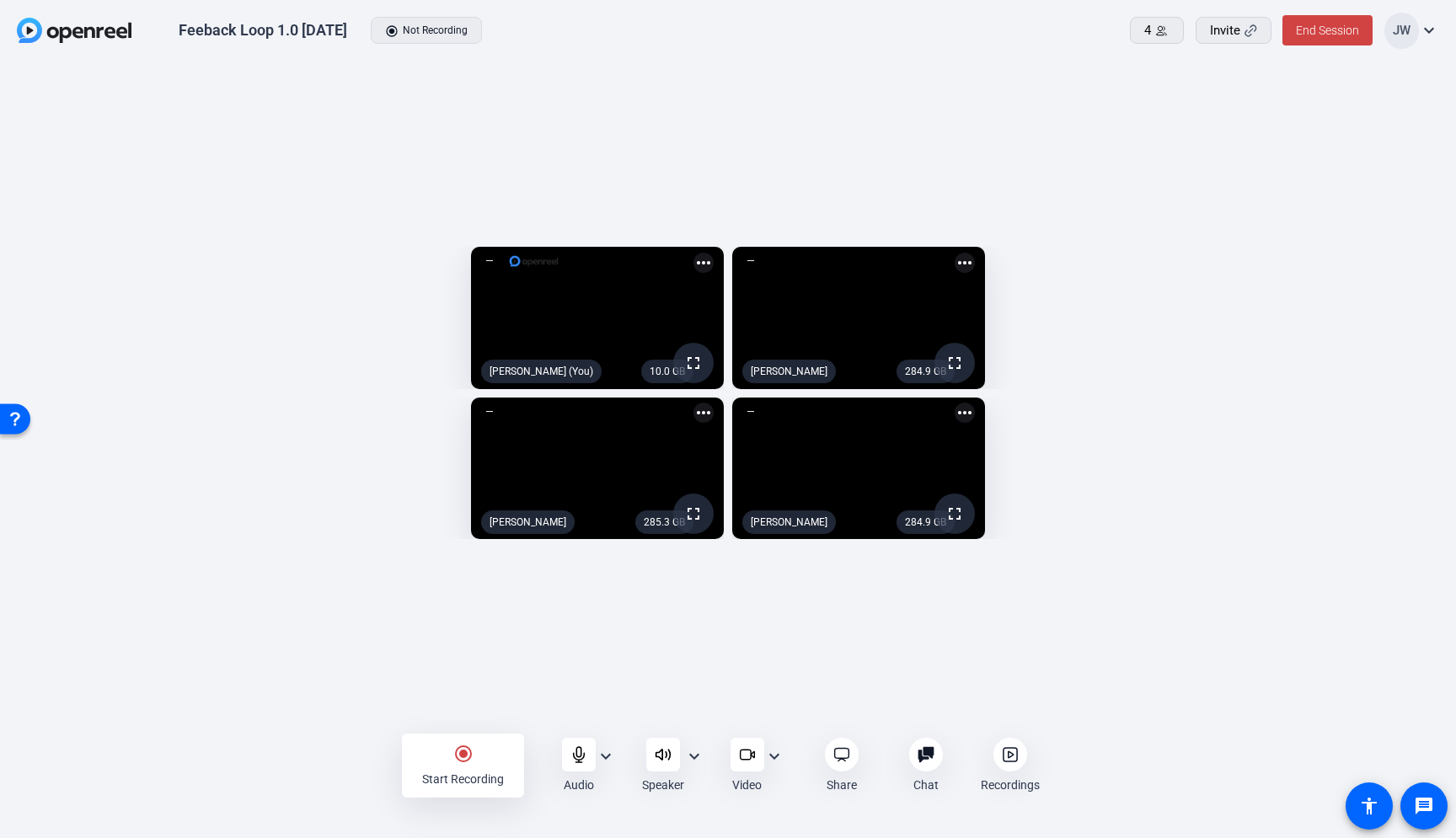
click at [1011, 760] on icon at bounding box center [1009, 754] width 17 height 17
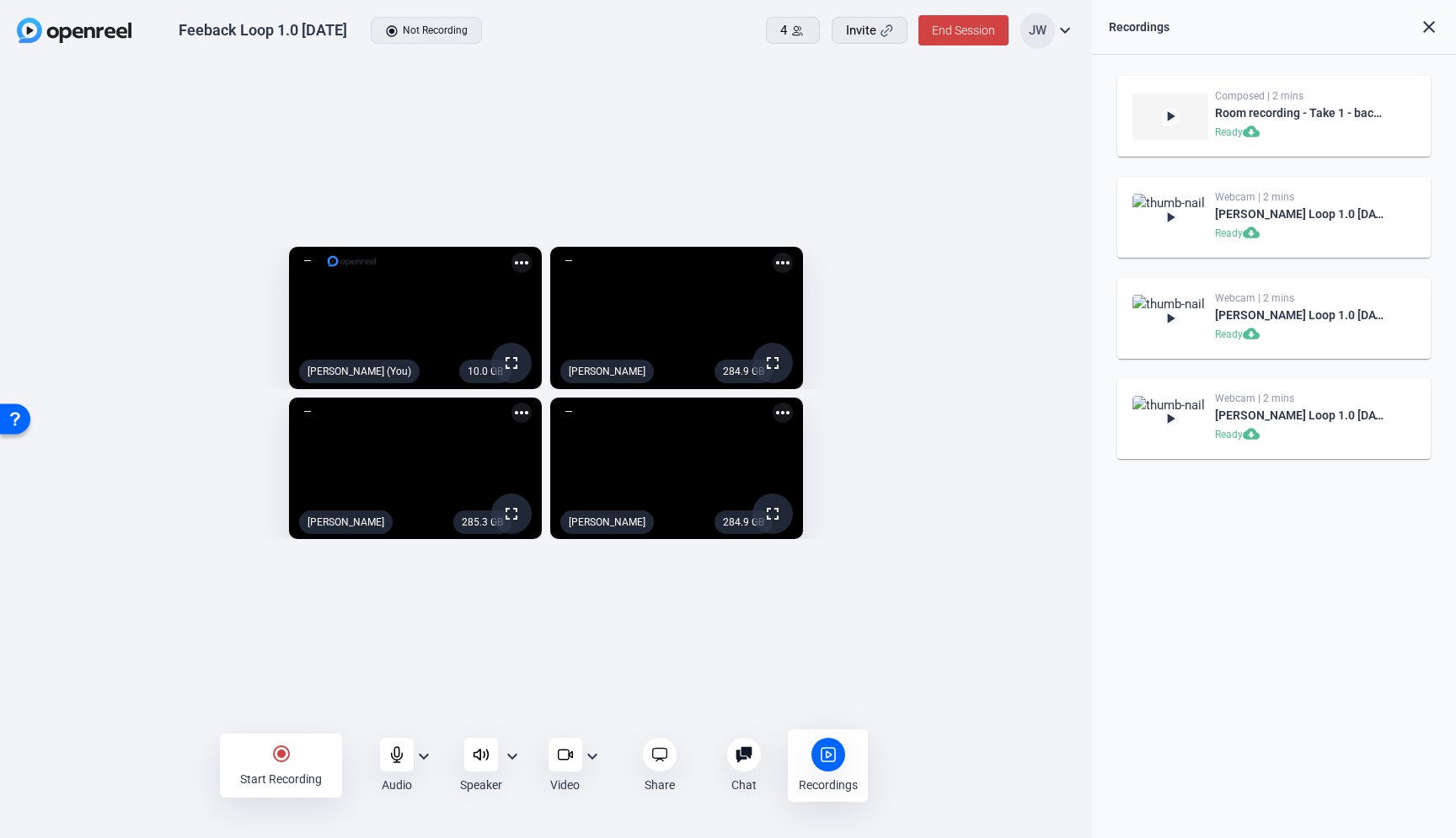
click at [1268, 552] on div "play_arrow Composed | 2 mins Room recording - Take 1 - backup Ready cloud_downl…" at bounding box center [1274, 446] width 364 height 783
click at [118, 739] on div "radio_button_checked Start Recording Audio expand_more Speaker expand_more Vide…" at bounding box center [546, 766] width 1092 height 67
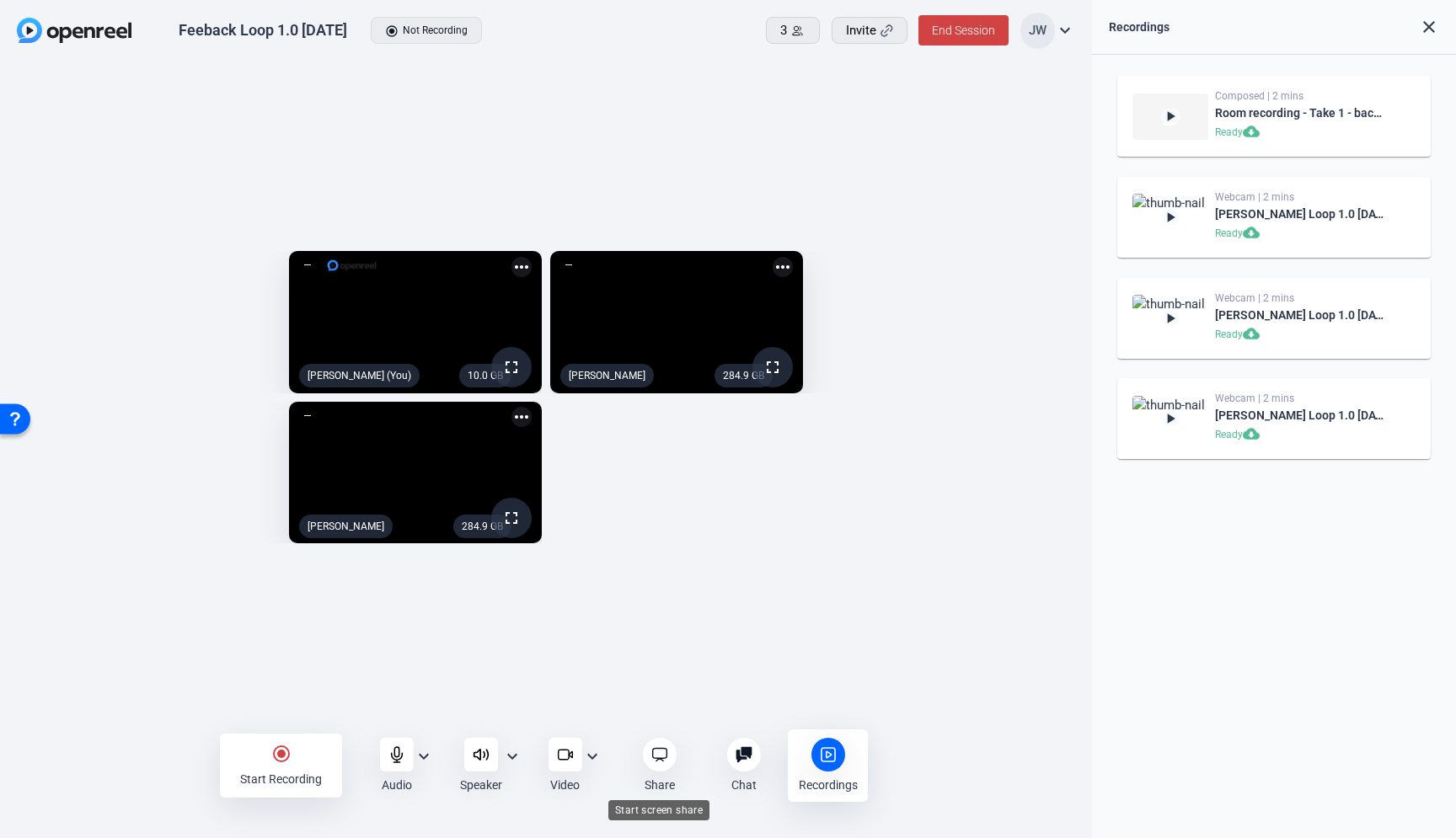
click at [656, 759] on icon at bounding box center [660, 754] width 17 height 17
click at [209, 67] on div "10.0 GB fullscreen Jesse Wilson (You) more_horiz 284.9 GB fullscreen Melissa Sl…" at bounding box center [546, 397] width 1092 height 671
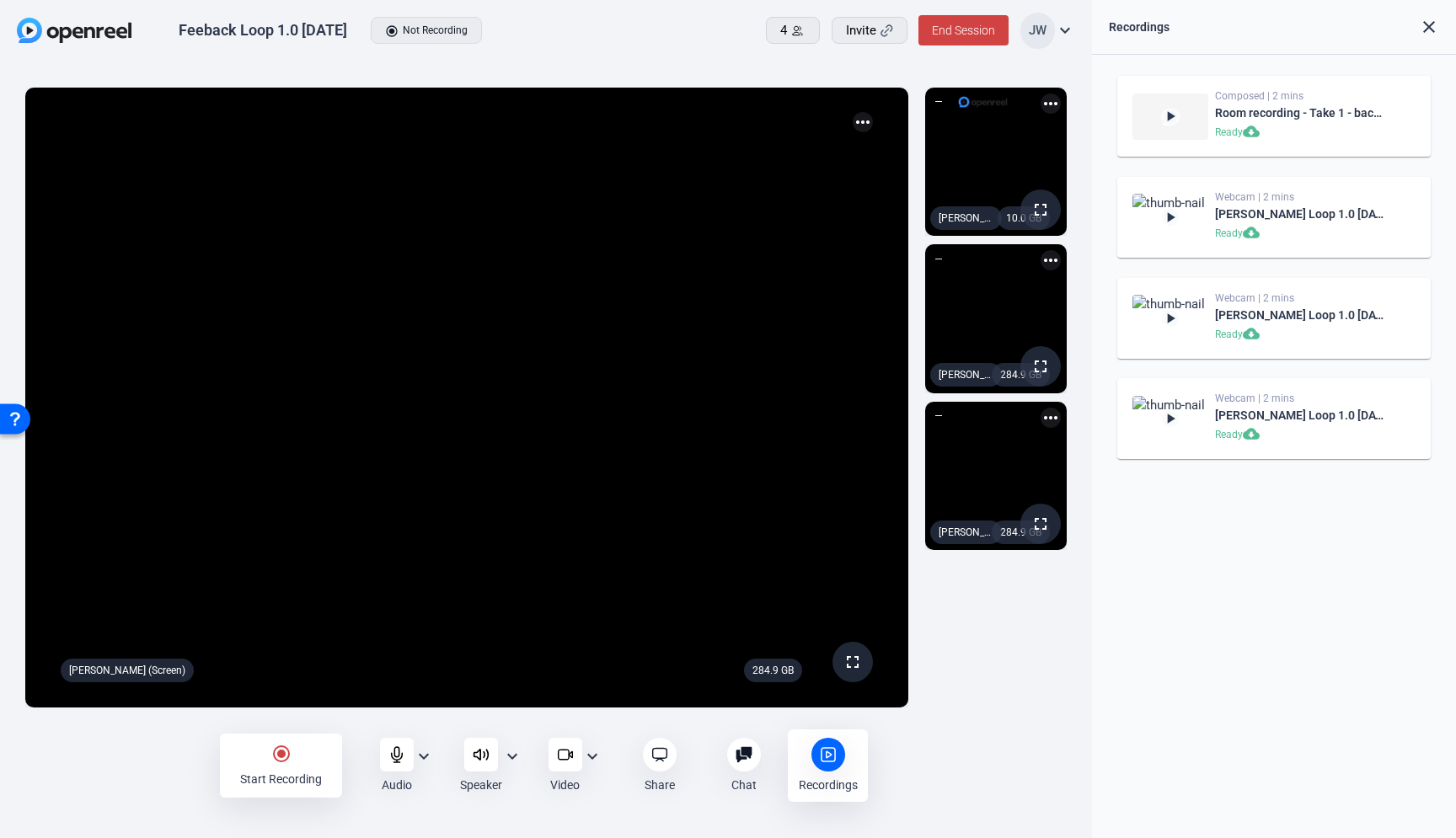
click at [120, 764] on div "radio_button_checked Start Recording Audio expand_more Speaker expand_more Vide…" at bounding box center [546, 766] width 1092 height 67
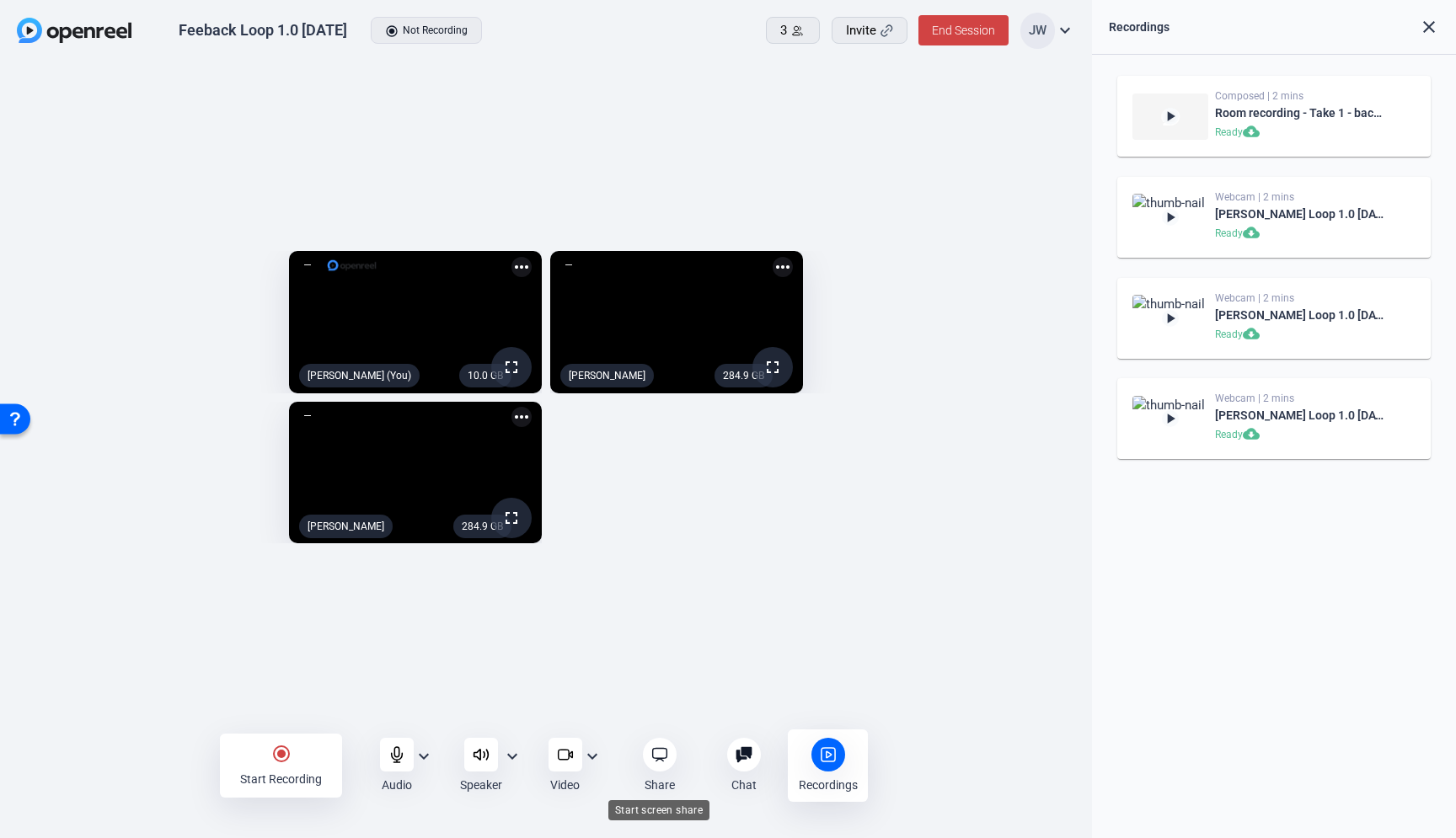
click at [670, 749] on div at bounding box center [660, 754] width 34 height 34
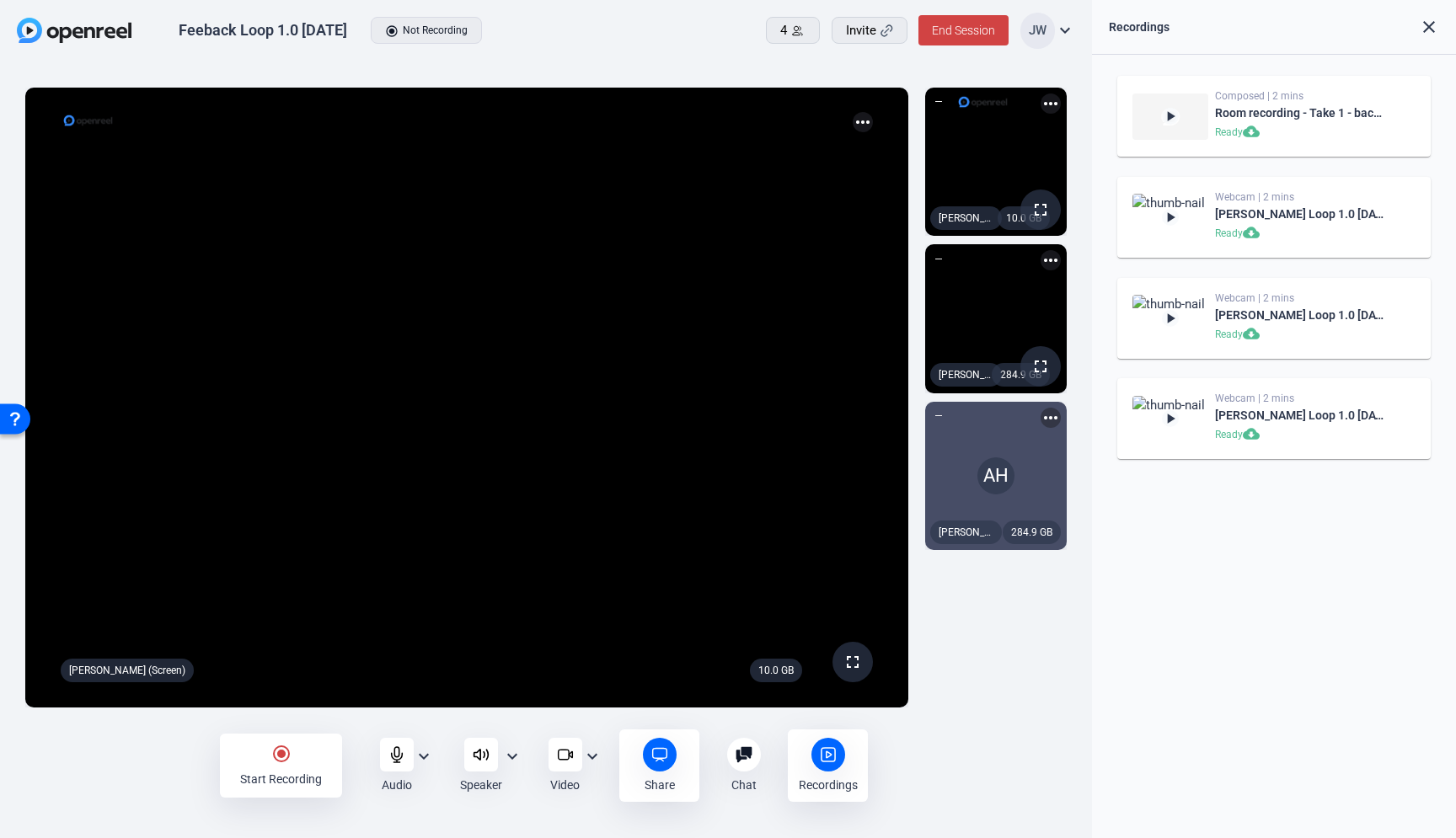
click at [134, 767] on div "radio_button_checked Start Recording Audio expand_more Speaker expand_more Vide…" at bounding box center [546, 766] width 1092 height 67
click at [859, 125] on mat-icon "more_horiz" at bounding box center [863, 121] width 20 height 20
click at [734, 115] on div at bounding box center [728, 419] width 1456 height 838
click at [1248, 703] on div "play_arrow Composed | 2 mins Room recording - Take 1 - backup Ready cloud_downl…" at bounding box center [1274, 446] width 364 height 783
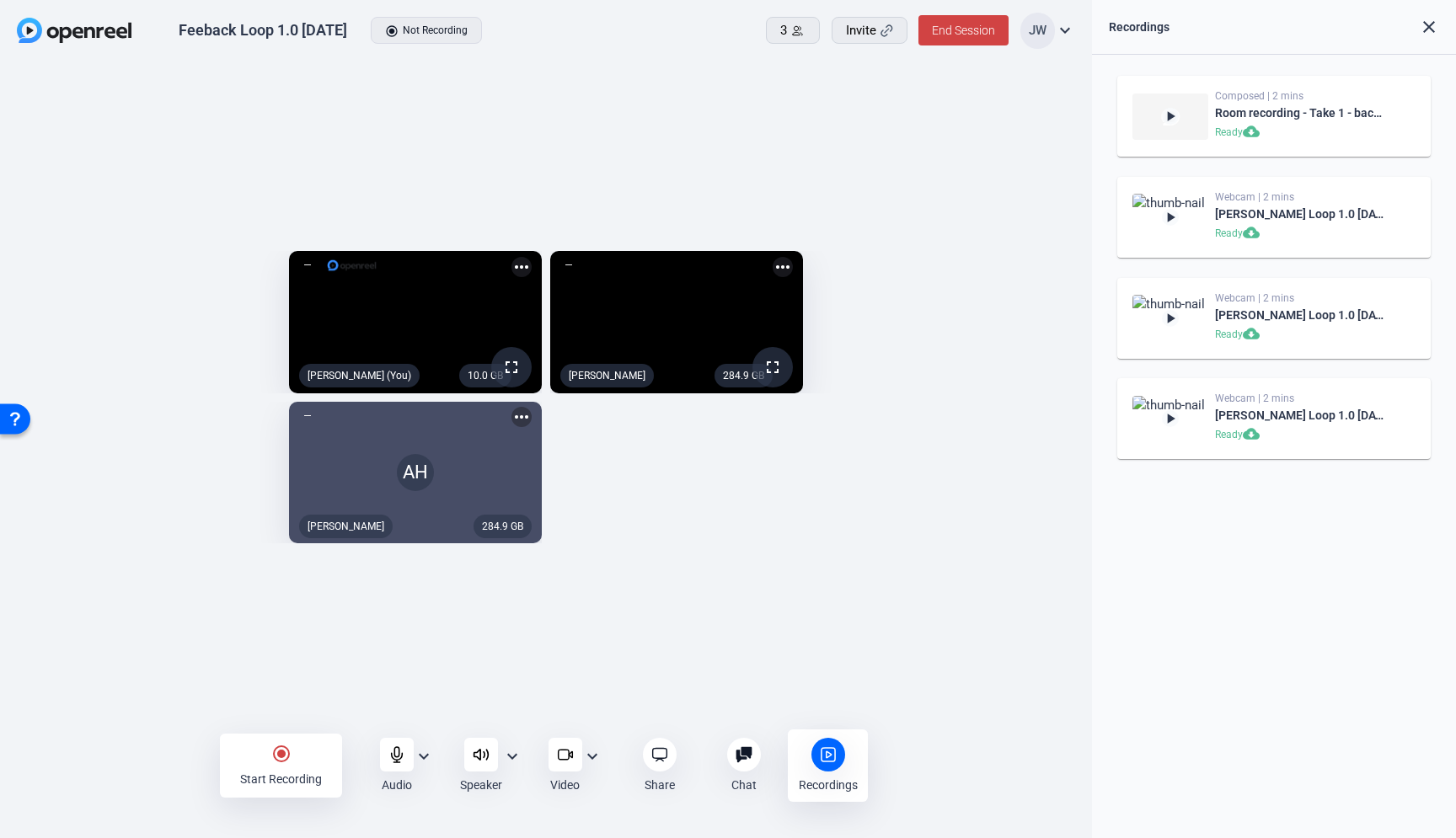
click at [632, 533] on div "10.0 GB fullscreen Jesse Wilson (You) more_horiz 284.9 GB fullscreen Melissa Sl…" at bounding box center [545, 397] width 1058 height 310
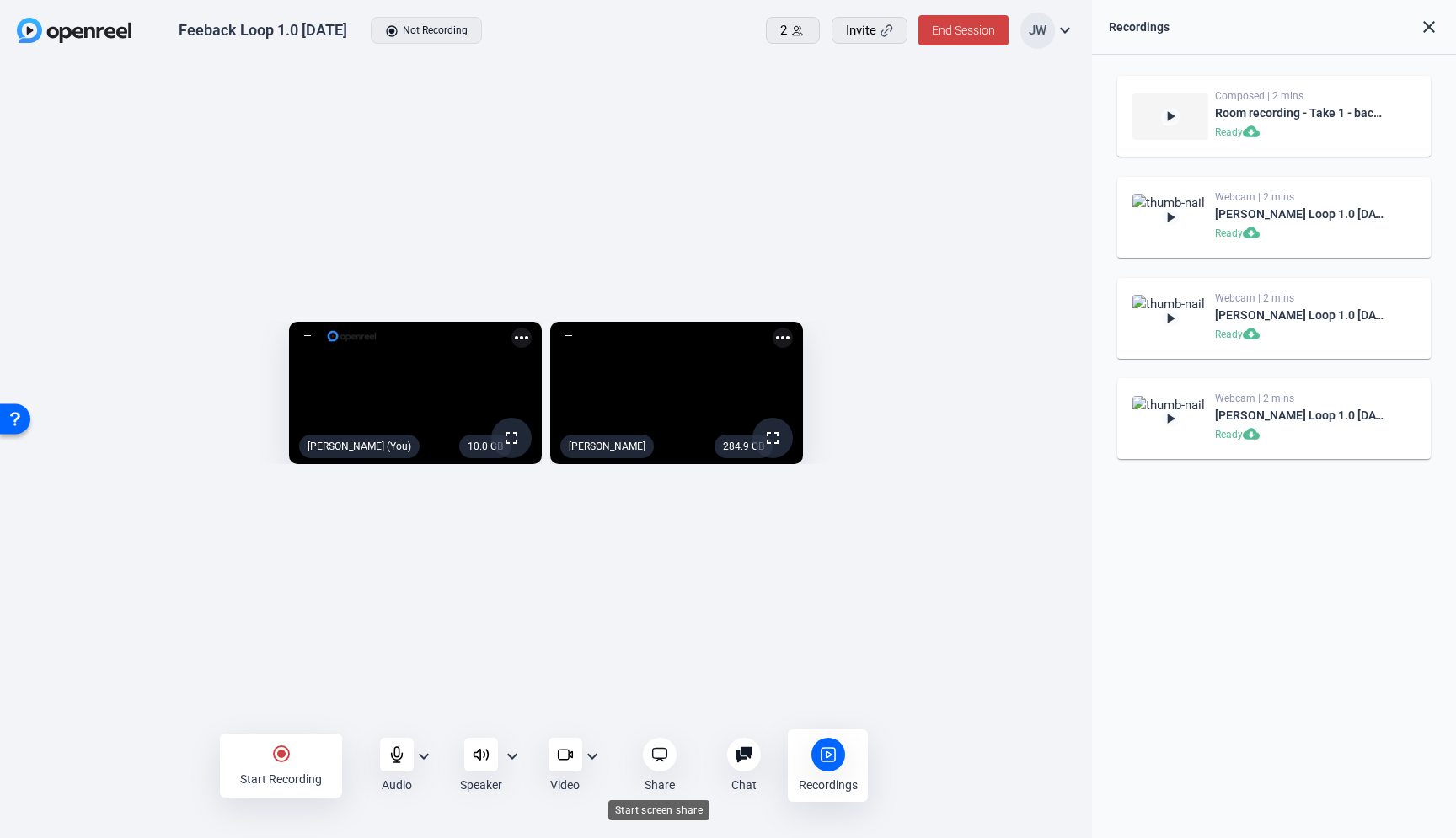
click at [654, 751] on icon at bounding box center [660, 754] width 17 height 17
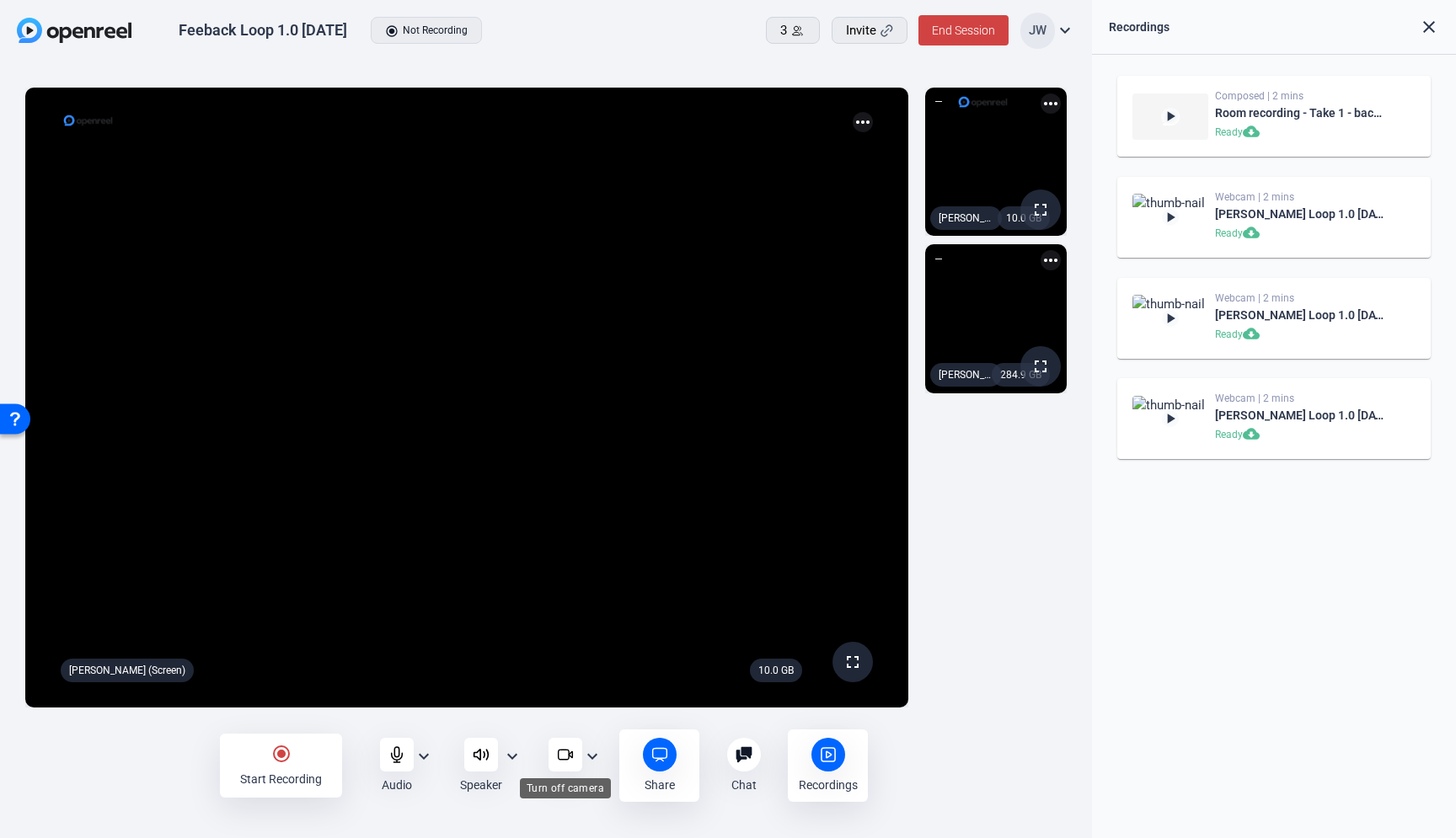
click at [566, 754] on icon at bounding box center [564, 754] width 17 height 17
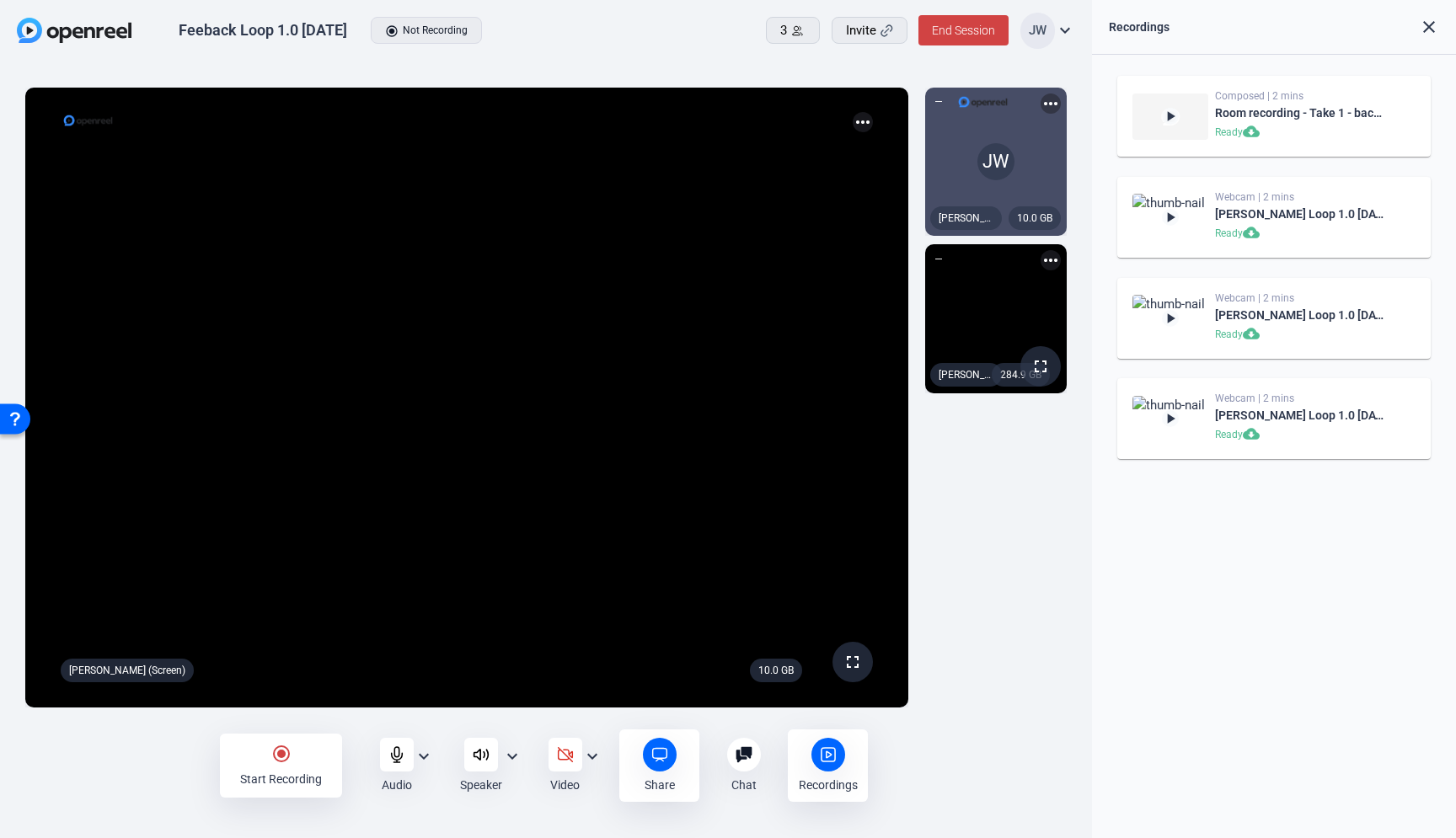
click at [261, 766] on div "radio_button_checked Start Recording" at bounding box center [281, 765] width 122 height 64
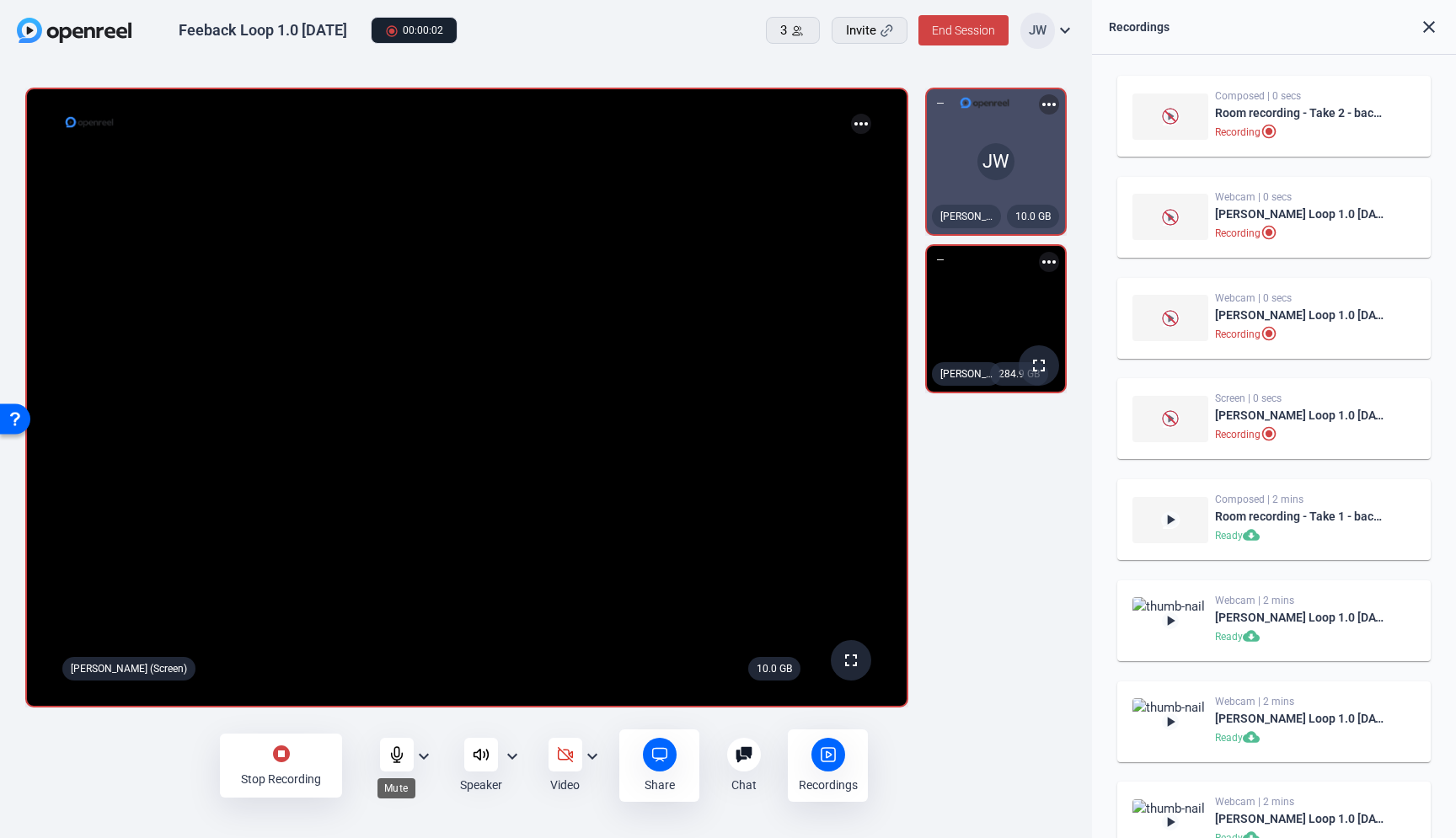
click at [390, 748] on icon at bounding box center [396, 754] width 17 height 17
click at [118, 766] on div "stop_circle Stop Recording Audio expand_more Speaker expand_more Video expand_m…" at bounding box center [546, 766] width 1092 height 67
click at [390, 759] on icon at bounding box center [396, 754] width 17 height 17
click at [393, 755] on icon at bounding box center [396, 754] width 17 height 17
click at [394, 754] on icon at bounding box center [396, 755] width 14 height 14
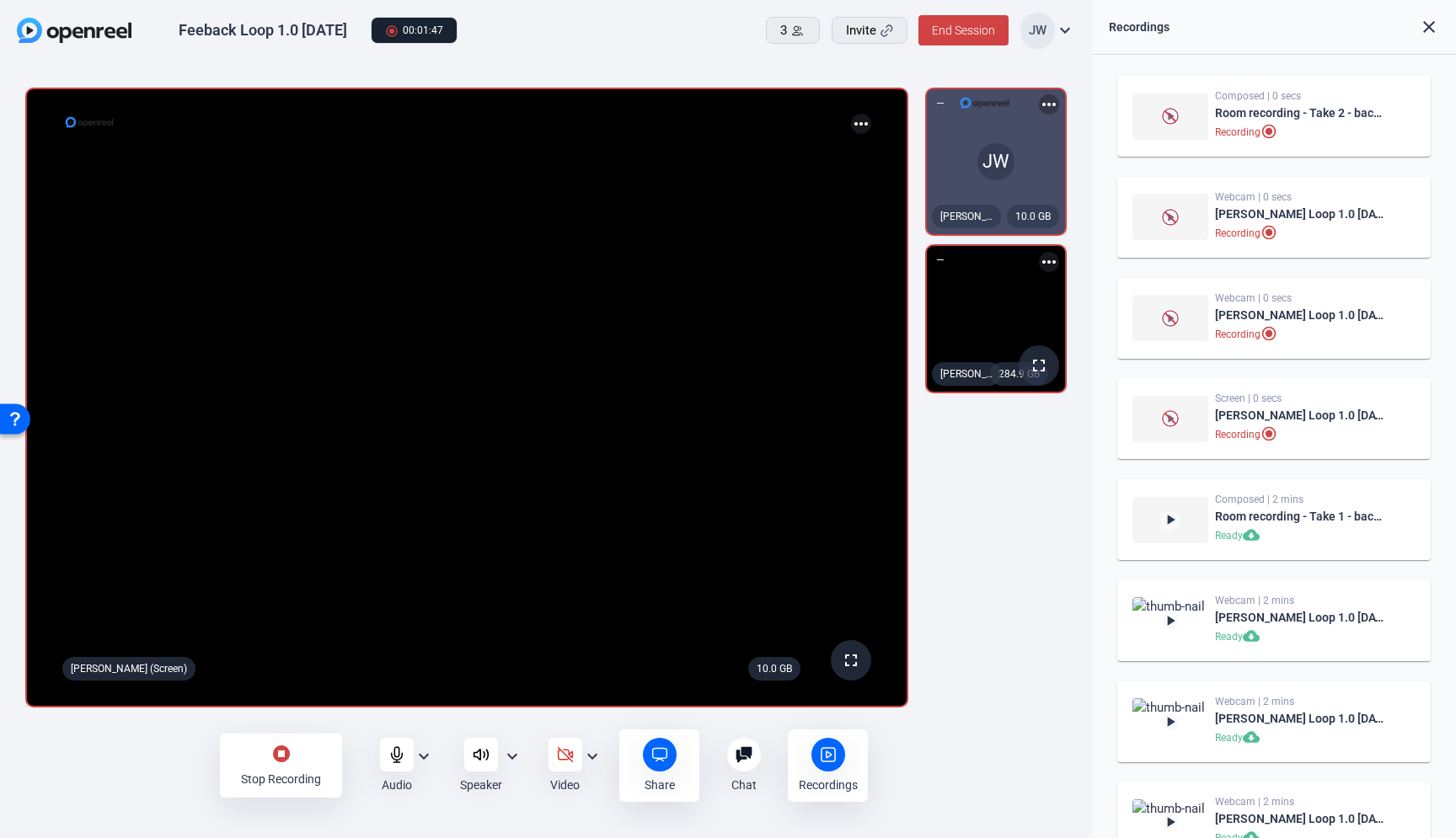
click at [390, 754] on icon at bounding box center [396, 754] width 17 height 17
click at [282, 770] on div "stop_circle Stop Recording" at bounding box center [281, 765] width 122 height 64
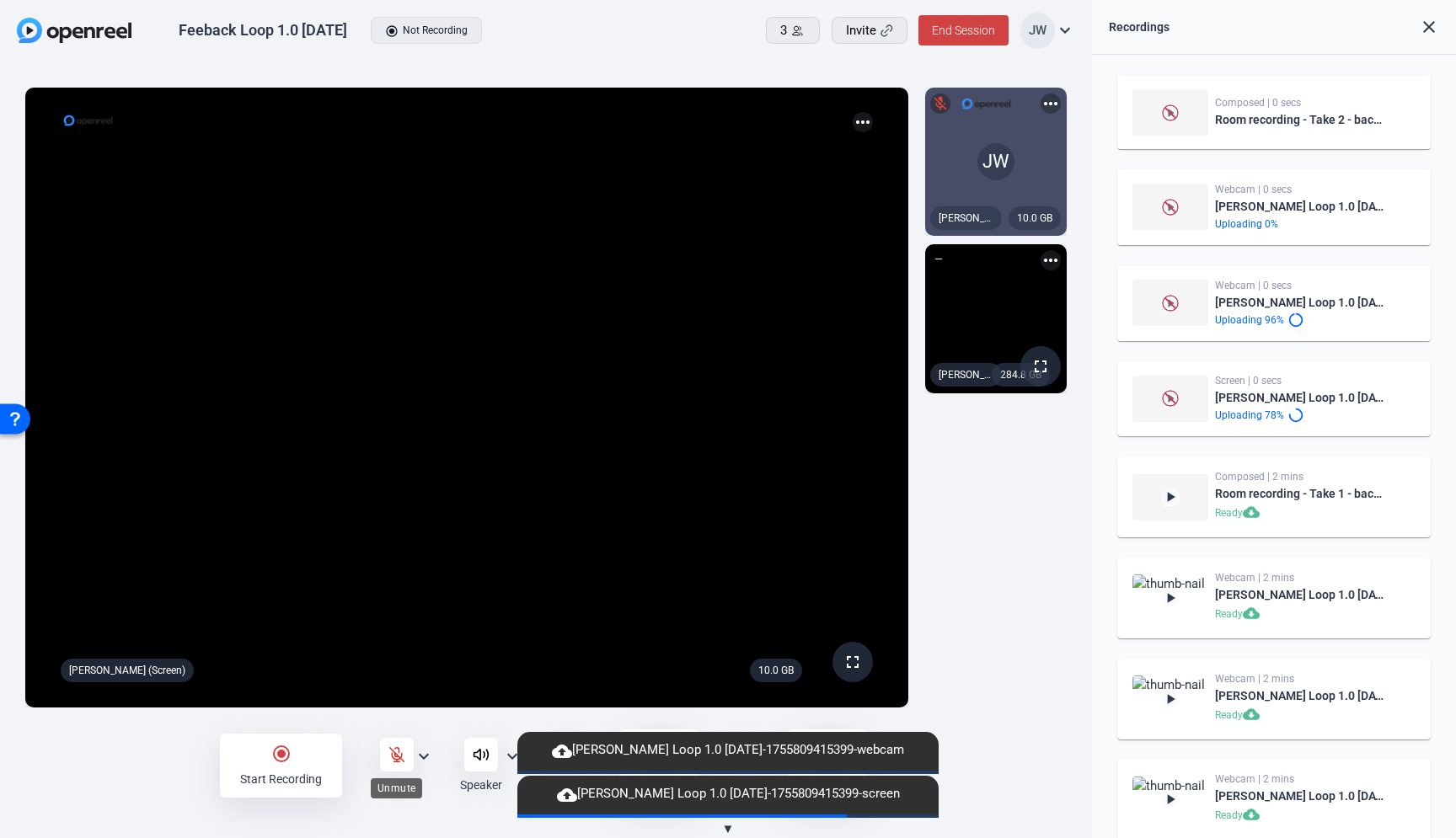
click at [400, 745] on div at bounding box center [397, 754] width 34 height 34
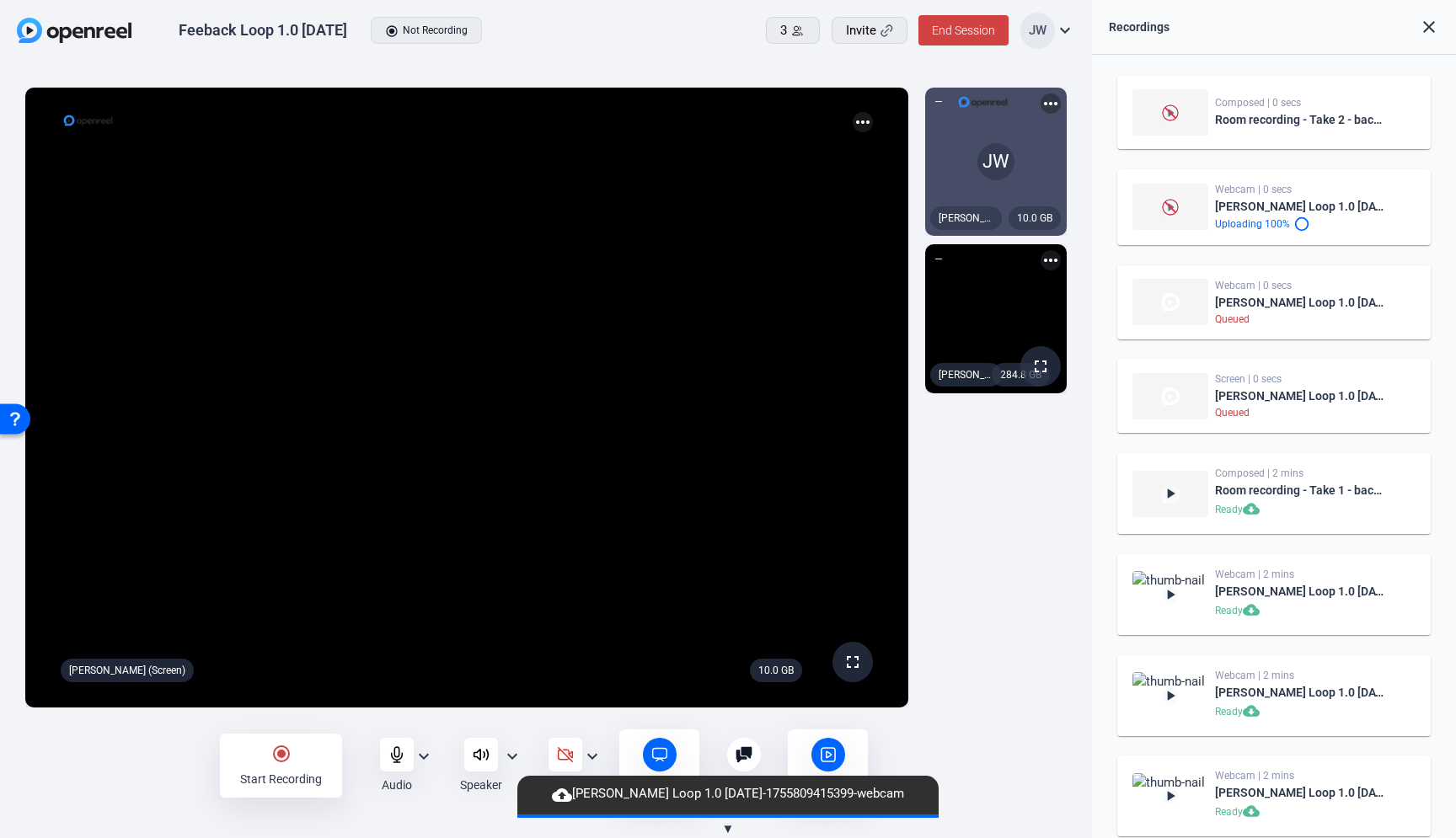
click at [562, 752] on icon at bounding box center [564, 755] width 14 height 14
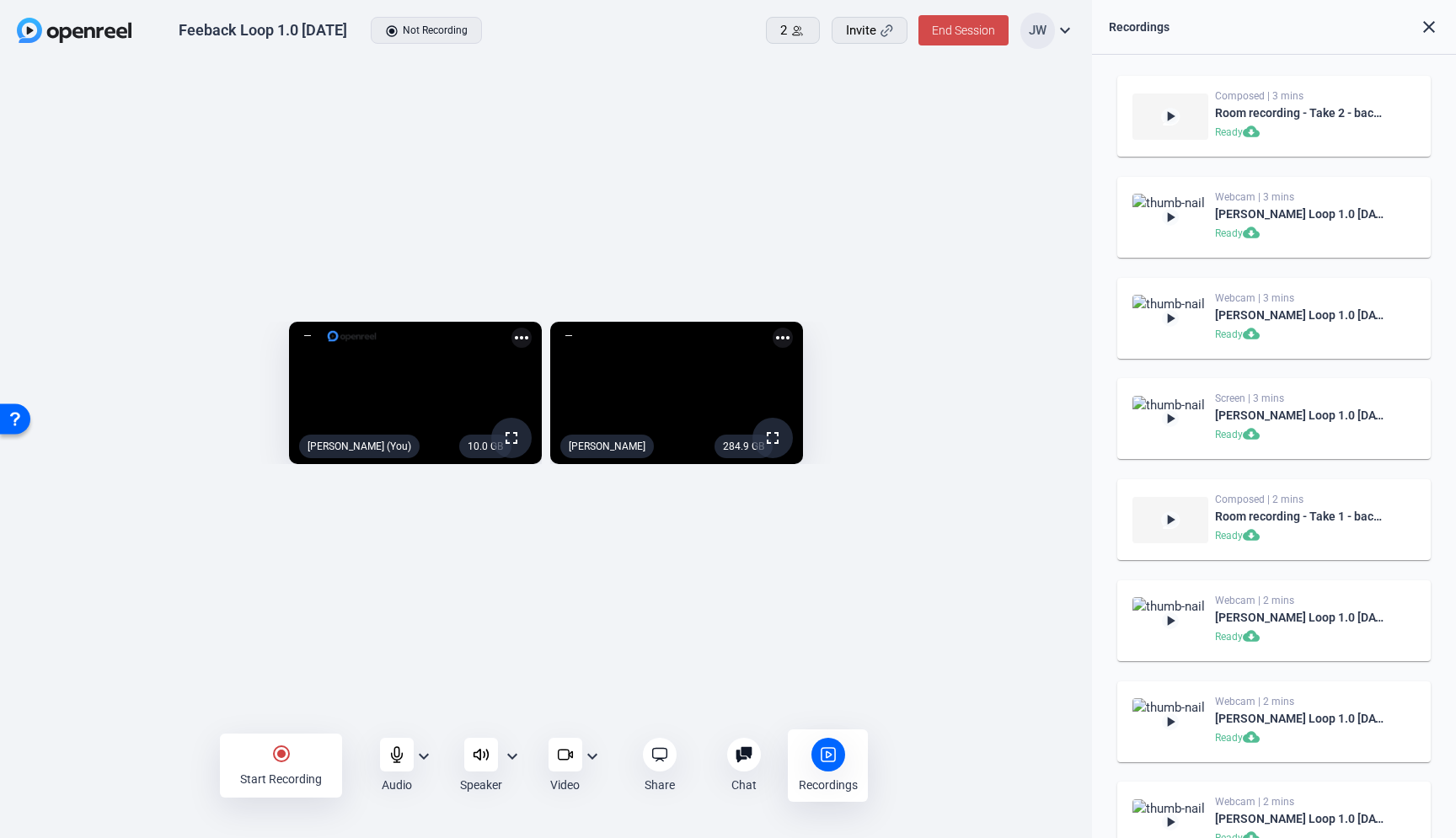
click at [959, 28] on span "End Session" at bounding box center [963, 30] width 63 height 13
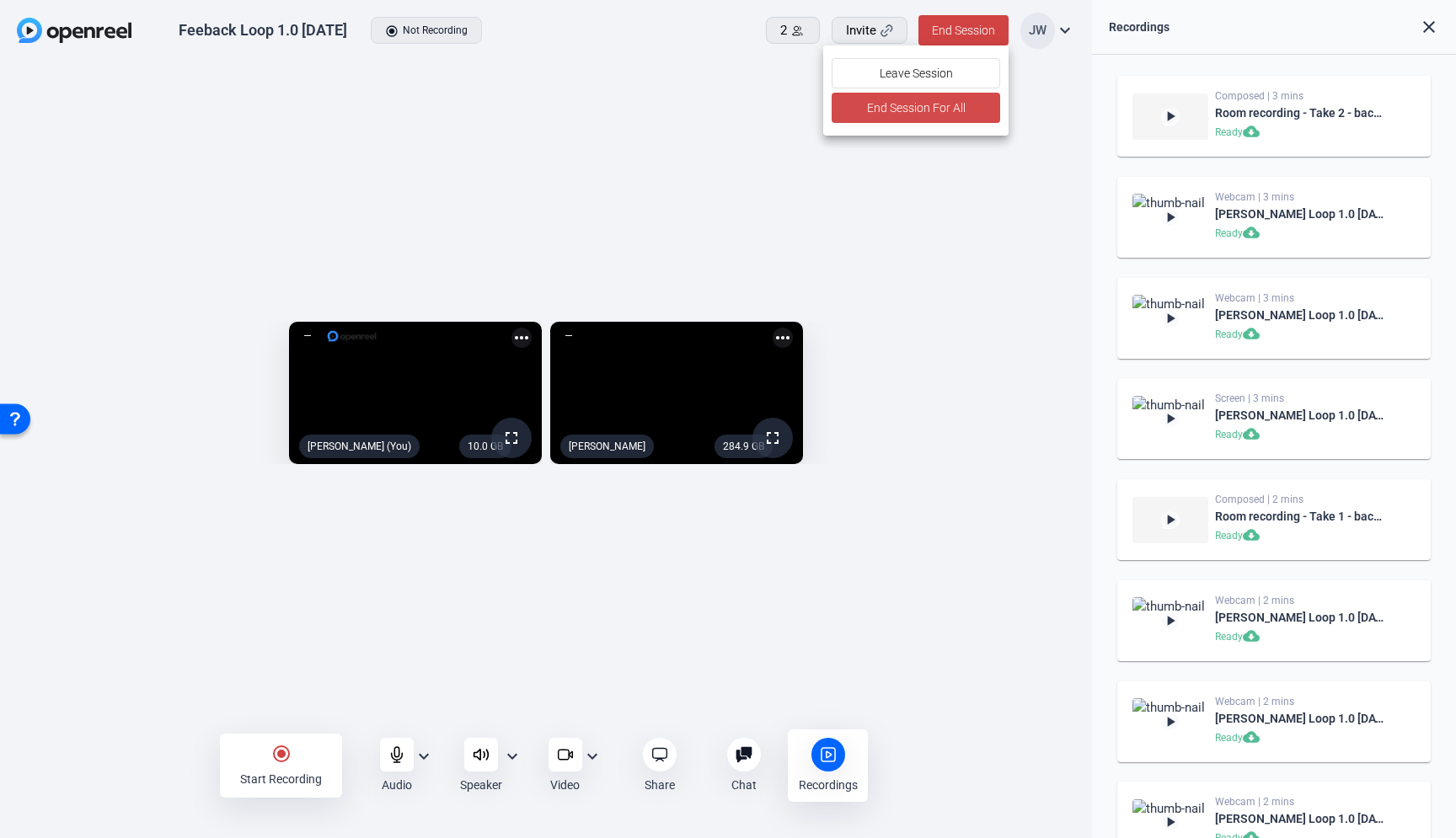
click at [952, 106] on span "End Session For All" at bounding box center [915, 107] width 99 height 20
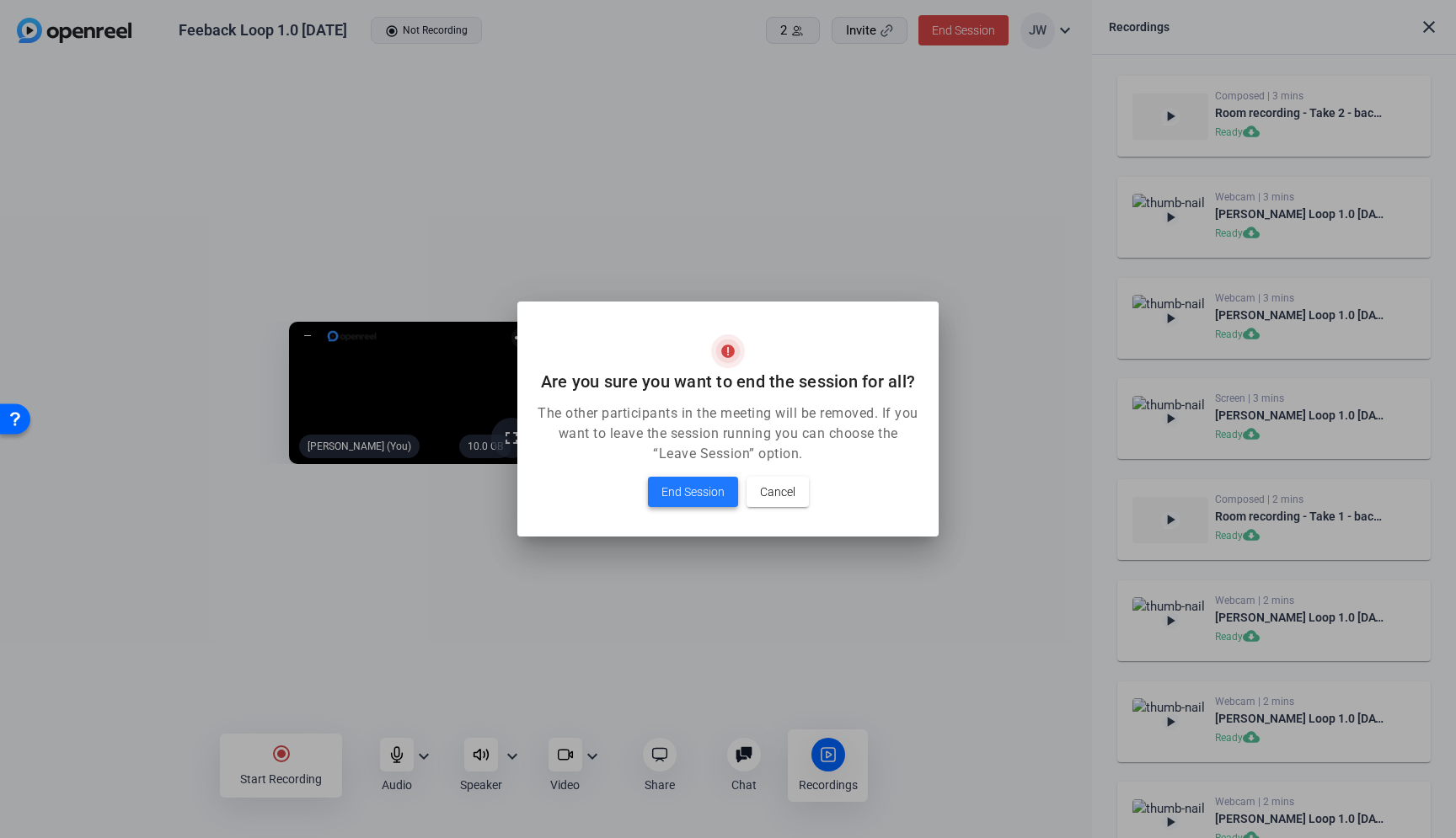
drag, startPoint x: 689, startPoint y: 487, endPoint x: 664, endPoint y: 501, distance: 28.7
click at [689, 487] on span "End Session" at bounding box center [693, 492] width 63 height 20
